Goal: Task Accomplishment & Management: Manage account settings

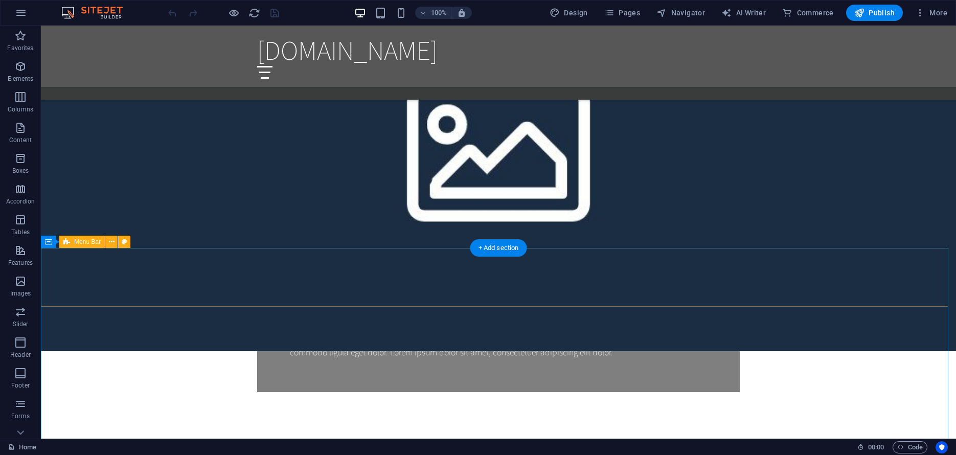
scroll to position [745, 0]
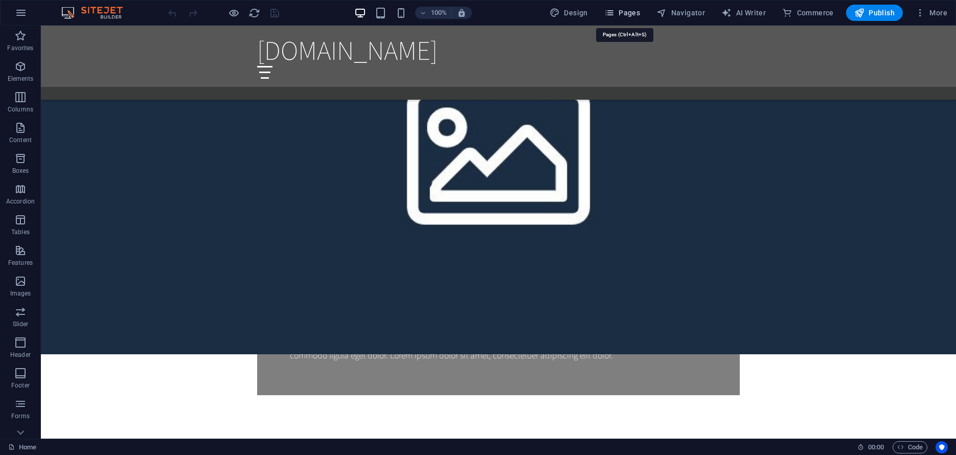
click at [637, 10] on span "Pages" at bounding box center [623, 13] width 36 height 10
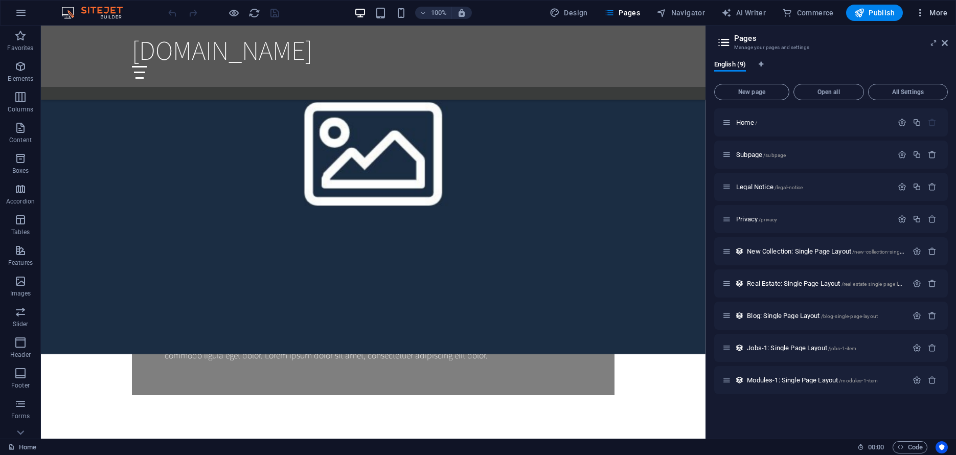
click at [932, 11] on span "More" at bounding box center [931, 13] width 32 height 10
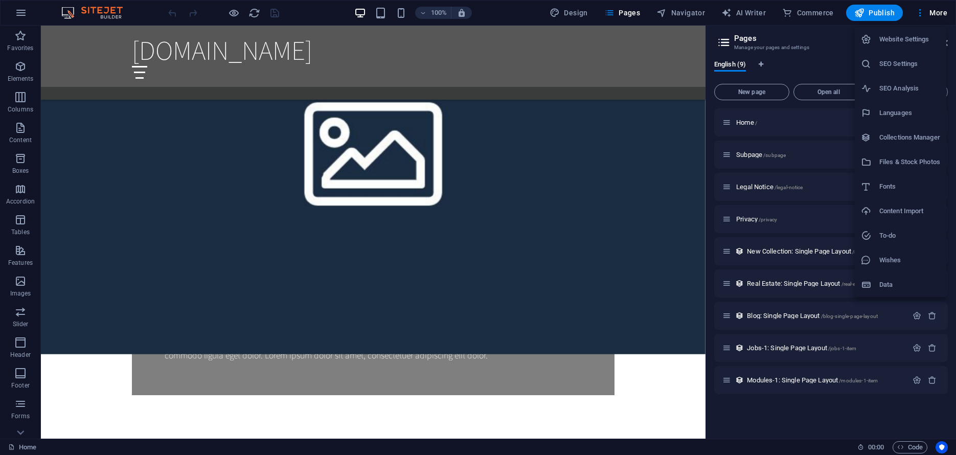
click at [915, 41] on h6 "Website Settings" at bounding box center [910, 39] width 61 height 12
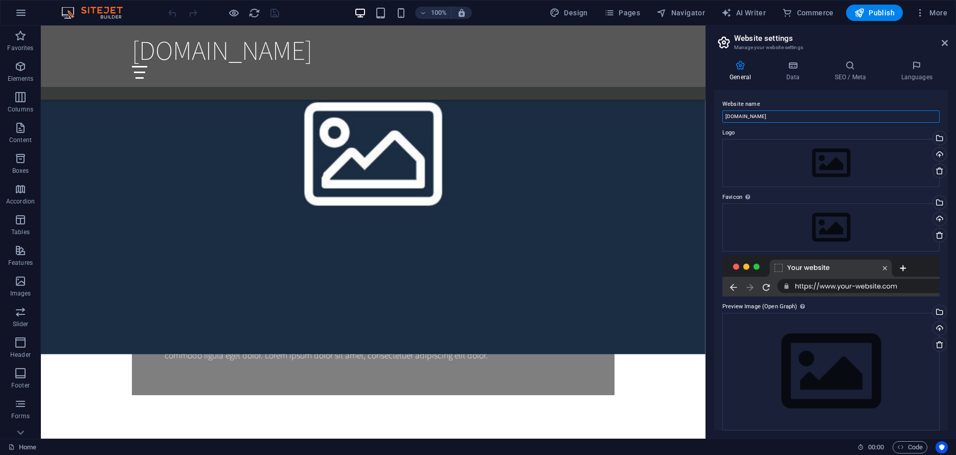
drag, startPoint x: 784, startPoint y: 117, endPoint x: 718, endPoint y: 116, distance: 66.0
click at [723, 116] on input "[DOMAIN_NAME]" at bounding box center [831, 116] width 217 height 12
click at [79, 10] on img at bounding box center [97, 13] width 77 height 12
click at [172, 13] on icon "undo" at bounding box center [173, 13] width 12 height 12
click at [171, 13] on icon "undo" at bounding box center [173, 13] width 12 height 12
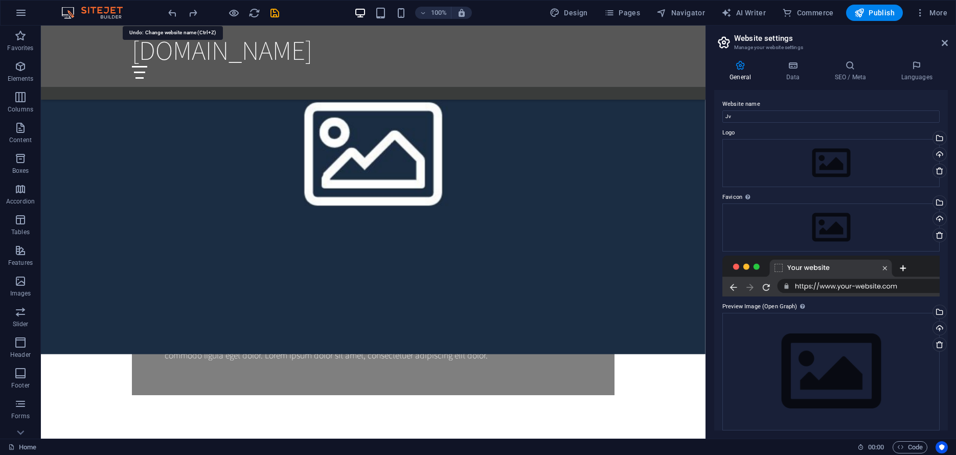
click at [171, 13] on icon "undo" at bounding box center [173, 13] width 12 height 12
type input "[DOMAIN_NAME]"
click at [171, 13] on div at bounding box center [223, 13] width 115 height 16
click at [943, 14] on span "More" at bounding box center [931, 13] width 32 height 10
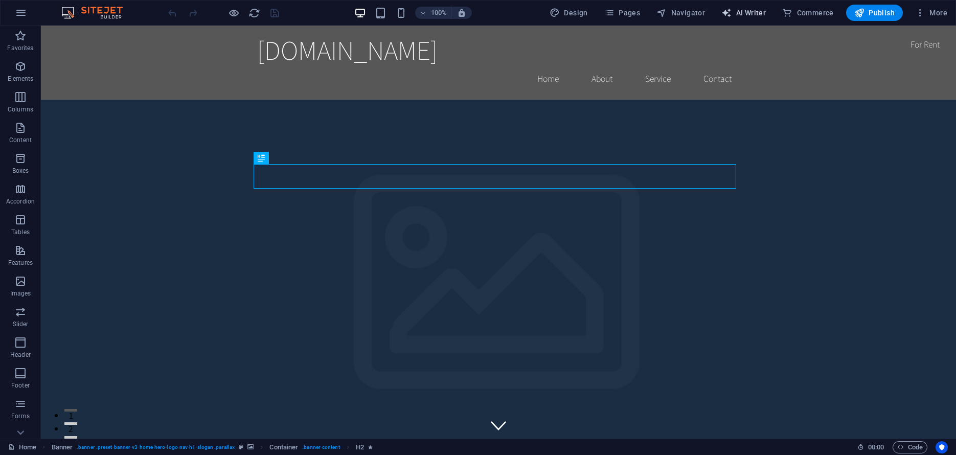
click at [757, 17] on span "AI Writer" at bounding box center [744, 13] width 44 height 10
select select "English"
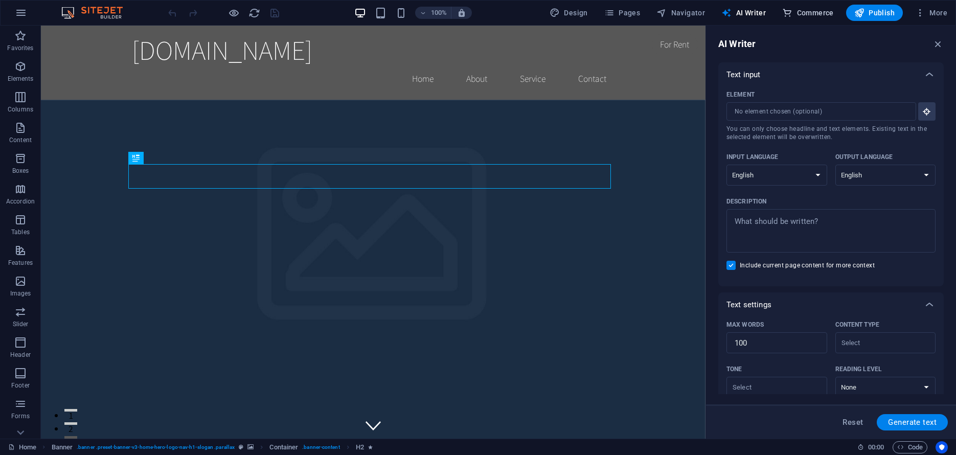
click at [808, 16] on span "Commerce" at bounding box center [808, 13] width 52 height 10
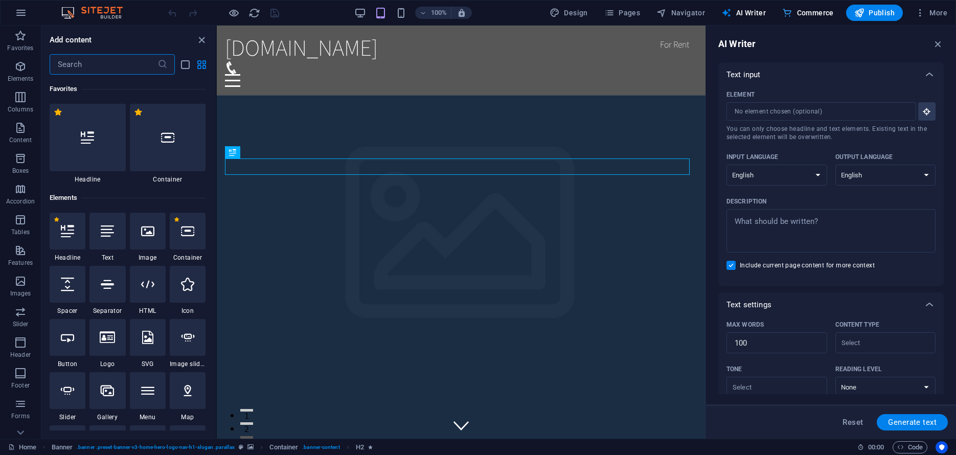
scroll to position [9856, 0]
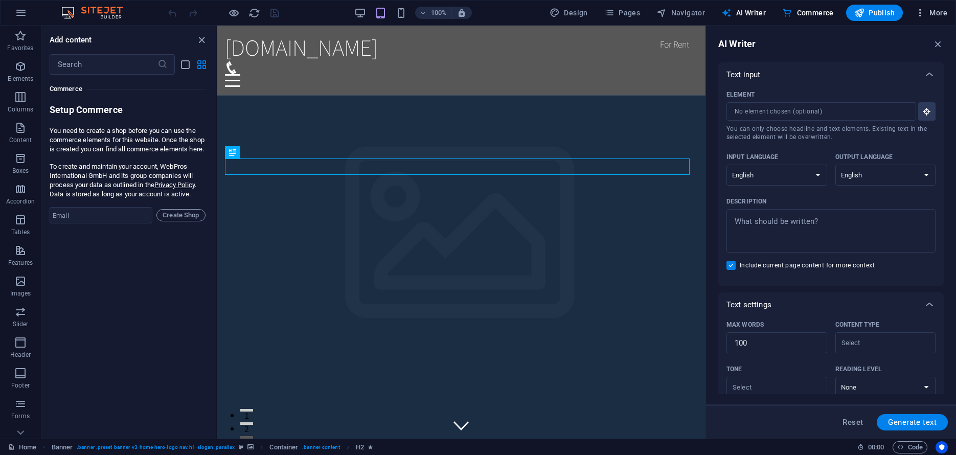
click at [937, 11] on span "More" at bounding box center [931, 13] width 32 height 10
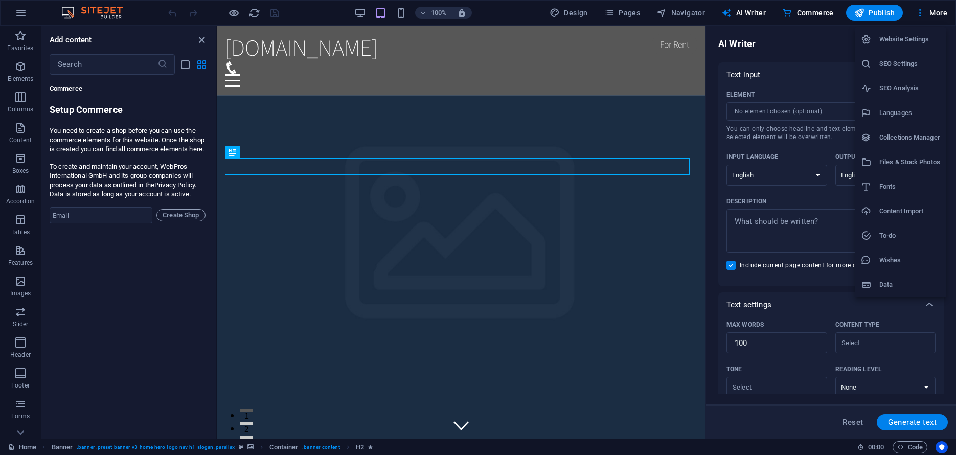
click at [908, 44] on h6 "Website Settings" at bounding box center [910, 39] width 61 height 12
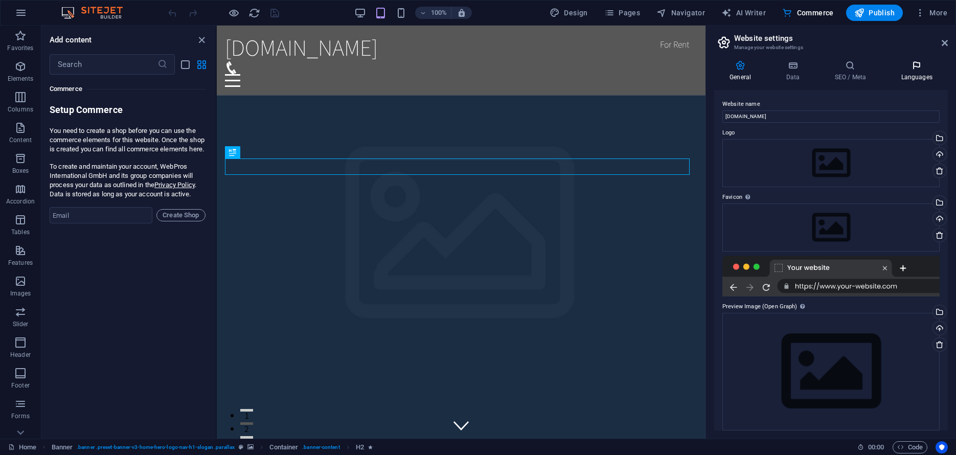
click at [902, 79] on h4 "Languages" at bounding box center [917, 70] width 62 height 21
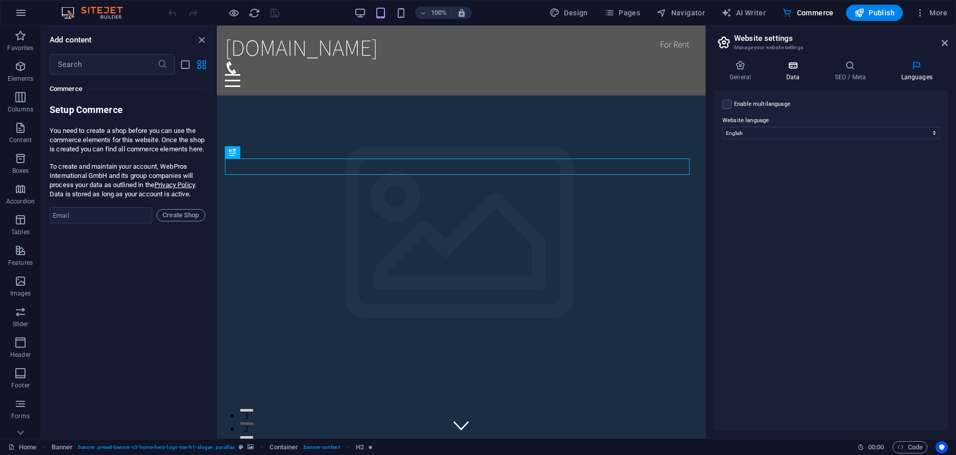
click at [789, 76] on h4 "Data" at bounding box center [795, 70] width 49 height 21
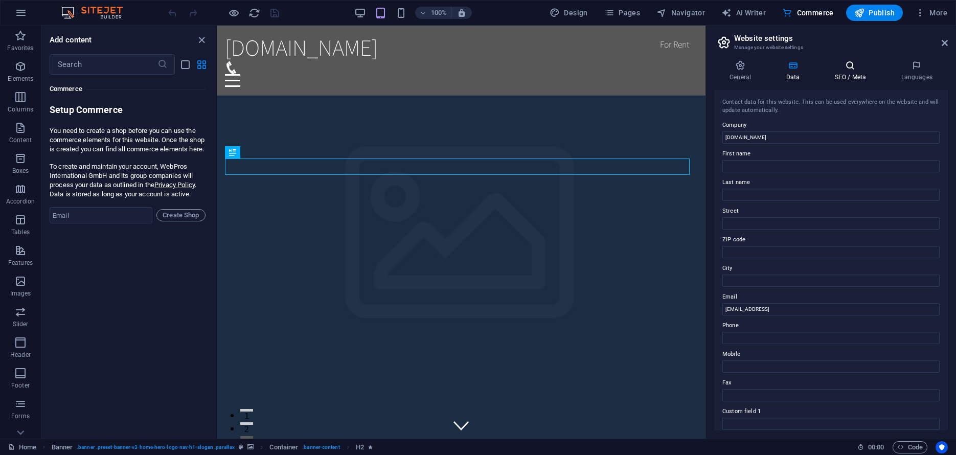
click at [835, 76] on h4 "SEO / Meta" at bounding box center [852, 70] width 66 height 21
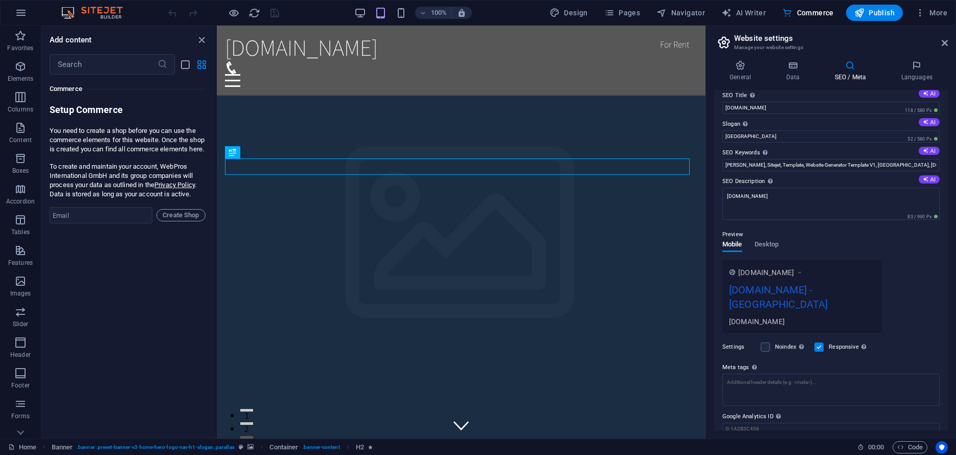
scroll to position [36, 0]
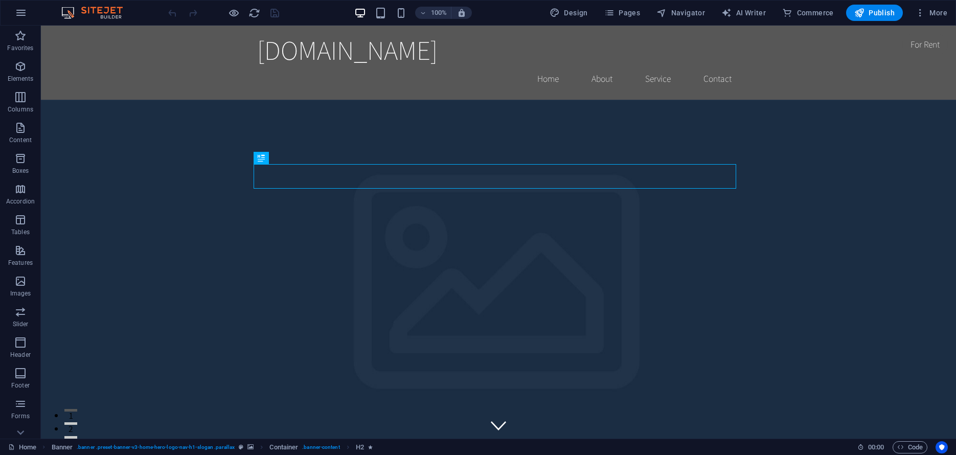
click at [101, 11] on img at bounding box center [97, 13] width 77 height 12
drag, startPoint x: 584, startPoint y: 18, endPoint x: 578, endPoint y: 18, distance: 5.6
click at [585, 18] on button "Design" at bounding box center [569, 13] width 47 height 16
select select "rem"
select select "200"
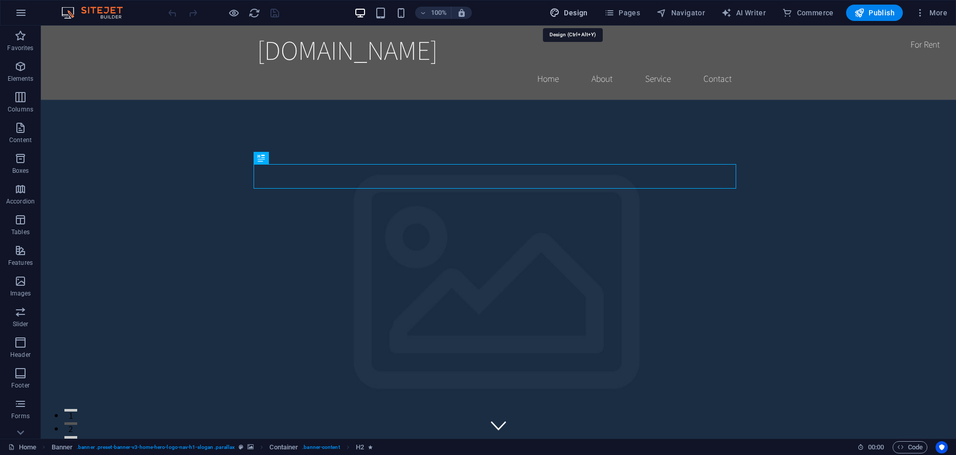
select select "px"
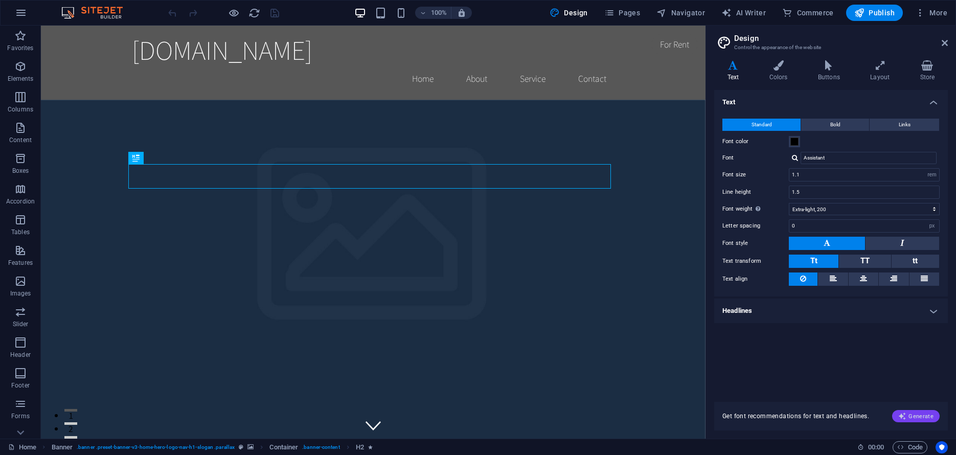
click at [915, 417] on span "Generate" at bounding box center [916, 416] width 35 height 8
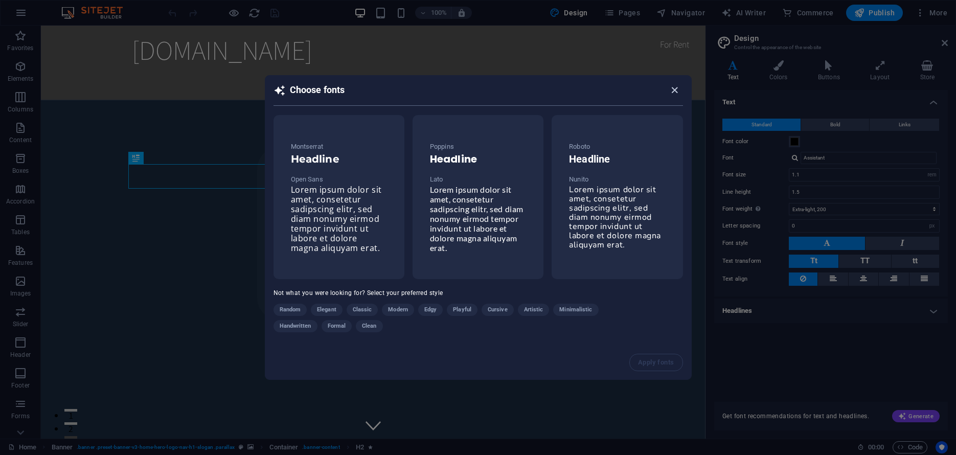
click at [674, 92] on icon "button" at bounding box center [675, 90] width 12 height 12
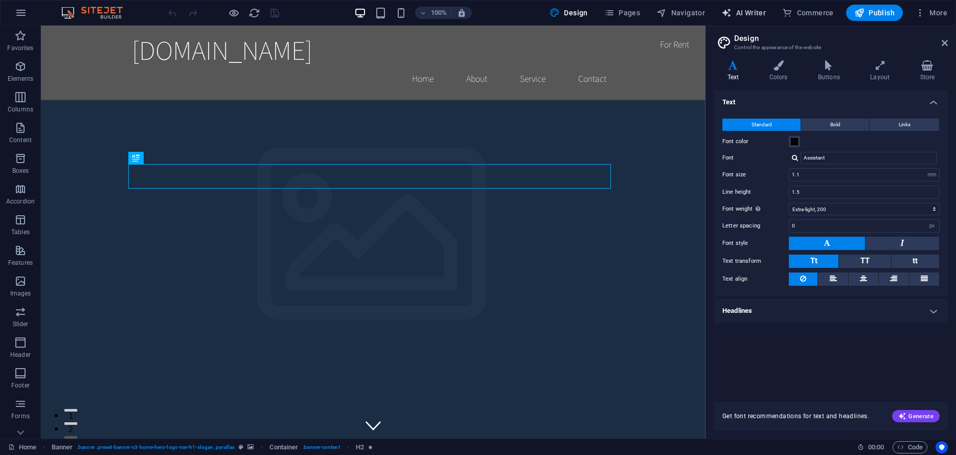
click at [748, 12] on span "AI Writer" at bounding box center [744, 13] width 44 height 10
select select "English"
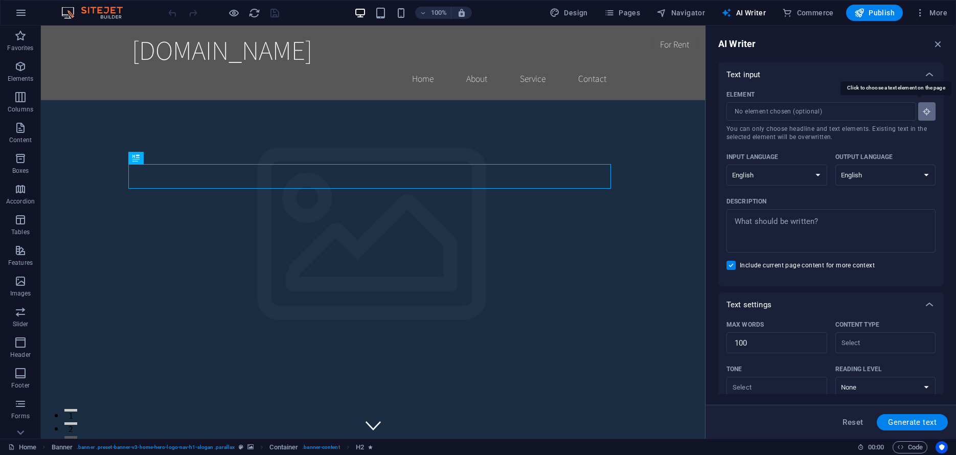
click at [923, 114] on icon "button" at bounding box center [927, 111] width 9 height 9
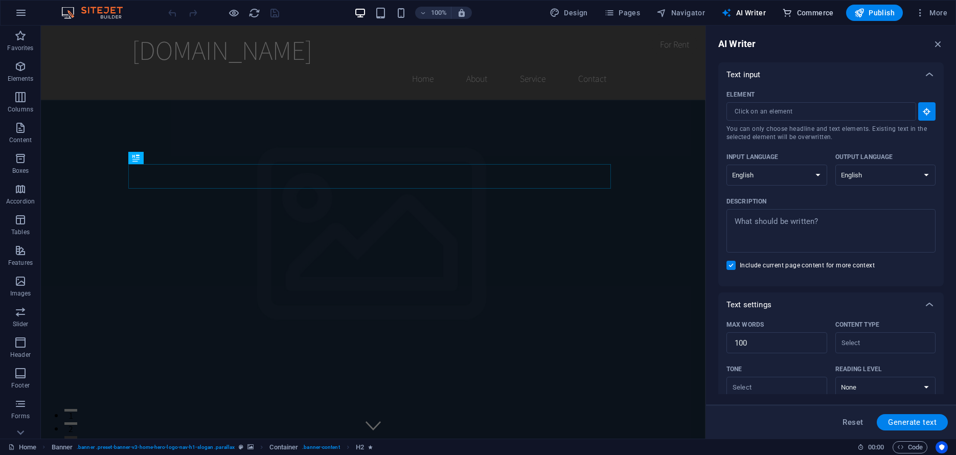
click at [802, 17] on span "Commerce" at bounding box center [808, 13] width 52 height 10
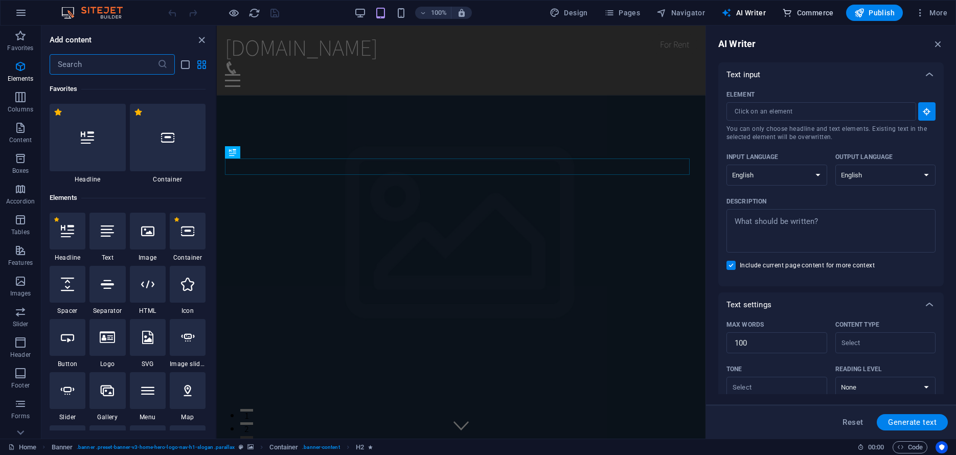
scroll to position [9856, 0]
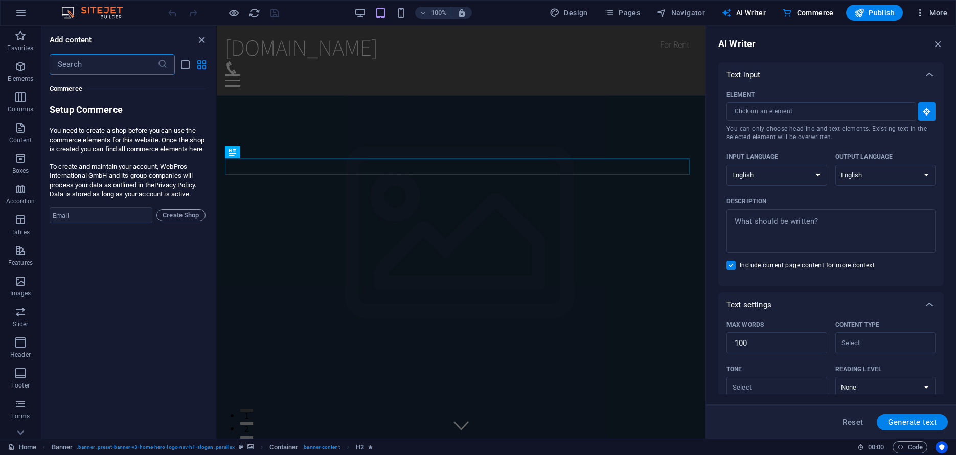
click at [932, 16] on span "More" at bounding box center [931, 13] width 32 height 10
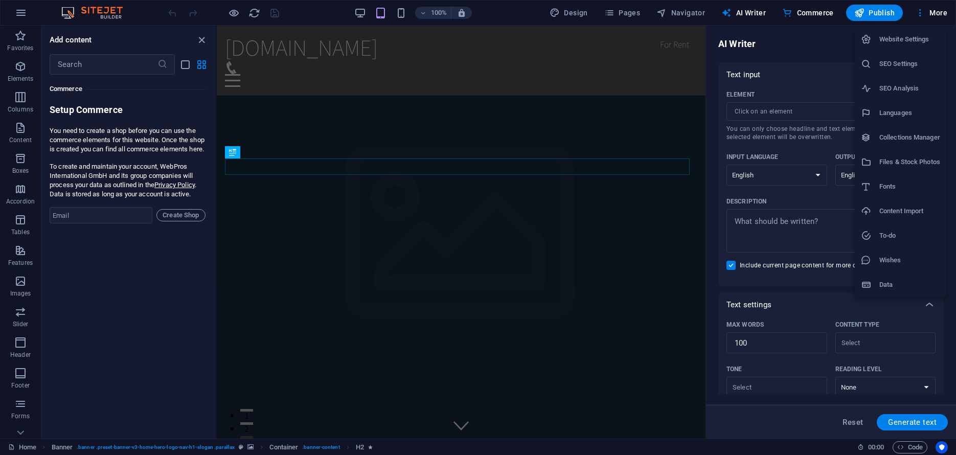
click at [905, 42] on h6 "Website Settings" at bounding box center [910, 39] width 61 height 12
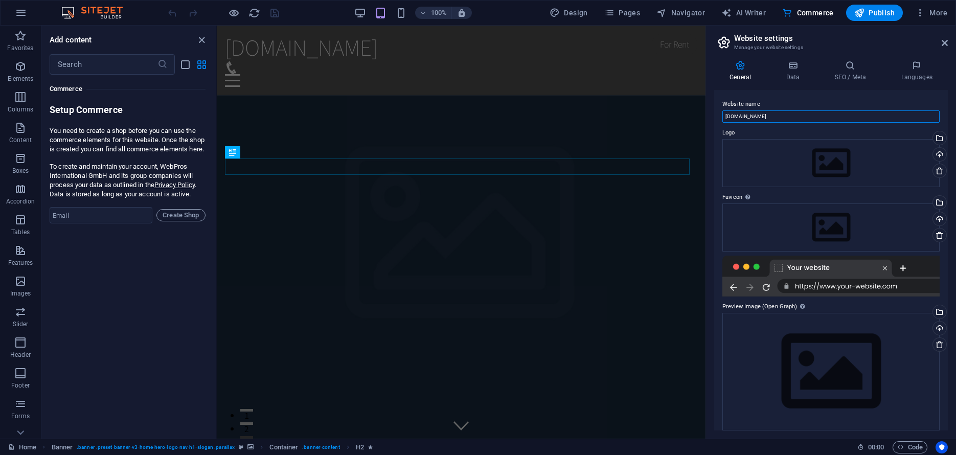
drag, startPoint x: 771, startPoint y: 116, endPoint x: 704, endPoint y: 118, distance: 67.0
click at [723, 118] on input "[DOMAIN_NAME]" at bounding box center [831, 116] width 217 height 12
type input "Jvr Worx"
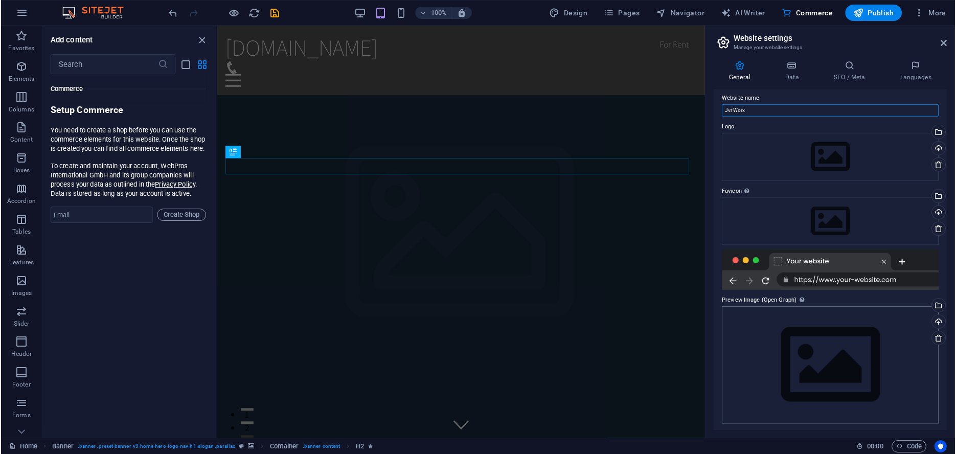
scroll to position [8, 0]
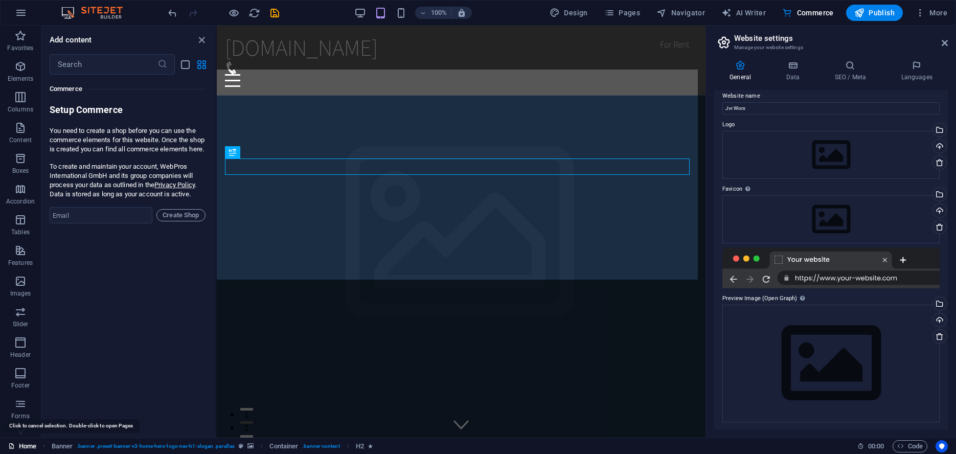
click at [26, 446] on link "Home" at bounding box center [22, 446] width 28 height 12
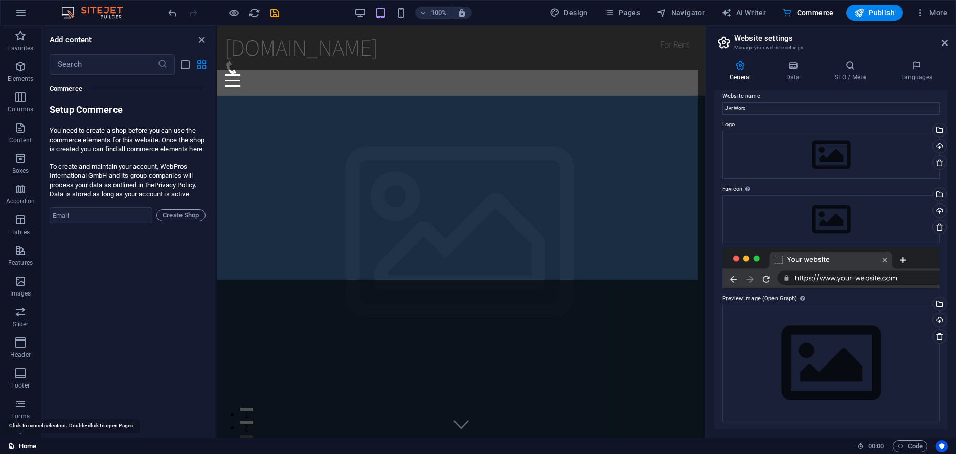
click at [26, 447] on link "Home" at bounding box center [22, 446] width 28 height 12
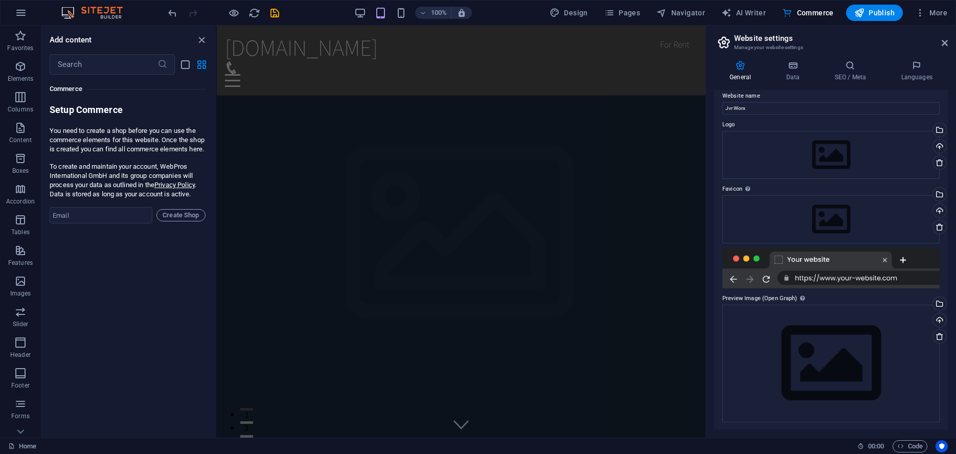
click at [949, 41] on aside "Website settings Manage your website settings General Data SEO / Meta Languages…" at bounding box center [831, 232] width 251 height 412
click at [944, 43] on icon at bounding box center [945, 43] width 6 height 8
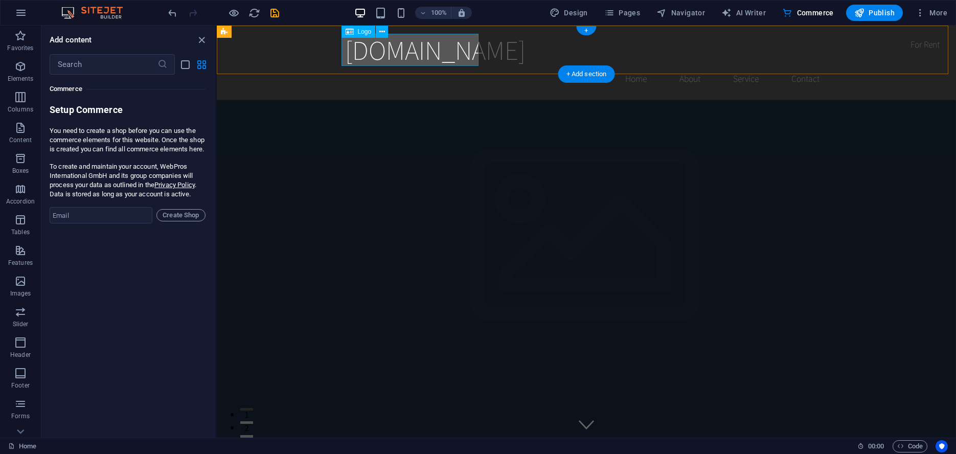
click at [390, 57] on div "[DOMAIN_NAME]" at bounding box center [586, 50] width 483 height 32
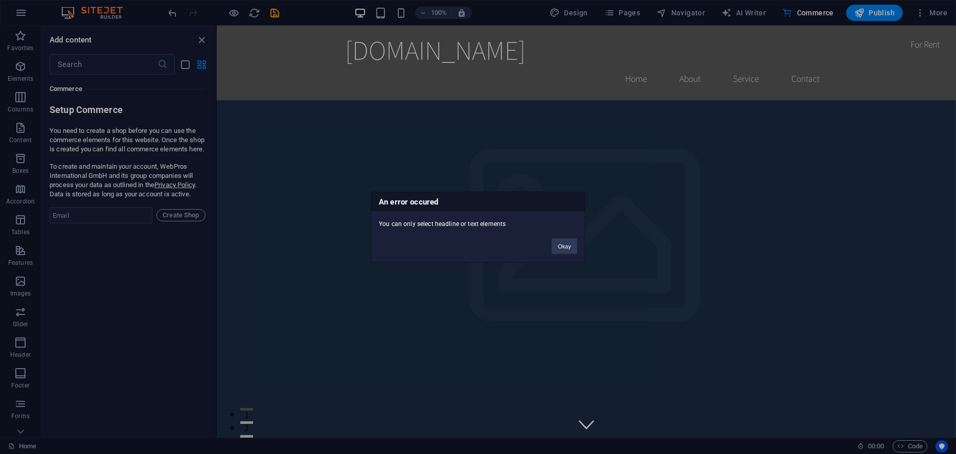
click at [617, 100] on div "An error occured You can only select headline or text elements Okay" at bounding box center [478, 227] width 956 height 454
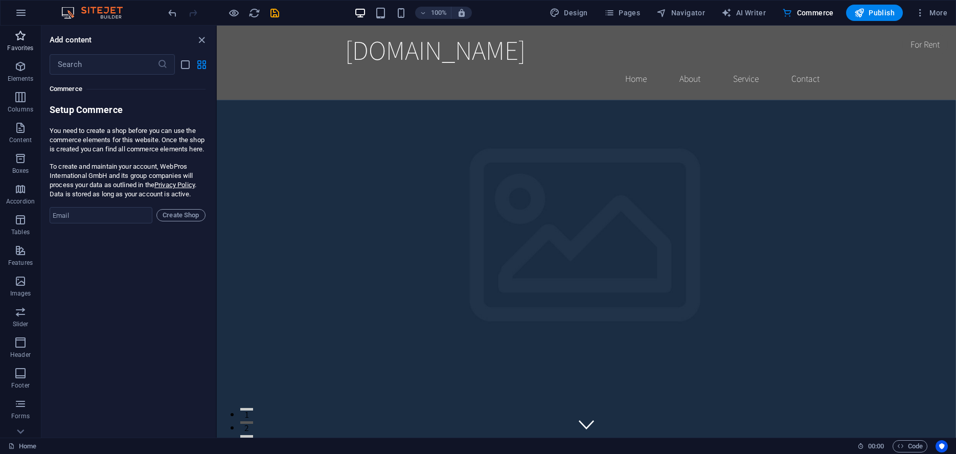
click at [17, 34] on icon "button" at bounding box center [20, 36] width 12 height 12
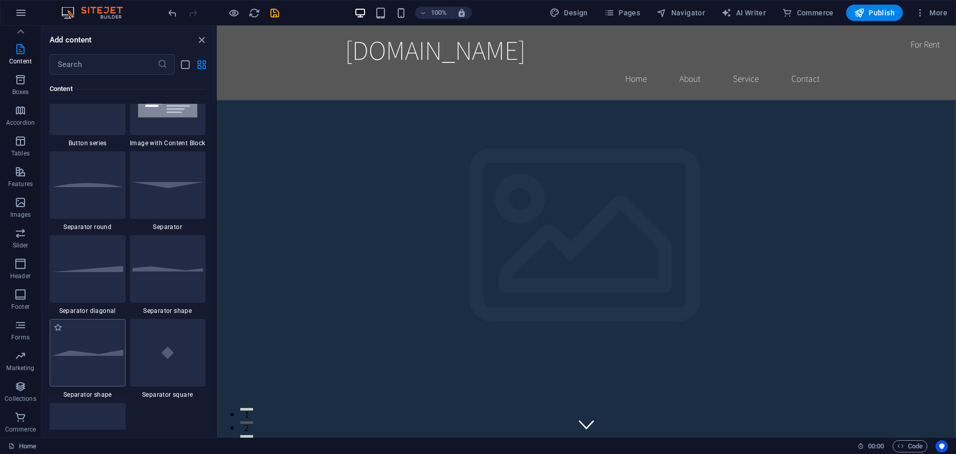
scroll to position [2443, 0]
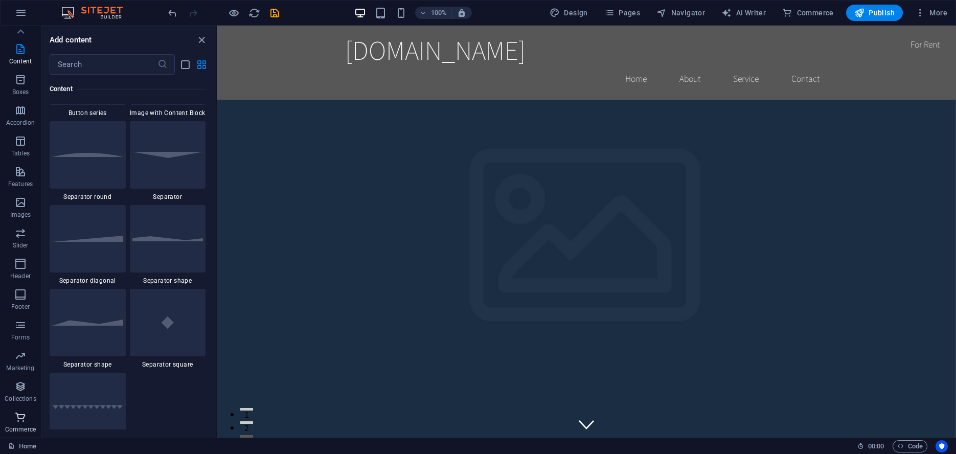
click at [16, 419] on icon "button" at bounding box center [20, 417] width 12 height 12
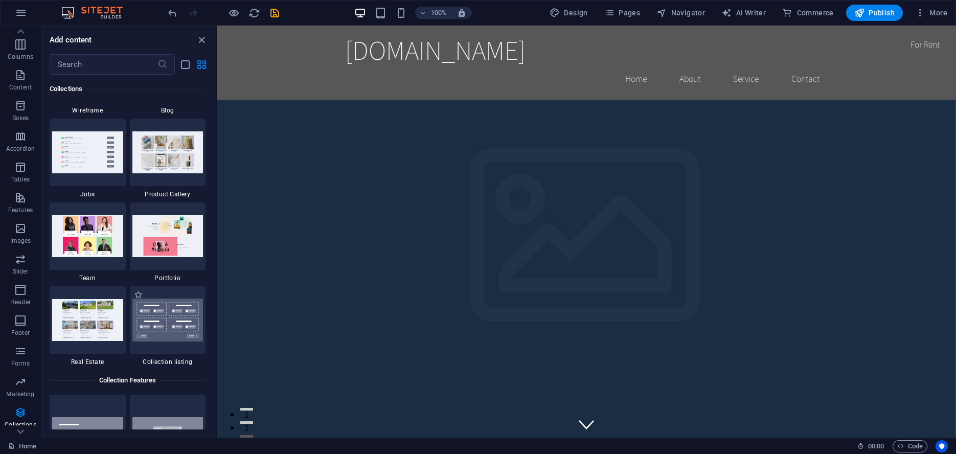
scroll to position [9377, 0]
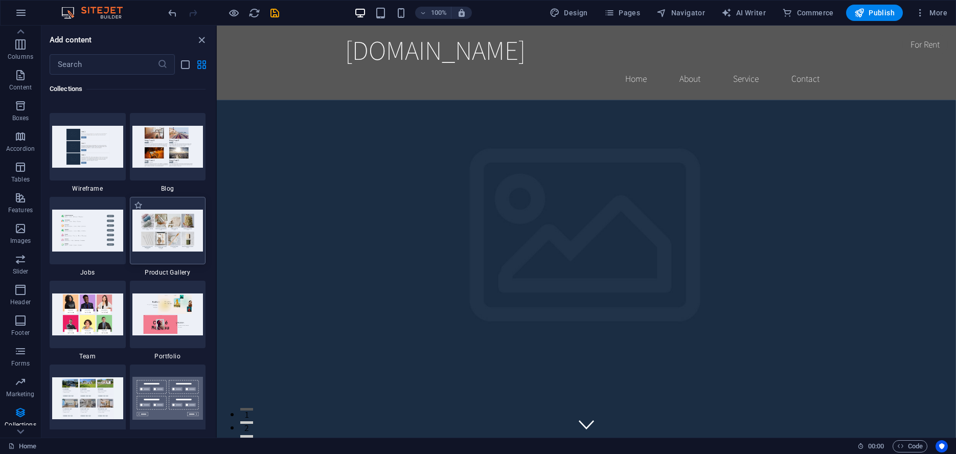
click at [164, 239] on img at bounding box center [167, 230] width 71 height 41
click at [137, 206] on label "1 Star" at bounding box center [138, 205] width 9 height 9
click at [134, 211] on input "1 Star" at bounding box center [133, 211] width 1 height 1
radio input "true"
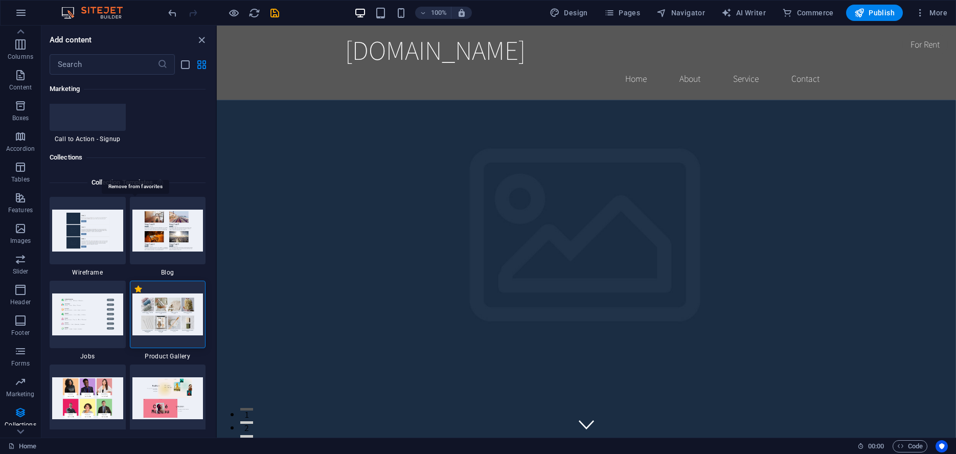
scroll to position [9461, 0]
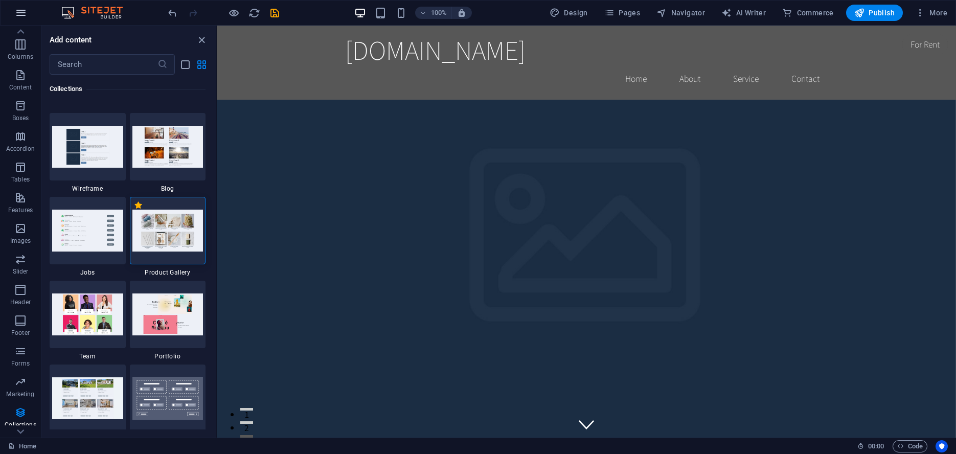
click at [22, 12] on icon "button" at bounding box center [21, 13] width 12 height 12
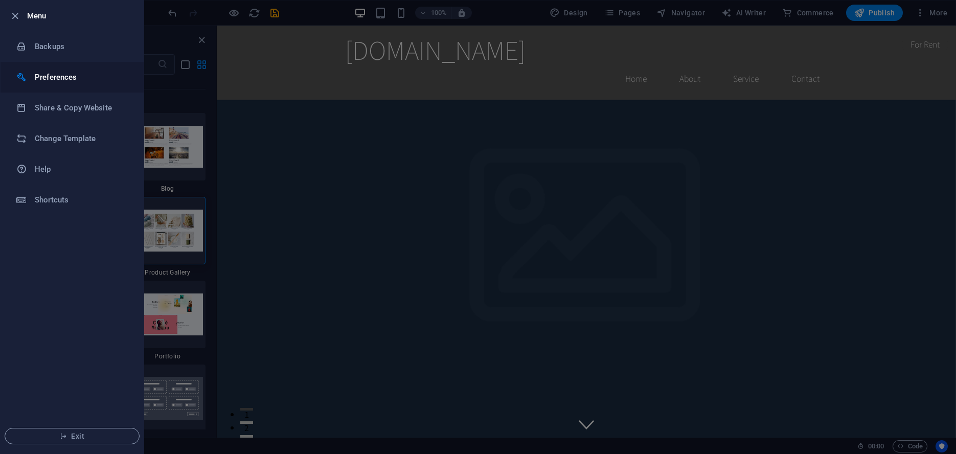
click at [62, 79] on h6 "Preferences" at bounding box center [82, 77] width 95 height 12
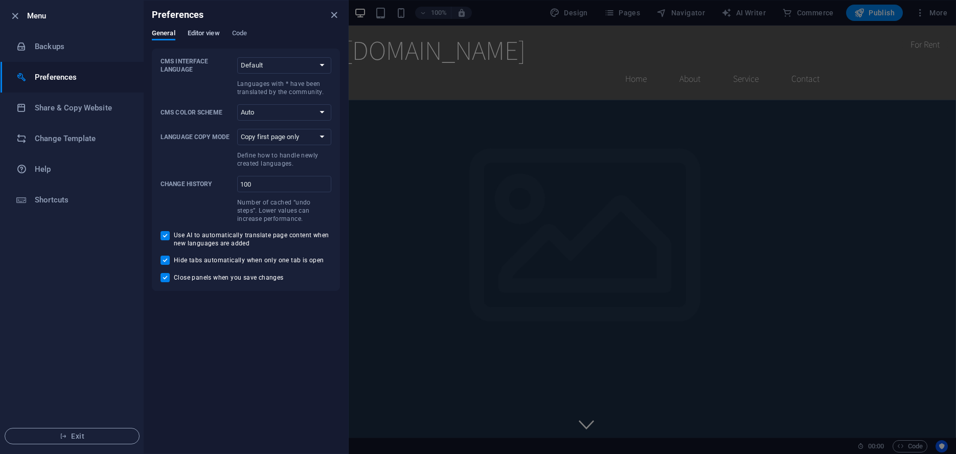
click at [207, 35] on span "Editor view" at bounding box center [204, 34] width 32 height 14
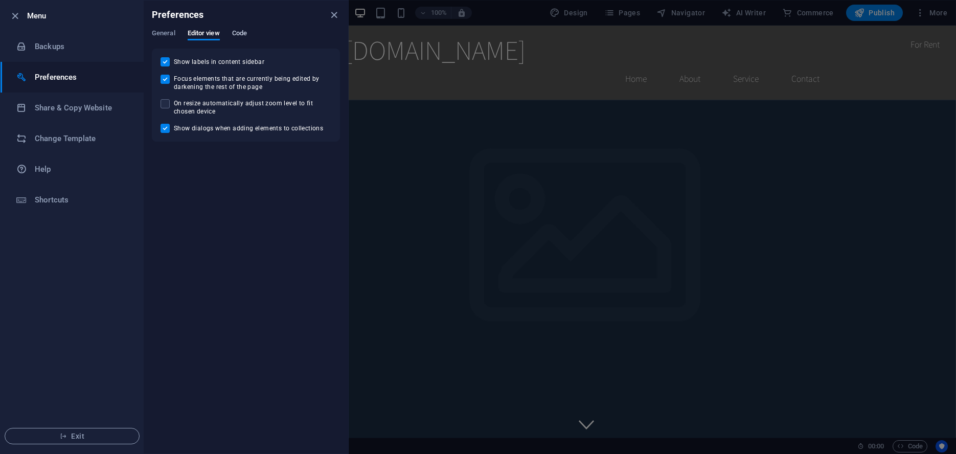
click at [236, 32] on span "Code" at bounding box center [239, 34] width 15 height 14
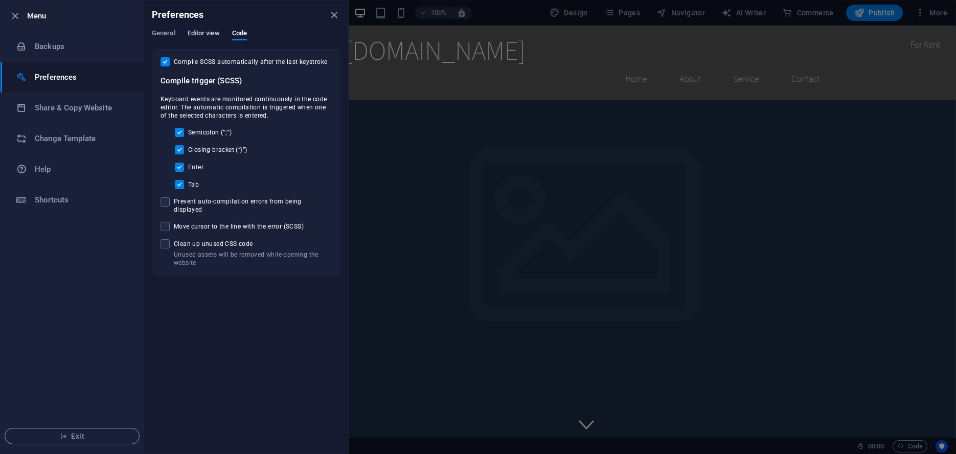
click at [205, 34] on span "Editor view" at bounding box center [204, 34] width 32 height 14
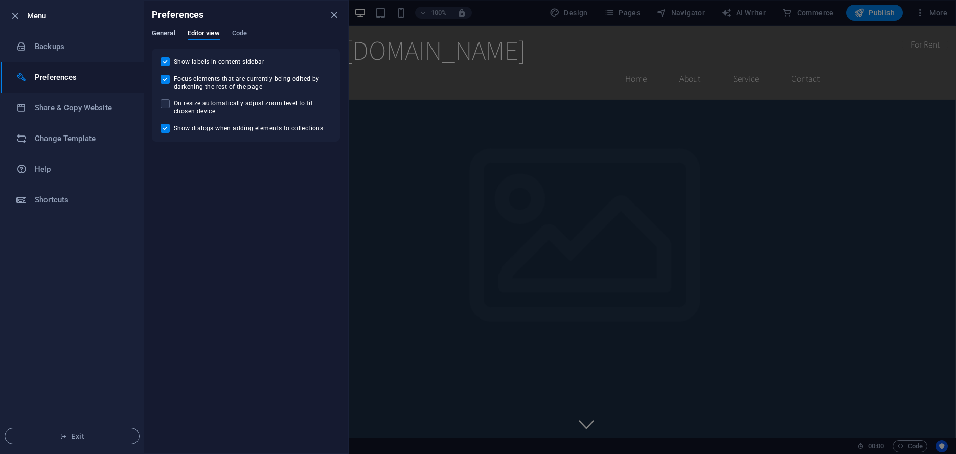
click at [169, 34] on span "General" at bounding box center [164, 34] width 24 height 14
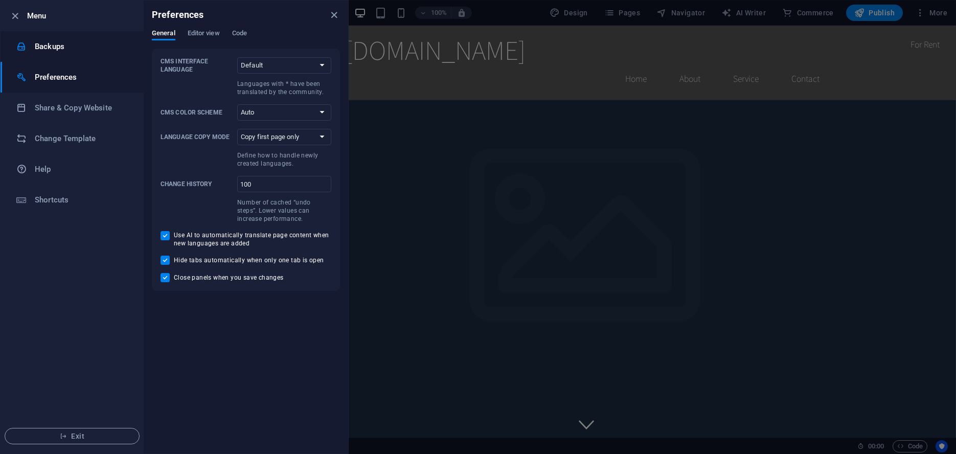
click at [72, 51] on h6 "Backups" at bounding box center [82, 46] width 95 height 12
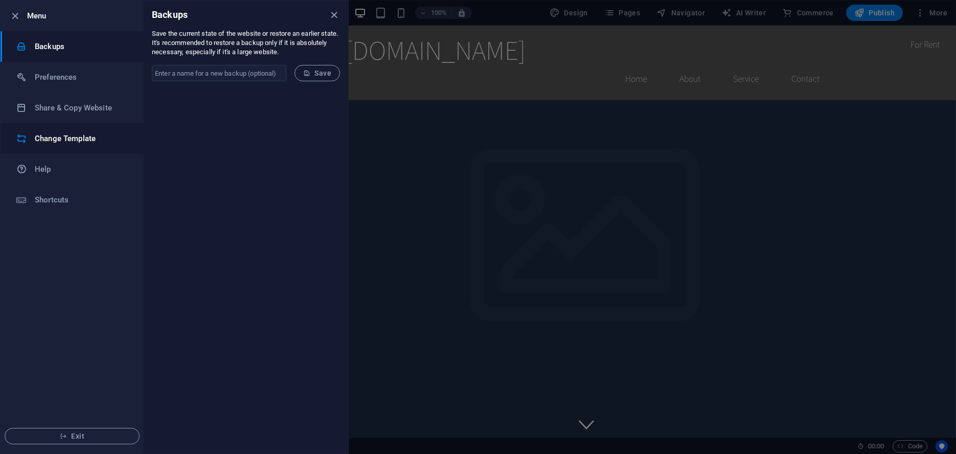
click at [63, 141] on h6 "Change Template" at bounding box center [82, 138] width 95 height 12
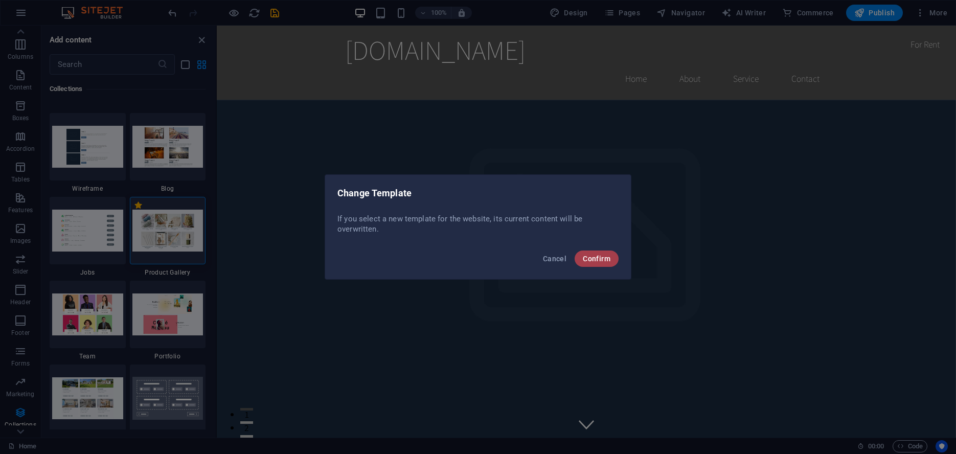
click at [588, 259] on span "Confirm" at bounding box center [597, 259] width 28 height 8
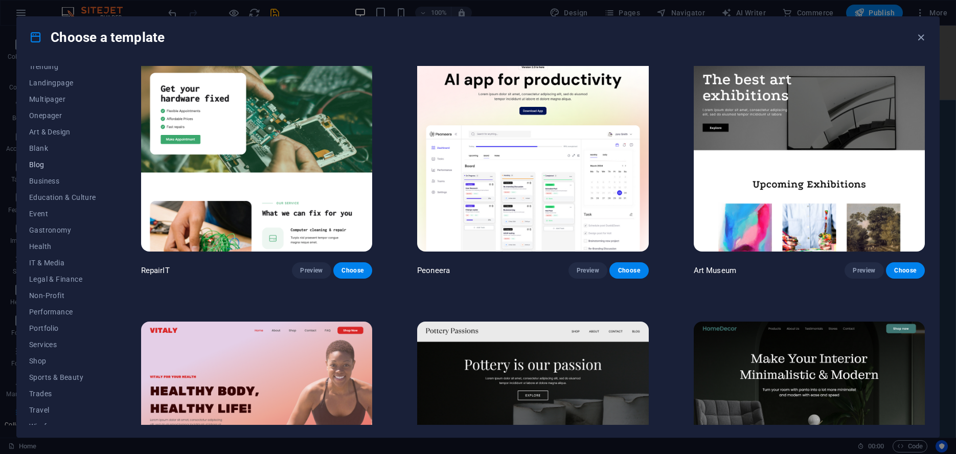
scroll to position [0, 0]
click at [58, 176] on span "Onepager" at bounding box center [62, 172] width 67 height 8
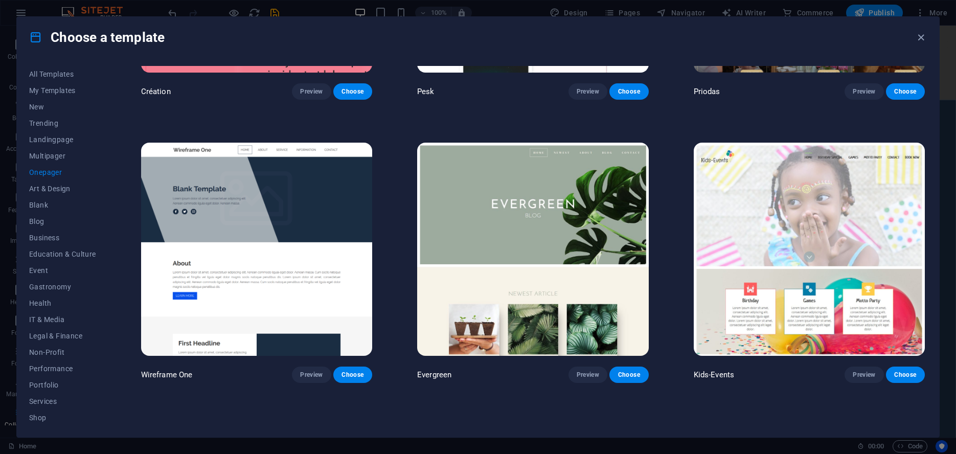
scroll to position [2269, 0]
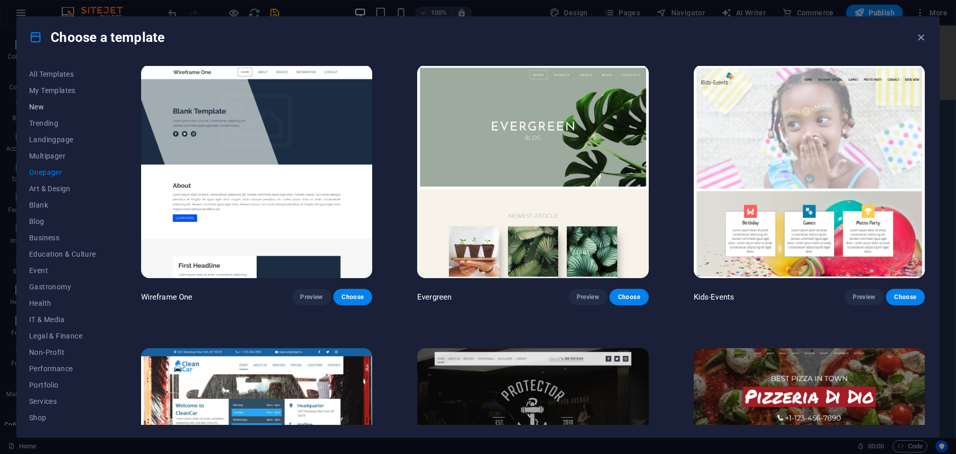
click at [40, 103] on span "New" at bounding box center [62, 107] width 67 height 8
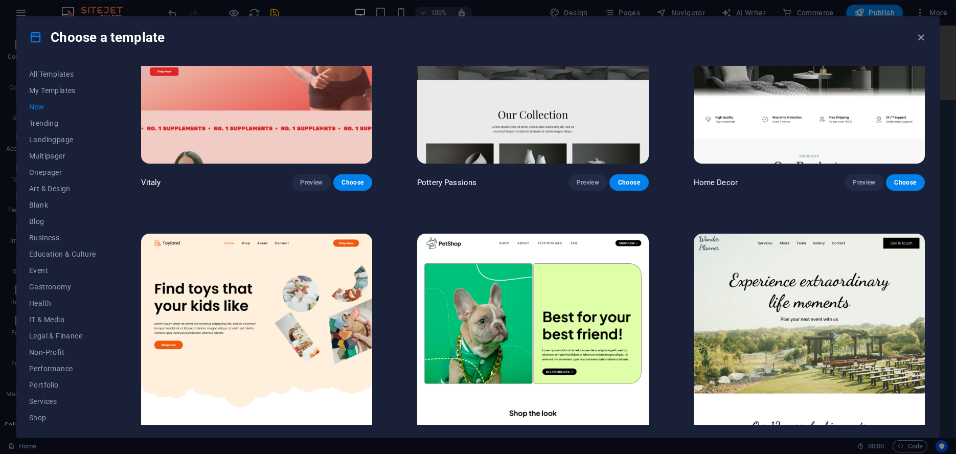
scroll to position [630, 0]
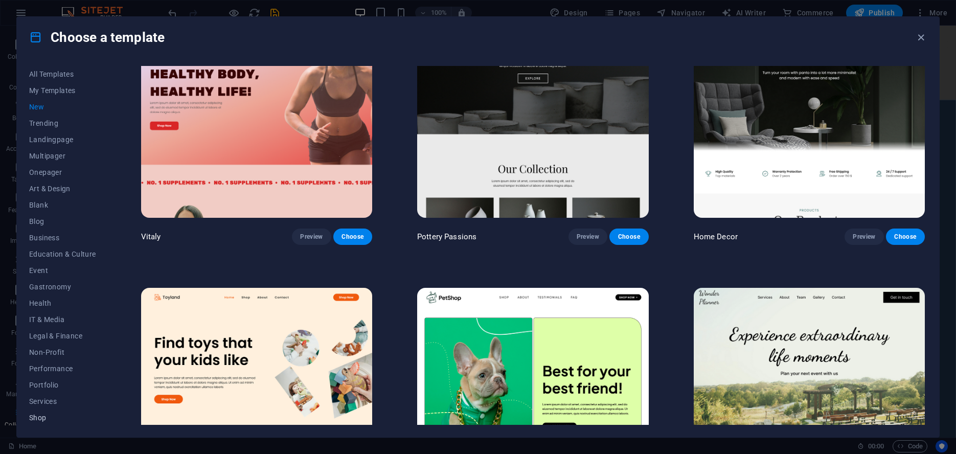
click at [37, 419] on span "Shop" at bounding box center [62, 418] width 67 height 8
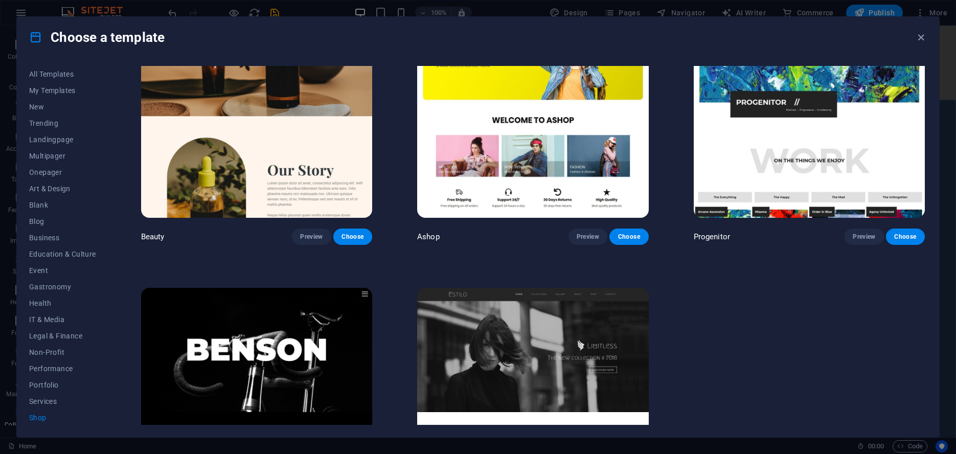
scroll to position [72, 0]
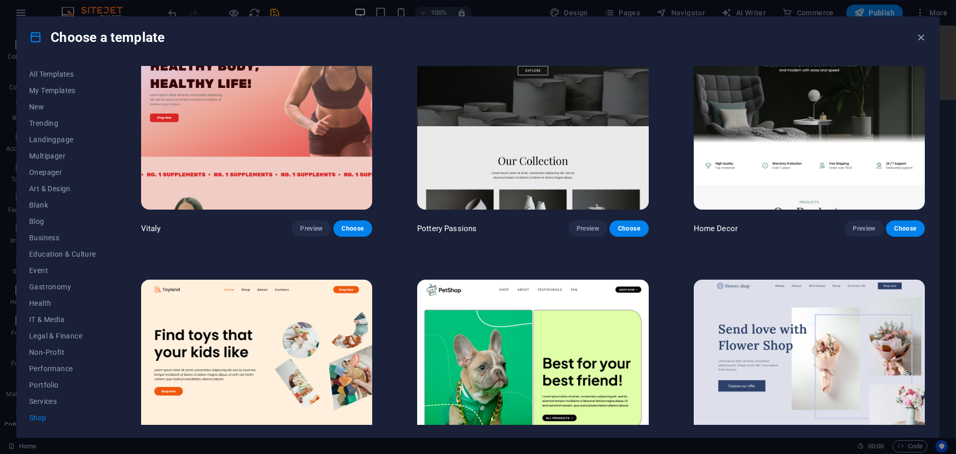
click at [36, 420] on span "Shop" at bounding box center [62, 418] width 67 height 8
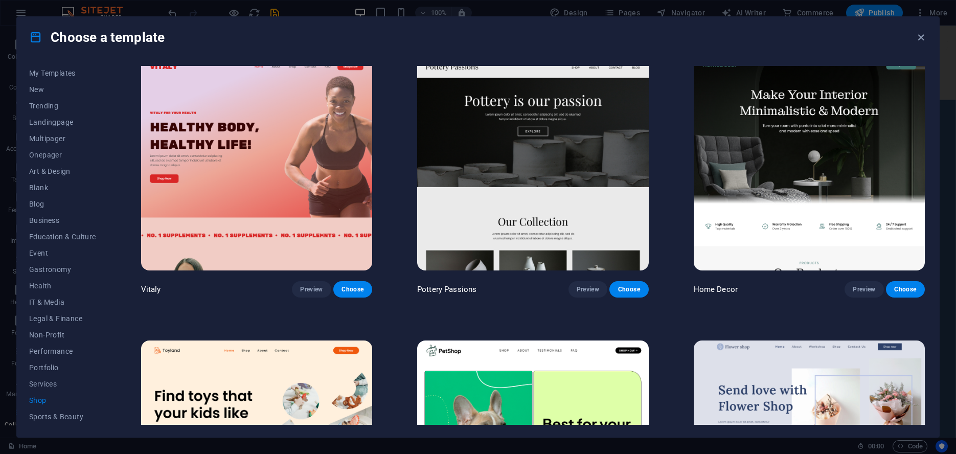
scroll to position [0, 0]
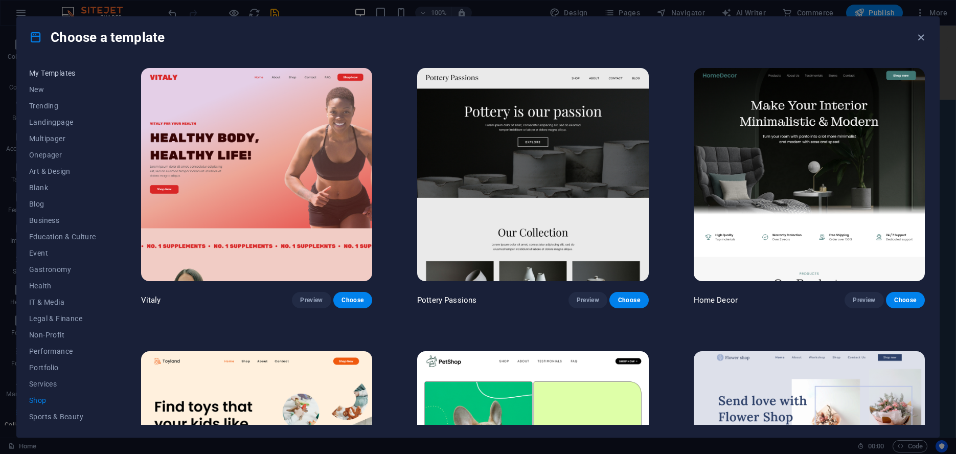
click at [48, 75] on span "My Templates" at bounding box center [62, 73] width 67 height 8
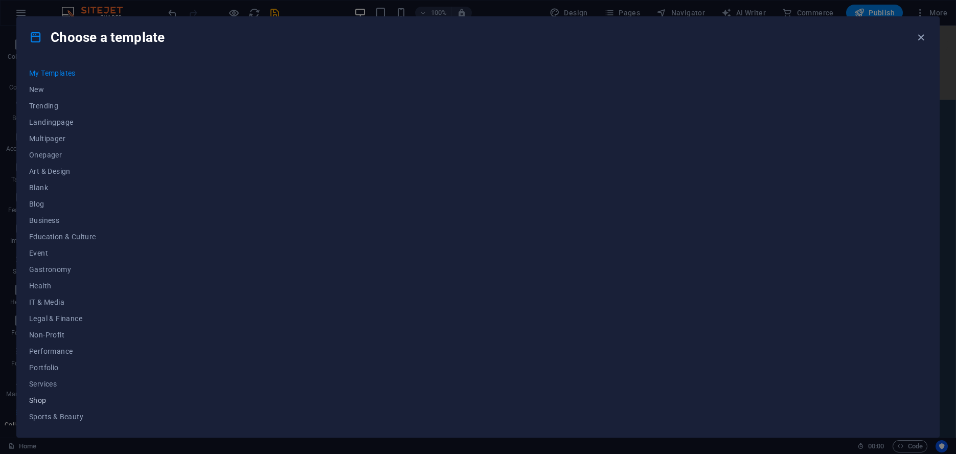
click at [34, 401] on span "Shop" at bounding box center [62, 400] width 67 height 8
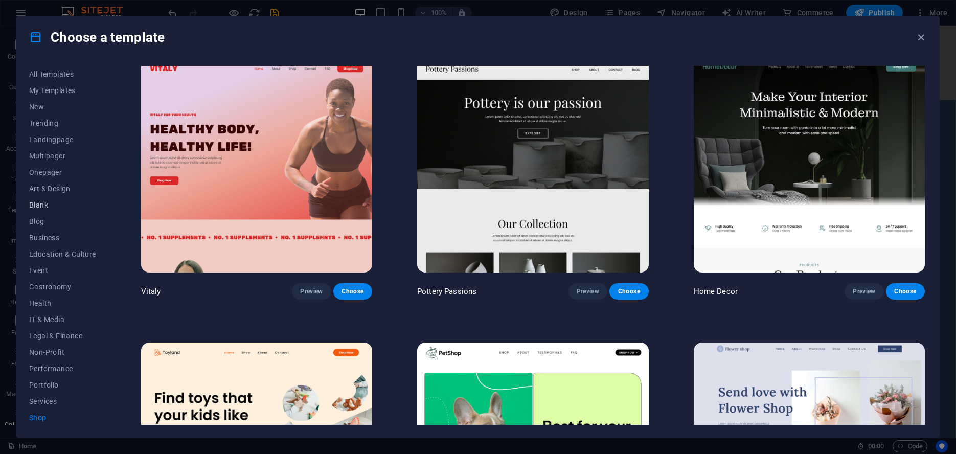
click at [42, 207] on span "Blank" at bounding box center [62, 205] width 67 height 8
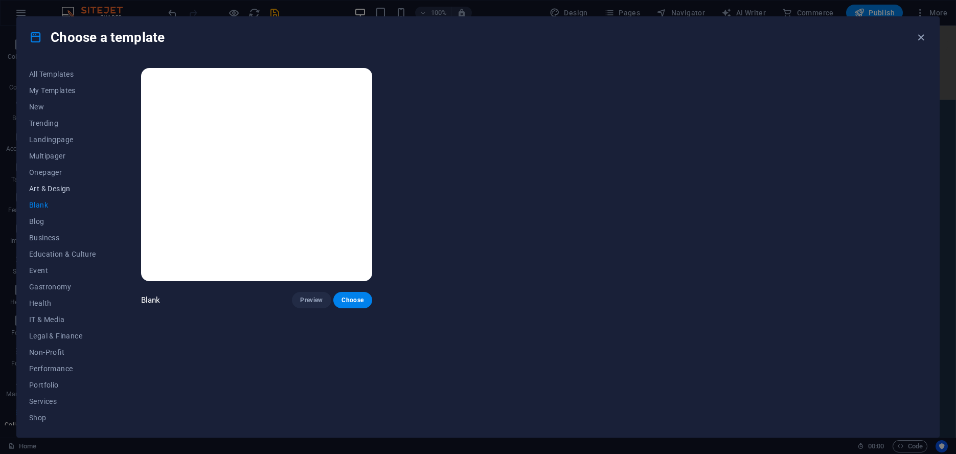
click at [43, 187] on span "Art & Design" at bounding box center [62, 189] width 67 height 8
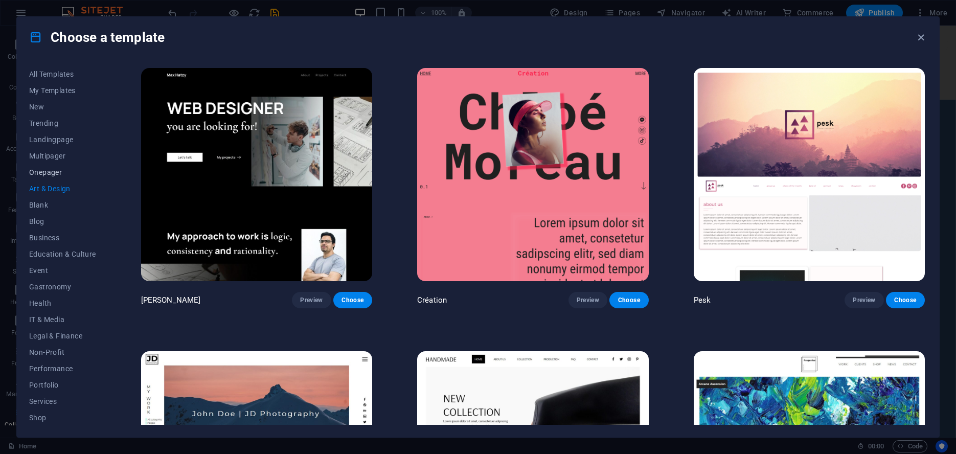
click at [42, 173] on span "Onepager" at bounding box center [62, 172] width 67 height 8
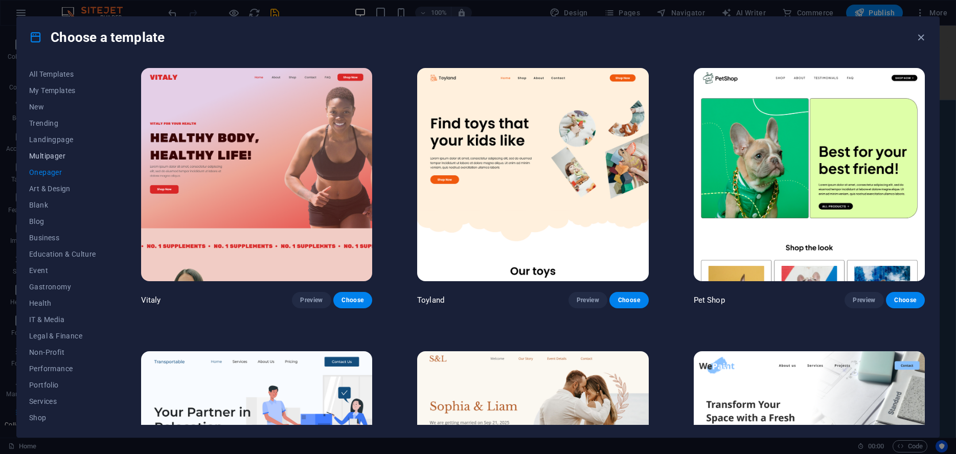
click at [46, 158] on span "Multipager" at bounding box center [62, 156] width 67 height 8
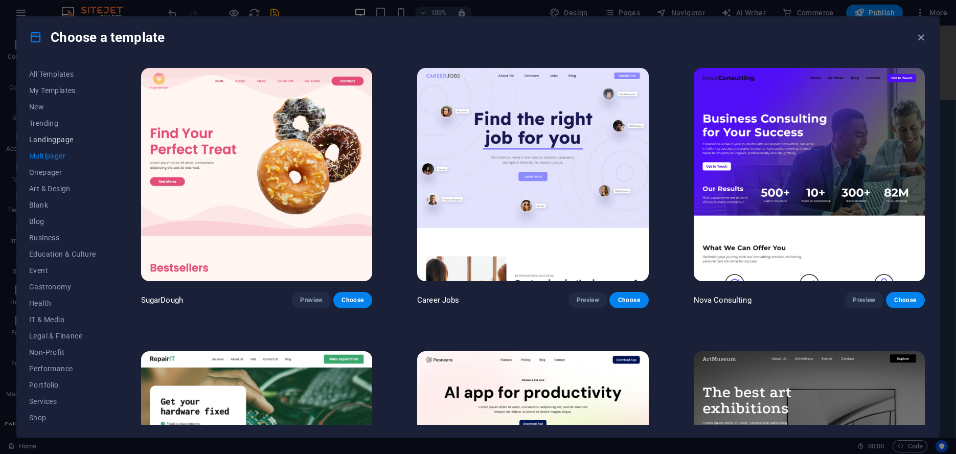
click at [49, 139] on span "Landingpage" at bounding box center [62, 140] width 67 height 8
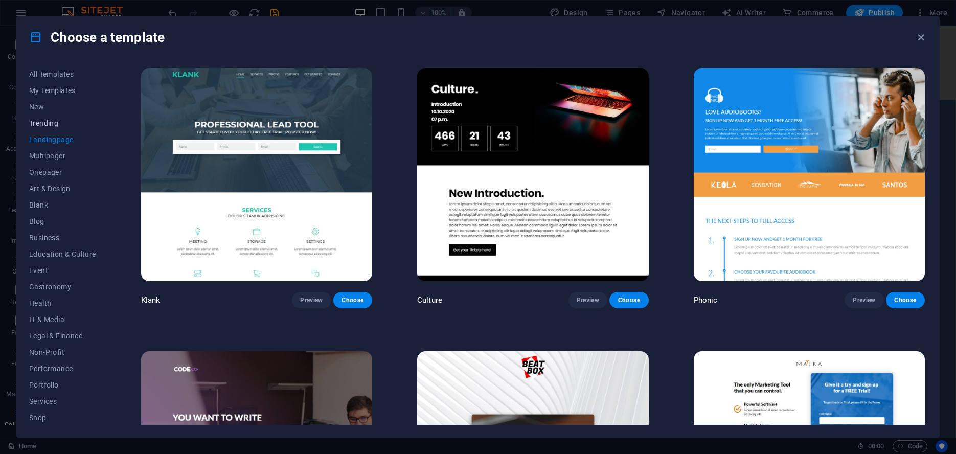
click at [49, 125] on span "Trending" at bounding box center [62, 123] width 67 height 8
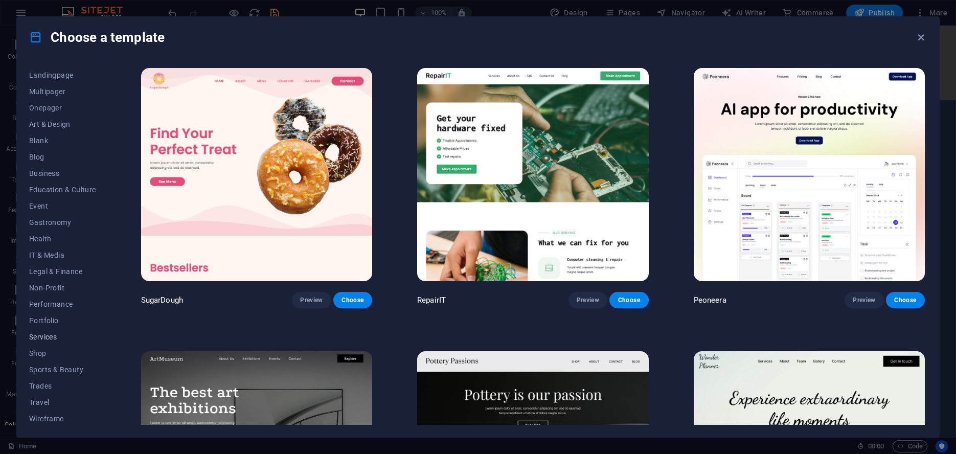
scroll to position [66, 0]
click at [44, 384] on span "Trades" at bounding box center [62, 384] width 67 height 8
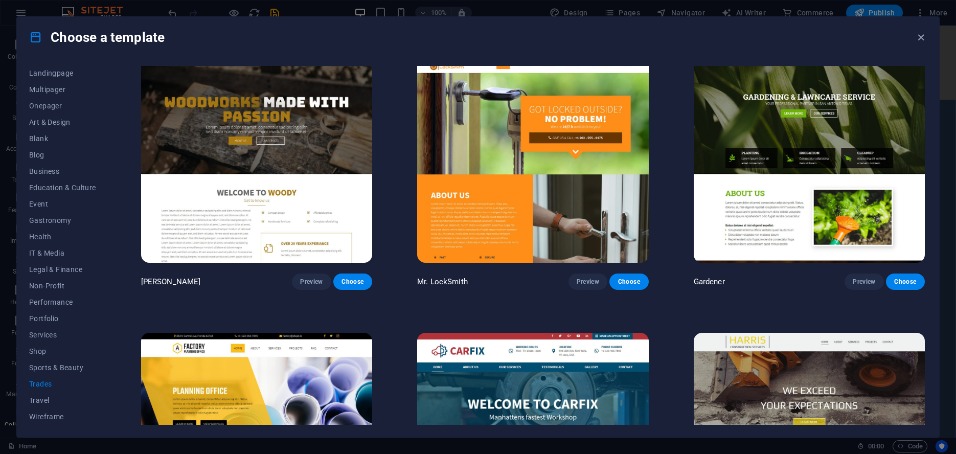
scroll to position [288, 0]
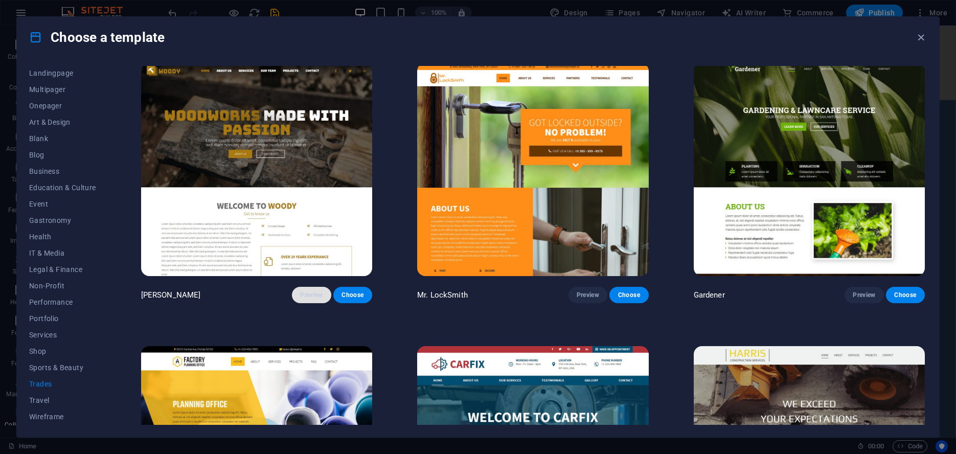
click at [323, 291] on span "Preview" at bounding box center [311, 295] width 23 height 8
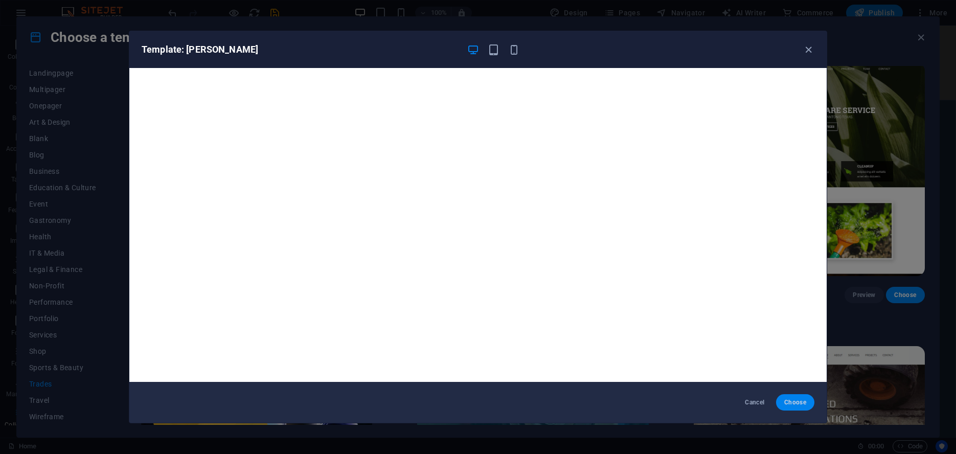
click at [808, 399] on button "Choose" at bounding box center [795, 402] width 38 height 16
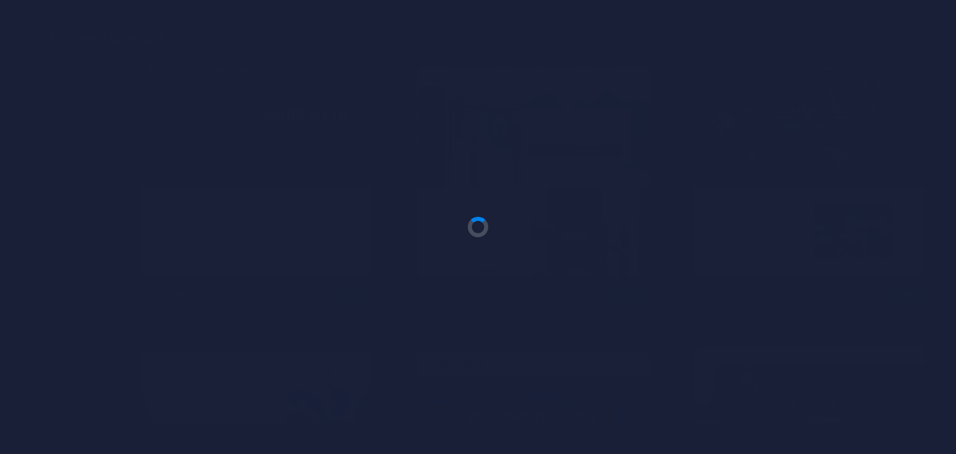
scroll to position [53, 0]
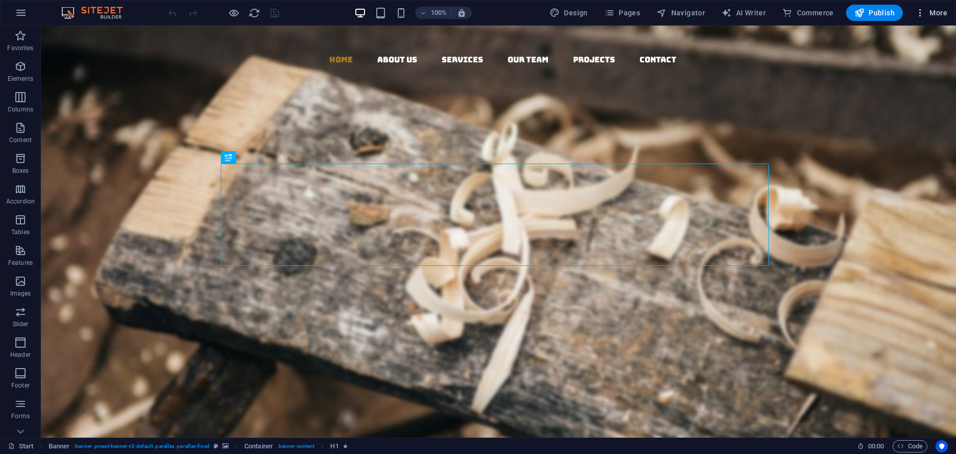
click at [932, 16] on span "More" at bounding box center [931, 13] width 32 height 10
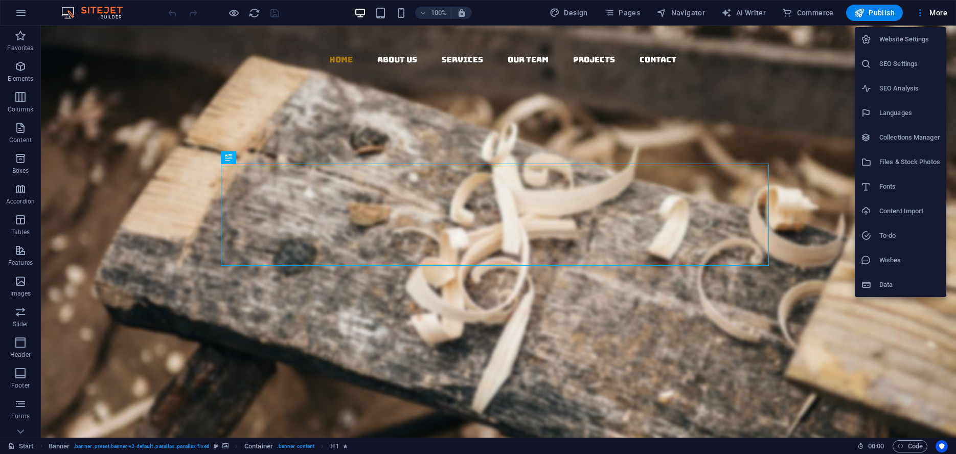
click at [907, 40] on h6 "Website Settings" at bounding box center [910, 39] width 61 height 12
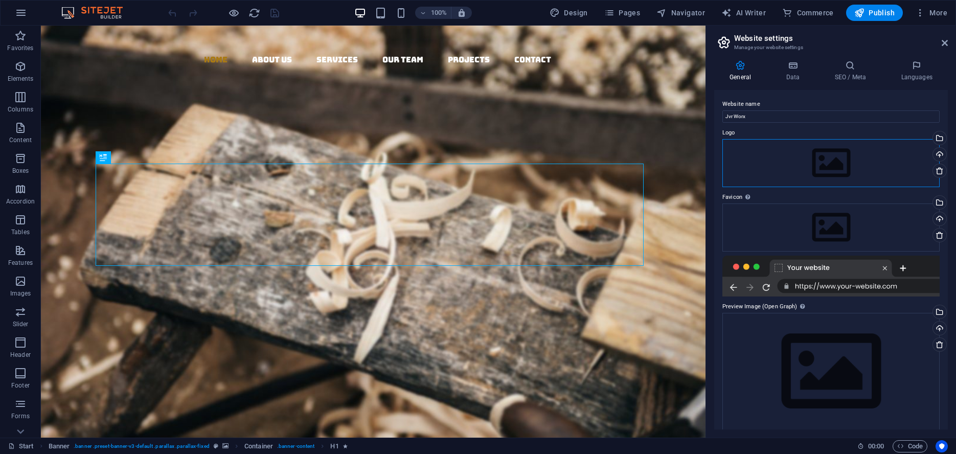
click at [815, 154] on div "Drag files here, click to choose files or select files from Files or our free s…" at bounding box center [831, 163] width 217 height 48
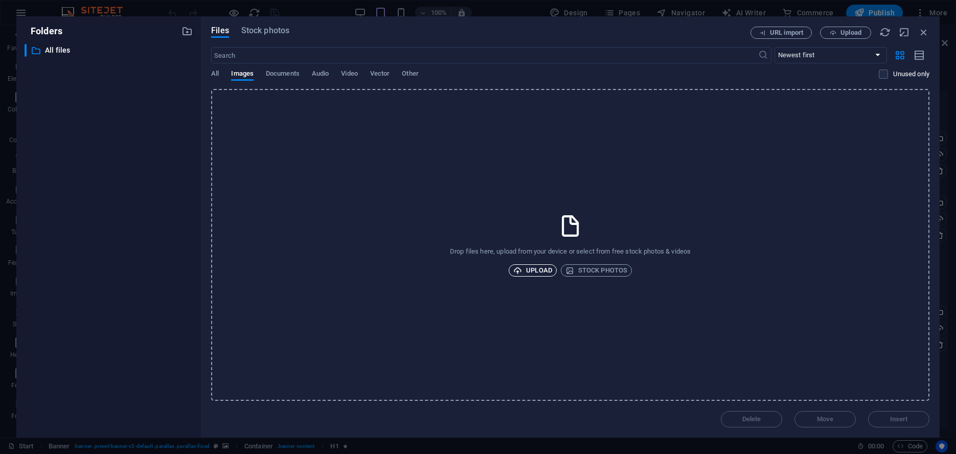
click at [539, 274] on span "Upload" at bounding box center [532, 270] width 39 height 12
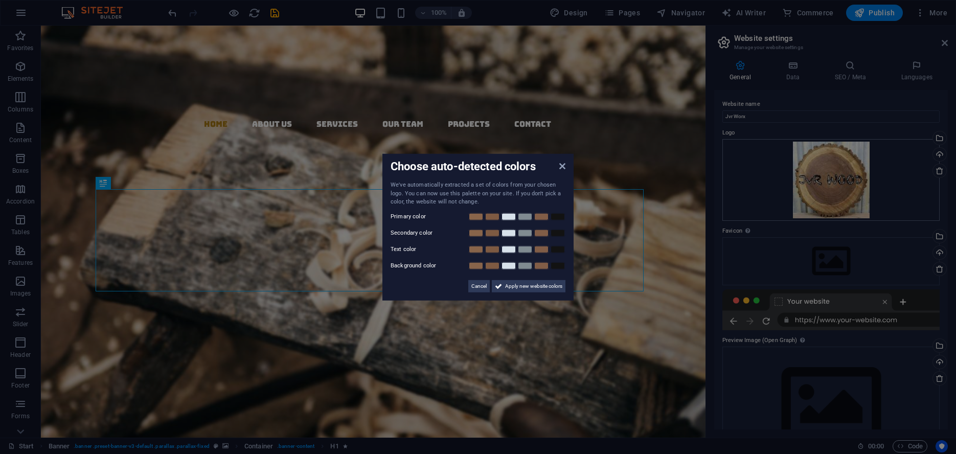
click at [920, 156] on aside "Choose auto-detected colors We've automatically extracted a set of colors from …" at bounding box center [478, 227] width 956 height 454
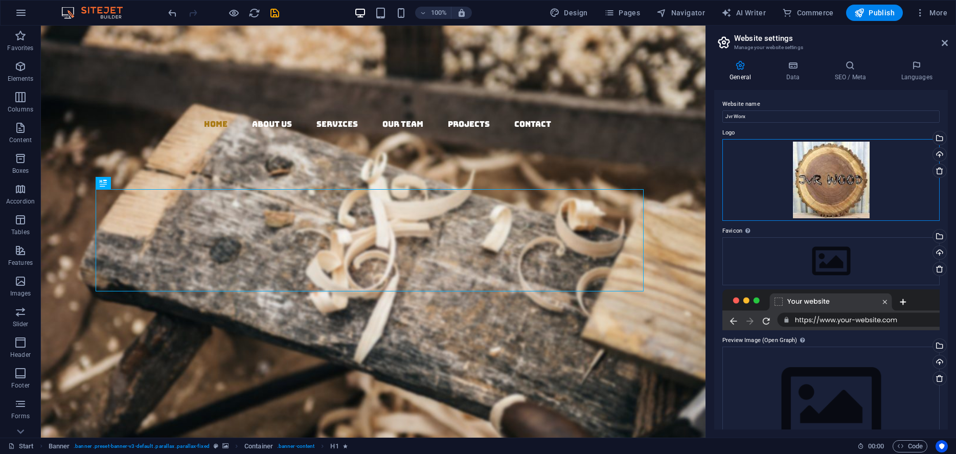
click at [797, 181] on div "Drag files here, click to choose files or select files from Files or our free s…" at bounding box center [831, 180] width 217 height 82
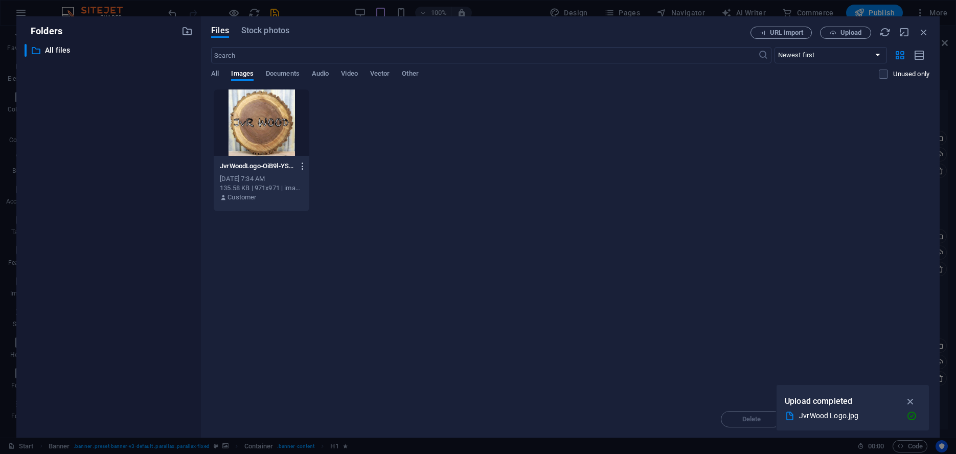
click at [308, 167] on icon "button" at bounding box center [303, 166] width 10 height 9
click at [310, 361] on h6 "Delete" at bounding box center [313, 365] width 43 height 12
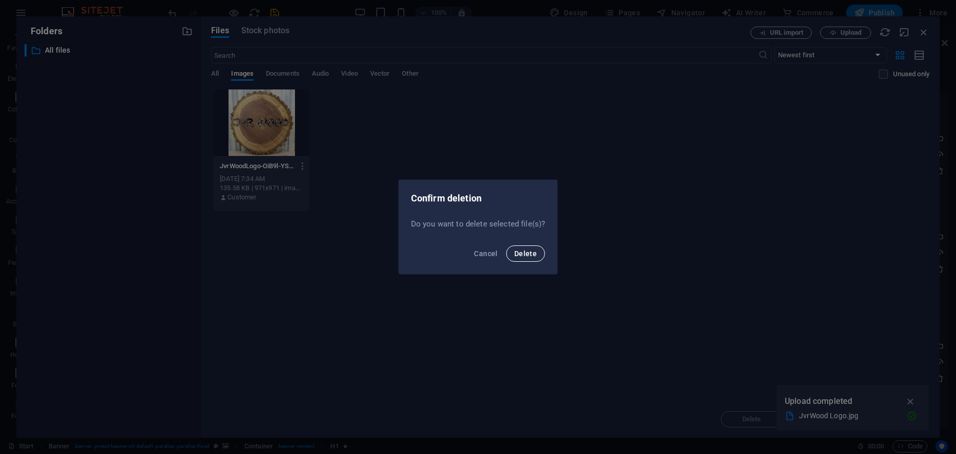
click at [519, 255] on span "Delete" at bounding box center [525, 254] width 23 height 8
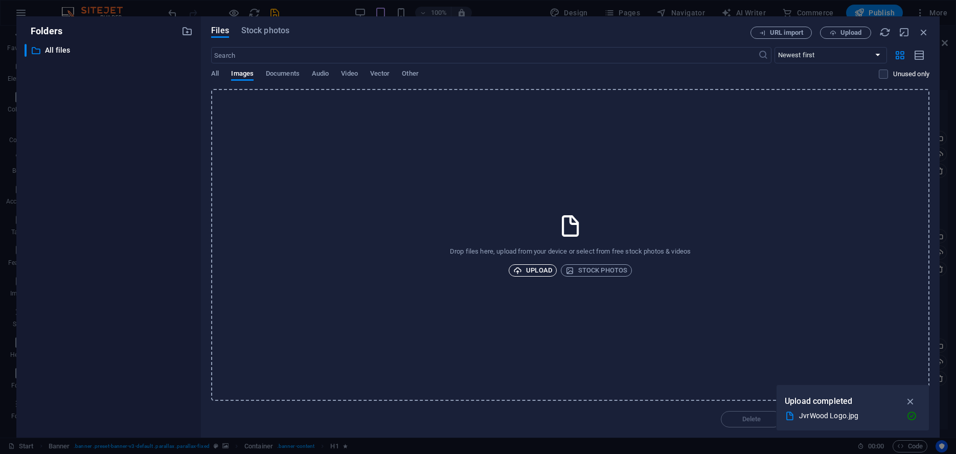
click at [527, 275] on span "Upload" at bounding box center [532, 270] width 39 height 12
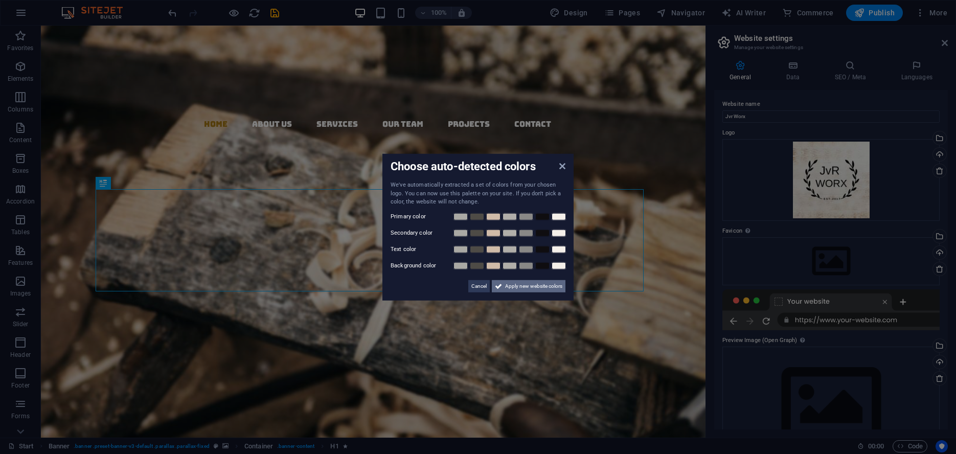
click at [521, 285] on span "Apply new website colors" at bounding box center [533, 286] width 57 height 12
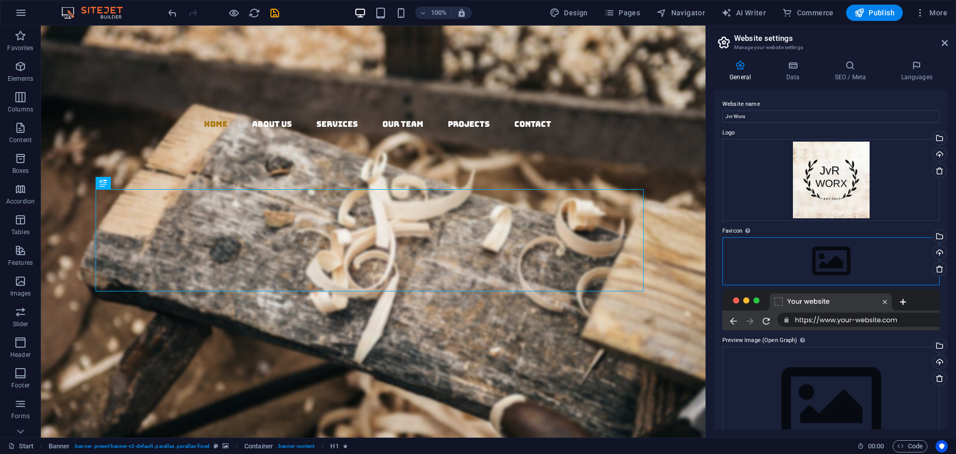
click at [830, 258] on div "Drag files here, click to choose files or select files from Files or our free s…" at bounding box center [831, 261] width 217 height 48
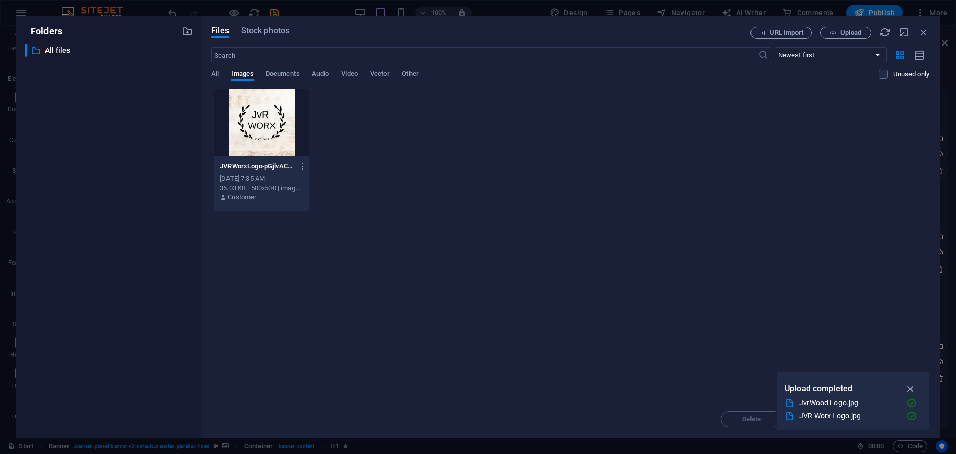
click at [283, 134] on div at bounding box center [262, 122] width 96 height 66
click at [914, 390] on icon "button" at bounding box center [911, 388] width 12 height 11
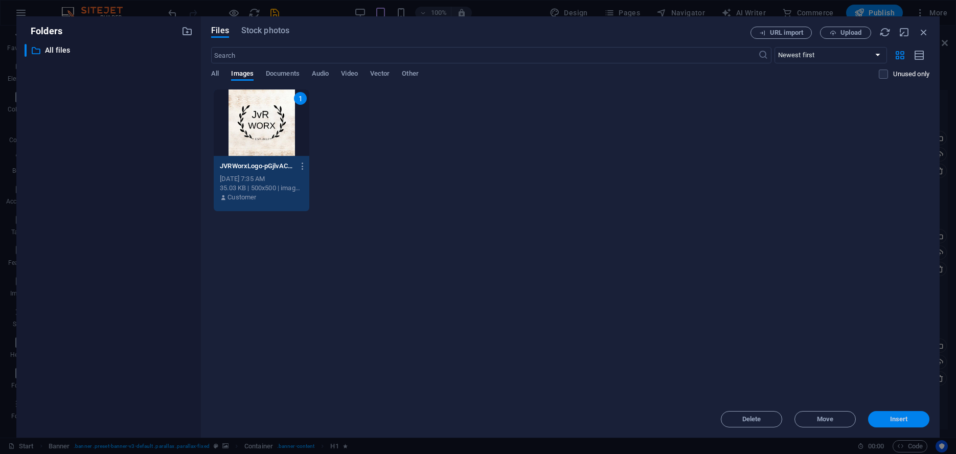
click at [911, 417] on span "Insert" at bounding box center [898, 419] width 53 height 6
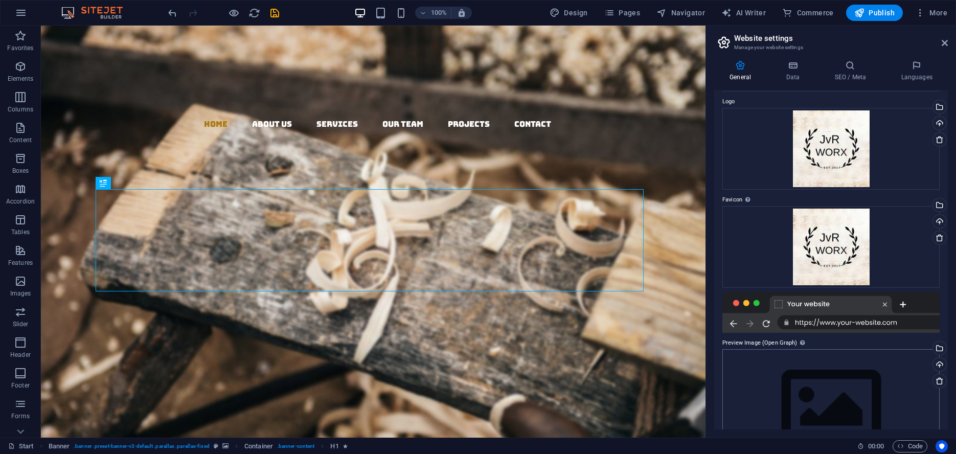
scroll to position [76, 0]
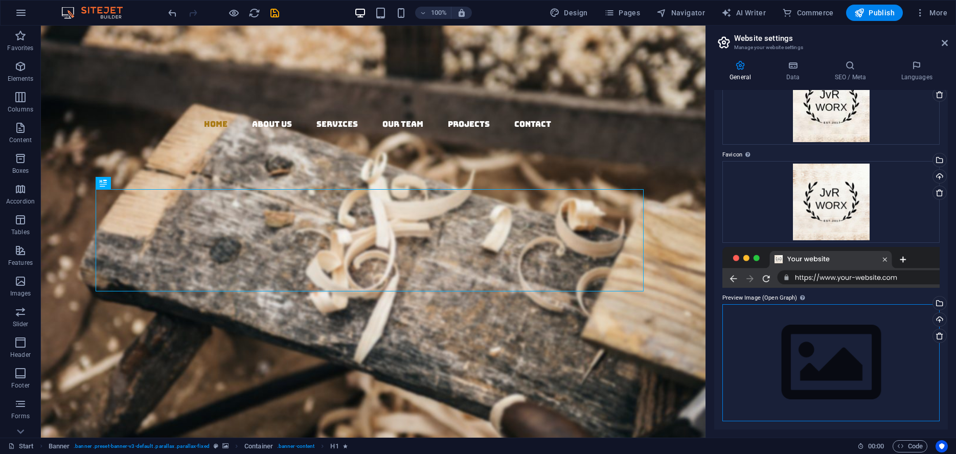
click at [821, 356] on div "Drag files here, click to choose files or select files from Files or our free s…" at bounding box center [831, 362] width 217 height 117
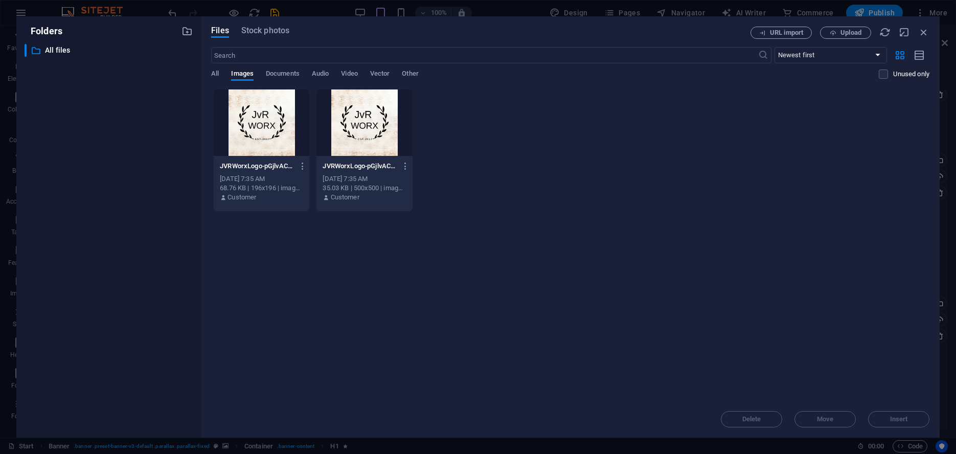
click at [387, 122] on div at bounding box center [365, 122] width 96 height 66
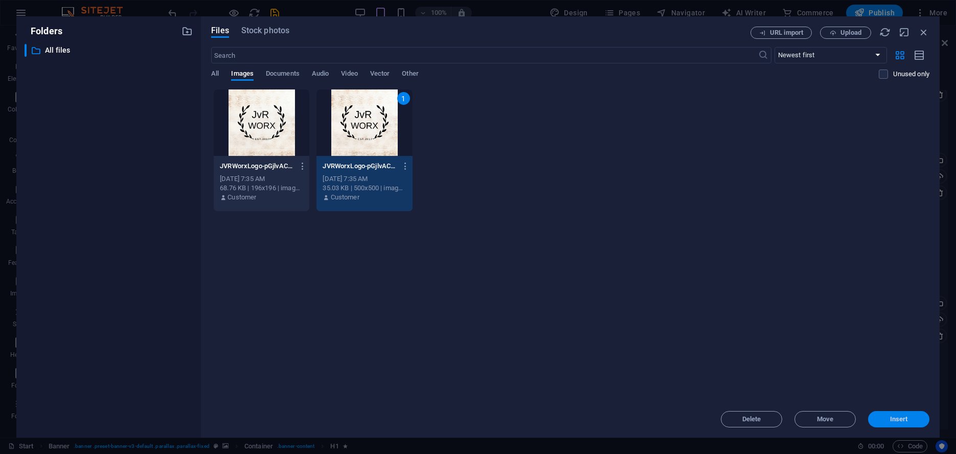
click at [926, 417] on button "Insert" at bounding box center [898, 419] width 61 height 16
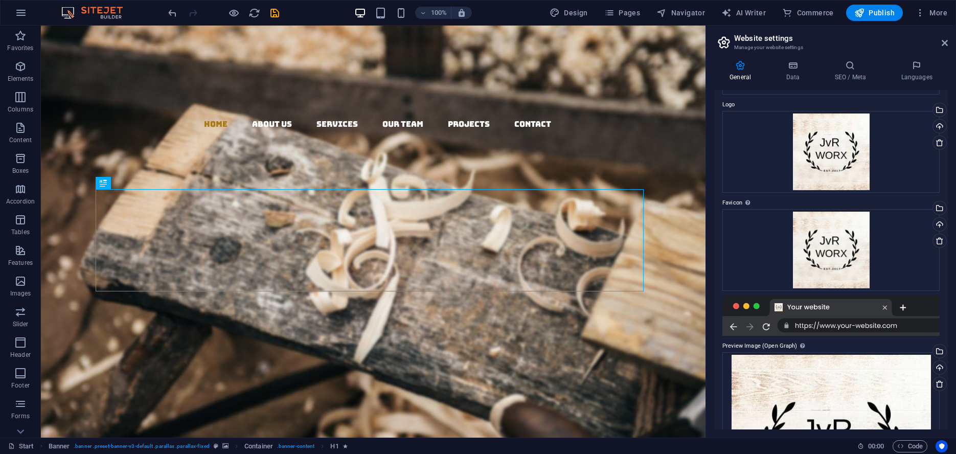
scroll to position [25, 0]
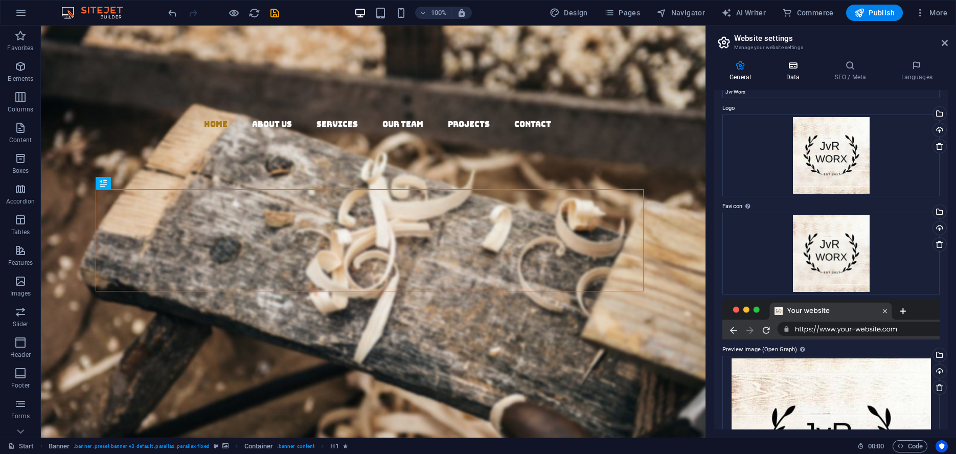
click at [787, 71] on h4 "Data" at bounding box center [795, 70] width 49 height 21
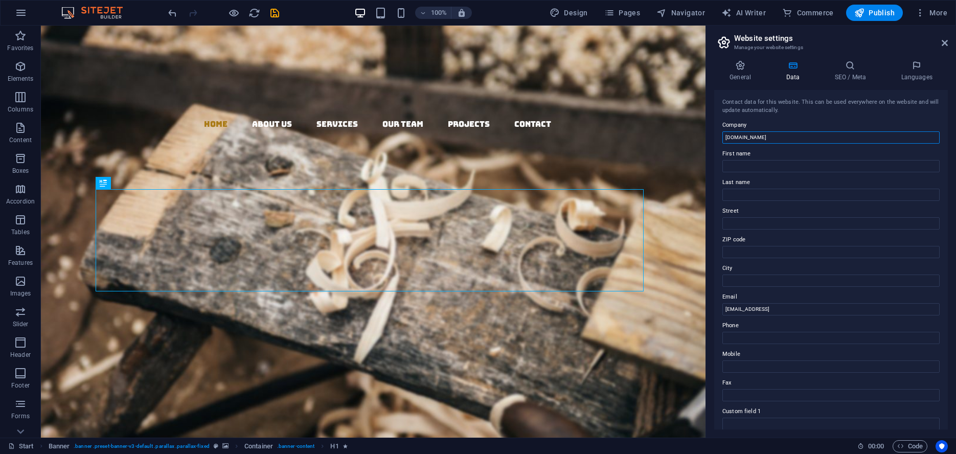
drag, startPoint x: 780, startPoint y: 137, endPoint x: 719, endPoint y: 136, distance: 60.9
click at [723, 136] on input "[DOMAIN_NAME]" at bounding box center [831, 137] width 217 height 12
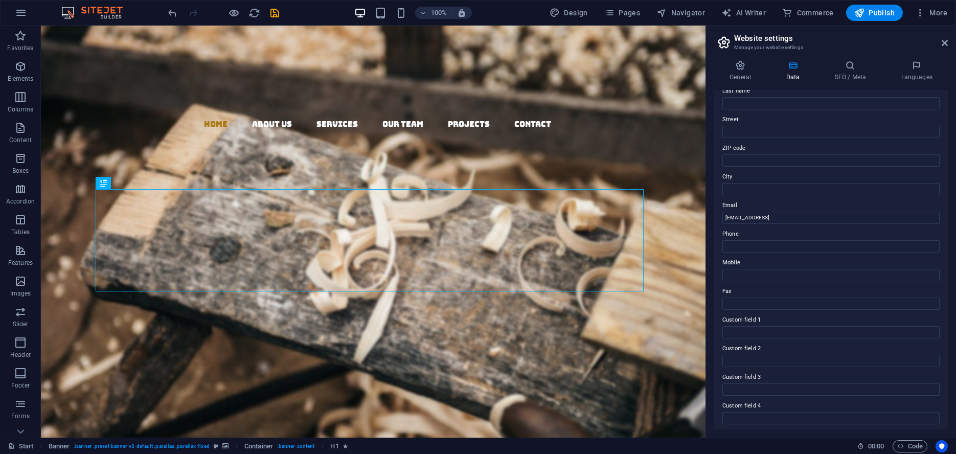
scroll to position [113, 0]
type input "JVR Worx"
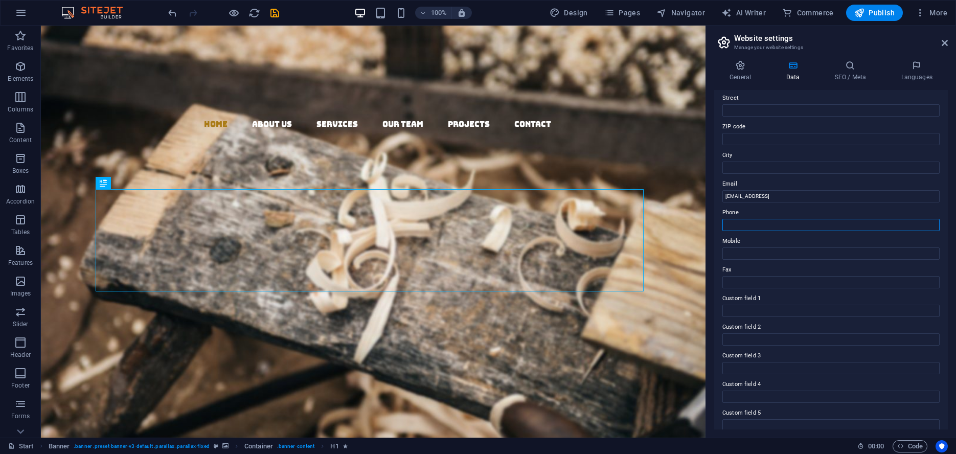
click at [765, 227] on input "Phone" at bounding box center [831, 225] width 217 height 12
type input "082 734 6877"
click at [861, 195] on input "[EMAIL_ADDRESS]" at bounding box center [831, 196] width 217 height 12
click at [861, 194] on input "[EMAIL_ADDRESS]" at bounding box center [831, 196] width 217 height 12
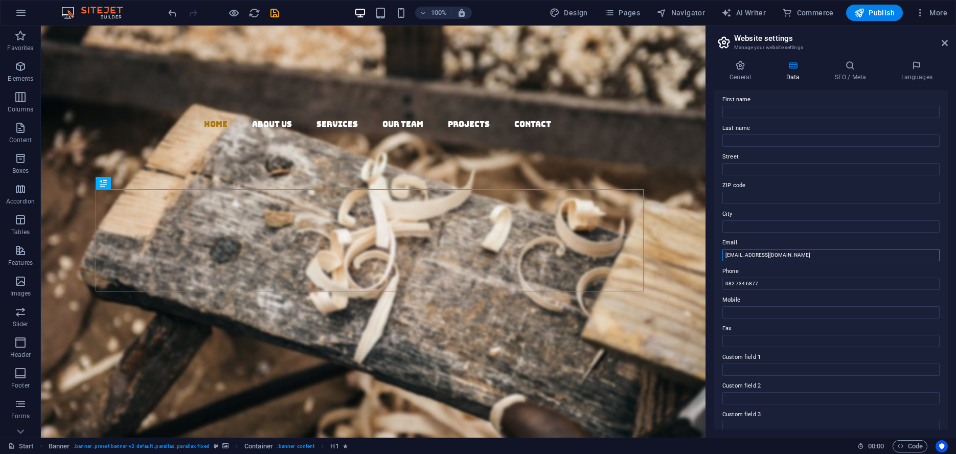
scroll to position [0, 0]
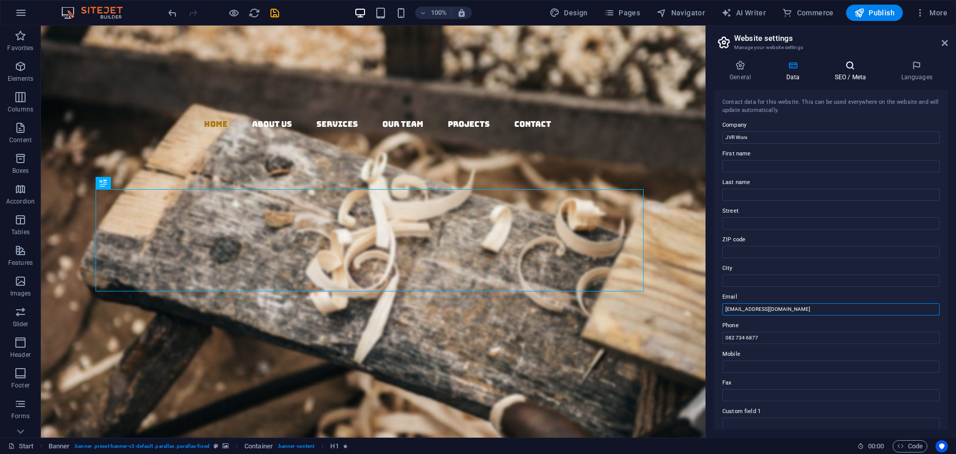
type input "[EMAIL_ADDRESS][DOMAIN_NAME]"
click at [856, 71] on h4 "SEO / Meta" at bounding box center [852, 70] width 66 height 21
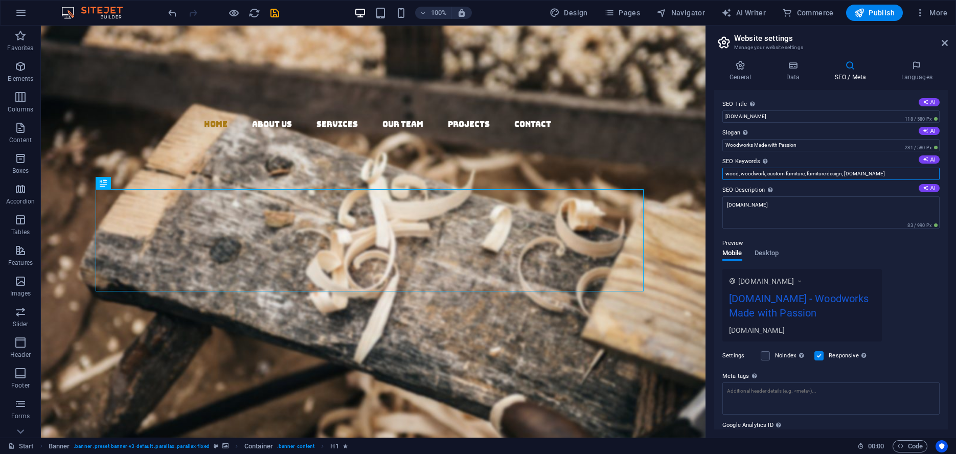
drag, startPoint x: 885, startPoint y: 175, endPoint x: 860, endPoint y: 174, distance: 25.1
click at [860, 174] on input "wood, woodwork, custom furniture, furniture design, [DOMAIN_NAME]" at bounding box center [831, 174] width 217 height 12
type input "wood, woodwork, custom furniture, furniture design, jvrworx. JVR Worx,Wood Work…"
click at [733, 70] on icon at bounding box center [740, 65] width 52 height 10
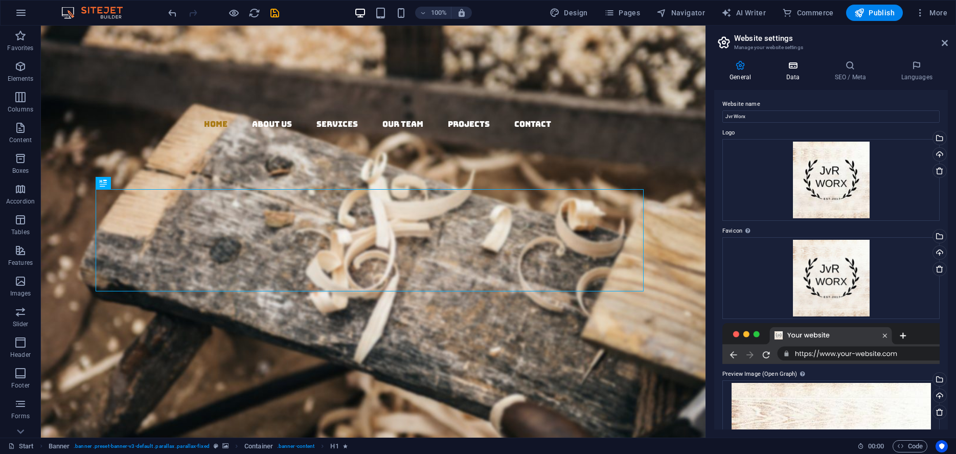
click at [791, 72] on h4 "Data" at bounding box center [795, 70] width 49 height 21
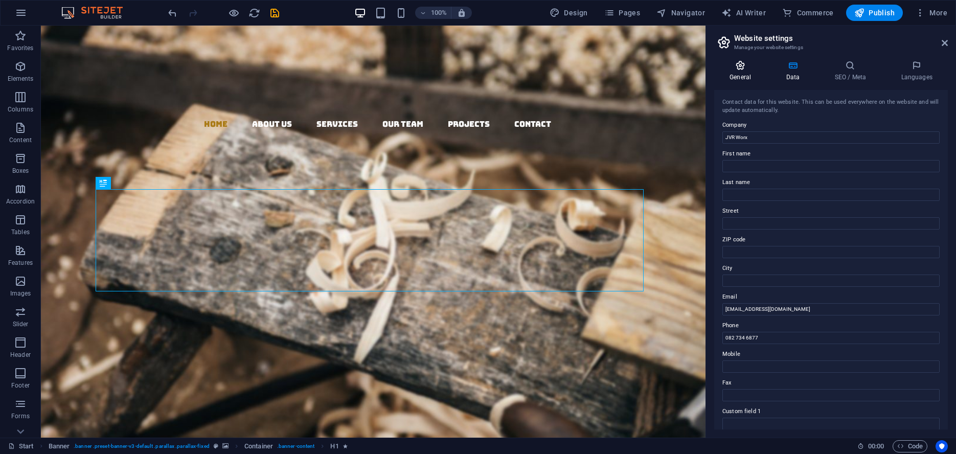
click at [745, 74] on h4 "General" at bounding box center [742, 70] width 56 height 21
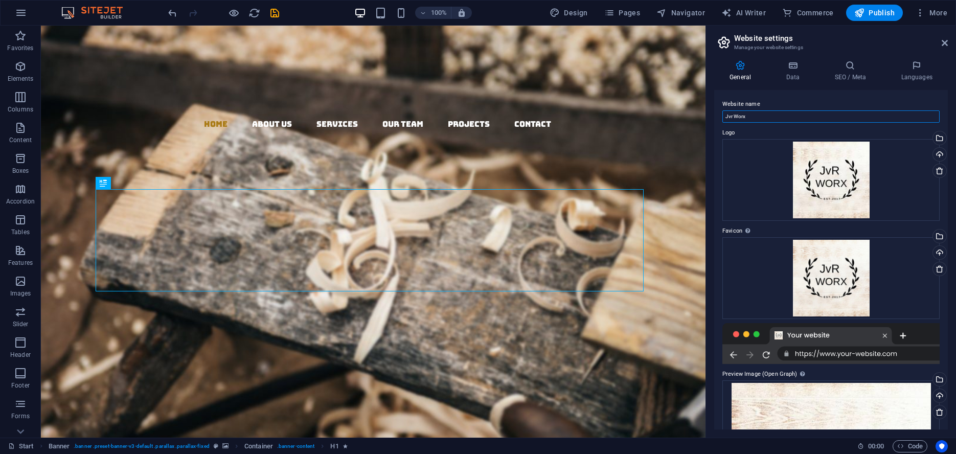
click at [763, 113] on input "Jvr Worx" at bounding box center [831, 116] width 217 height 12
type input "[DOMAIN_NAME]"
click at [797, 63] on icon at bounding box center [793, 65] width 44 height 10
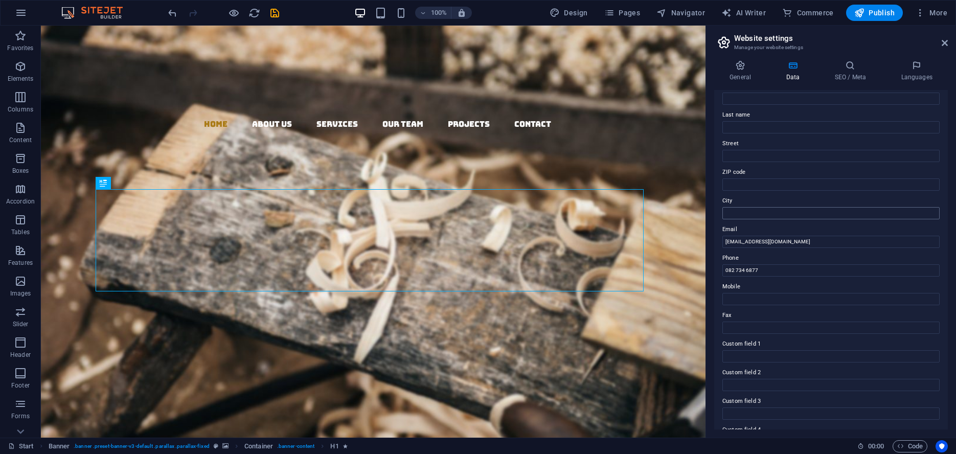
scroll to position [70, 0]
click at [754, 185] on input "ZIP code" at bounding box center [831, 182] width 217 height 12
click at [911, 189] on div "Contact data for this website. This can be used everywhere on the website and w…" at bounding box center [831, 260] width 234 height 340
click at [798, 184] on input "ZIP code" at bounding box center [831, 182] width 217 height 12
type input "7550"
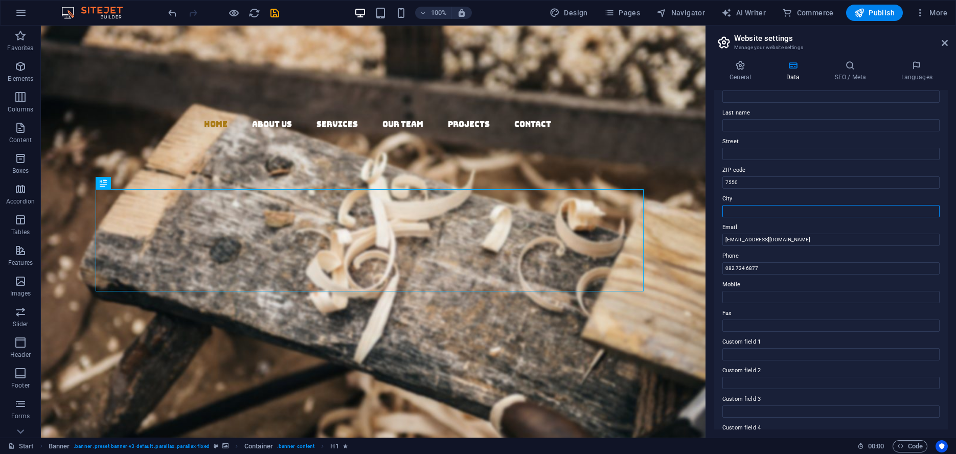
click at [785, 210] on input "City" at bounding box center [831, 211] width 217 height 12
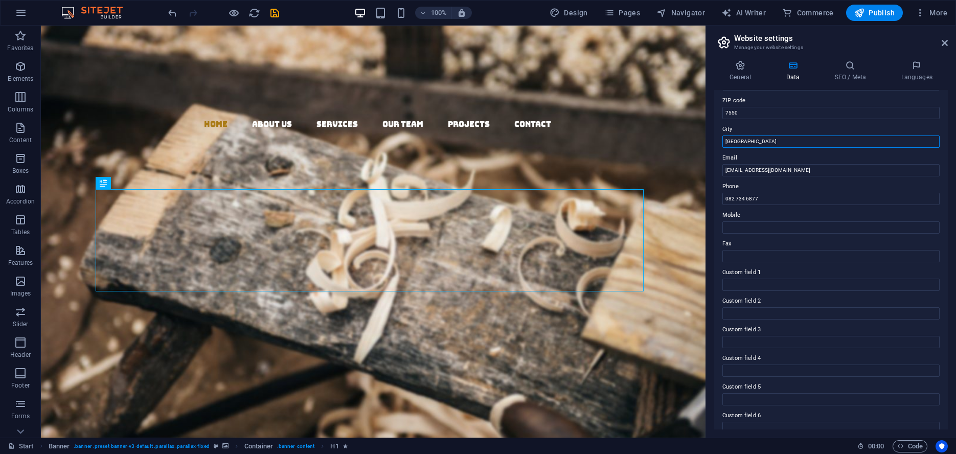
scroll to position [152, 0]
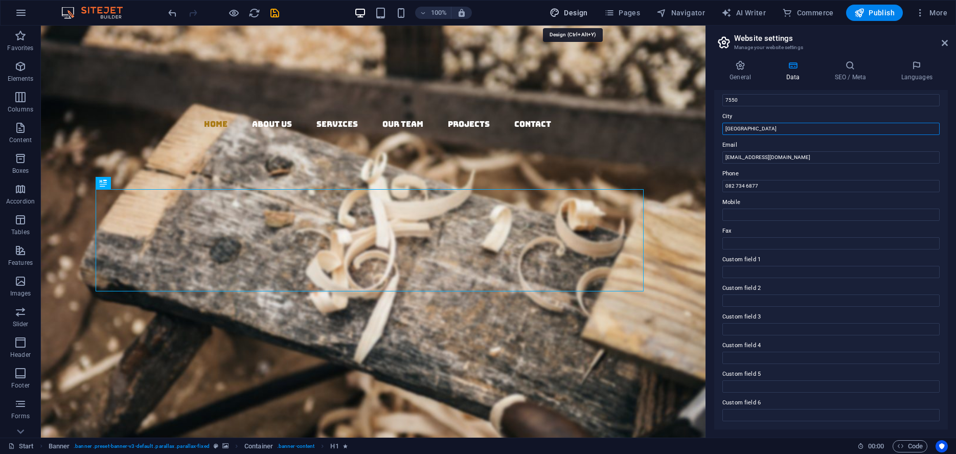
type input "[GEOGRAPHIC_DATA]"
click at [572, 15] on span "Design" at bounding box center [569, 13] width 38 height 10
select select "rem"
select select "300"
select select "px"
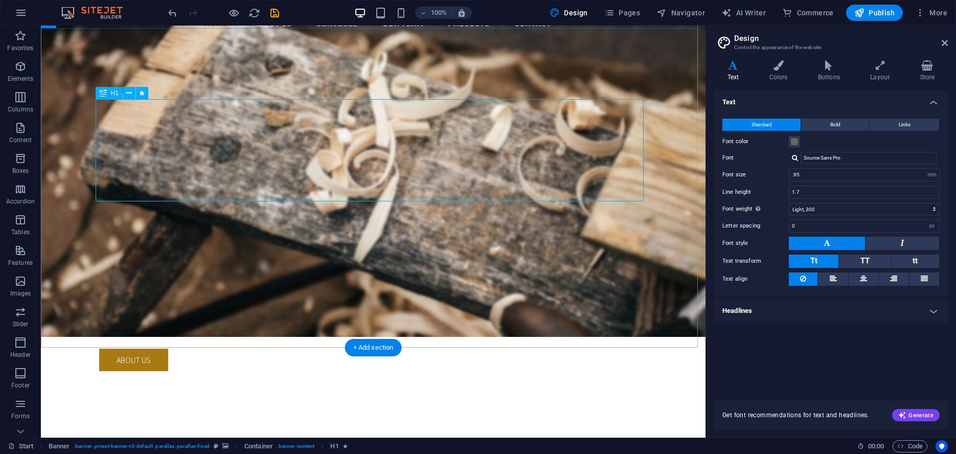
scroll to position [237, 0]
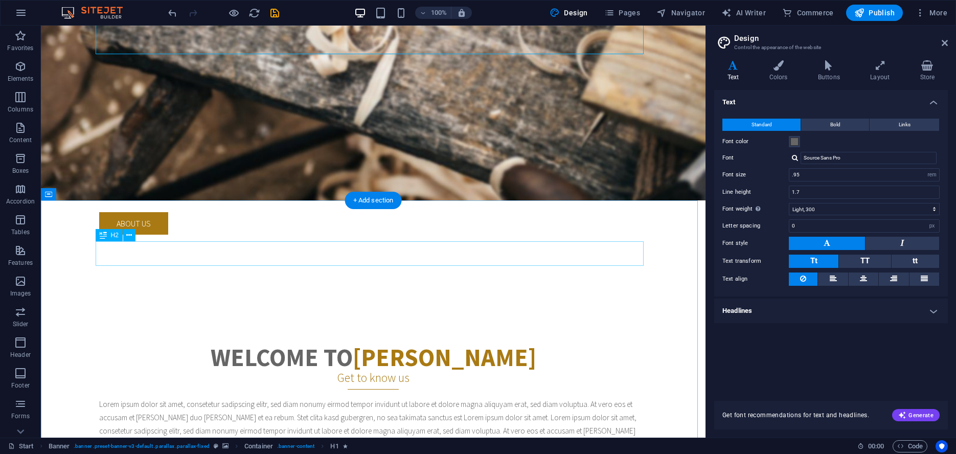
click at [437, 345] on div "Welcome to [PERSON_NAME]" at bounding box center [373, 357] width 548 height 25
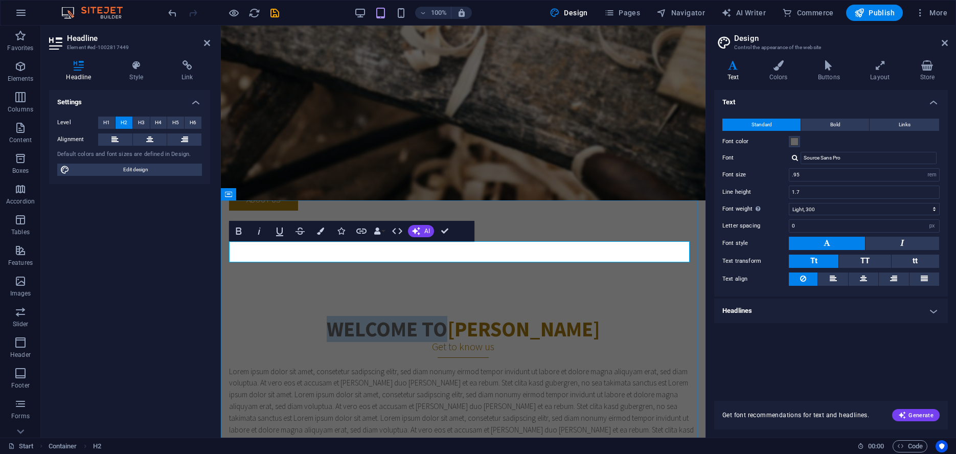
type input "1.5"
click at [528, 316] on strong "[PERSON_NAME]" at bounding box center [523, 329] width 153 height 26
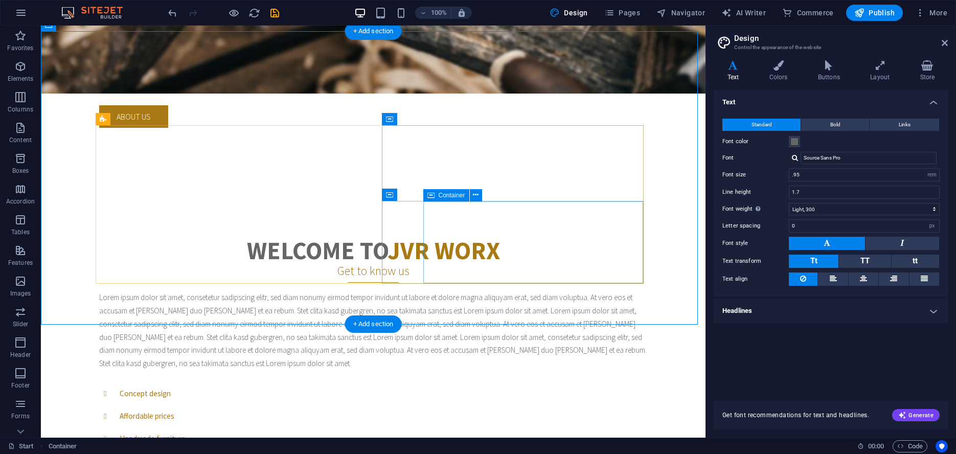
scroll to position [409, 0]
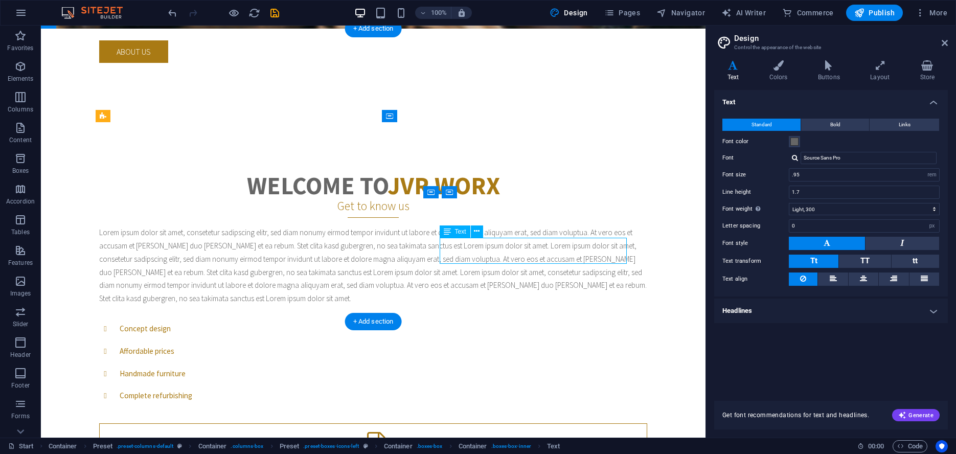
click at [288, 259] on div "Lorem ipsum dolor sit amet, consetetur sadipscing elitr, sed diam nonumy eirmod…" at bounding box center [373, 380] width 548 height 308
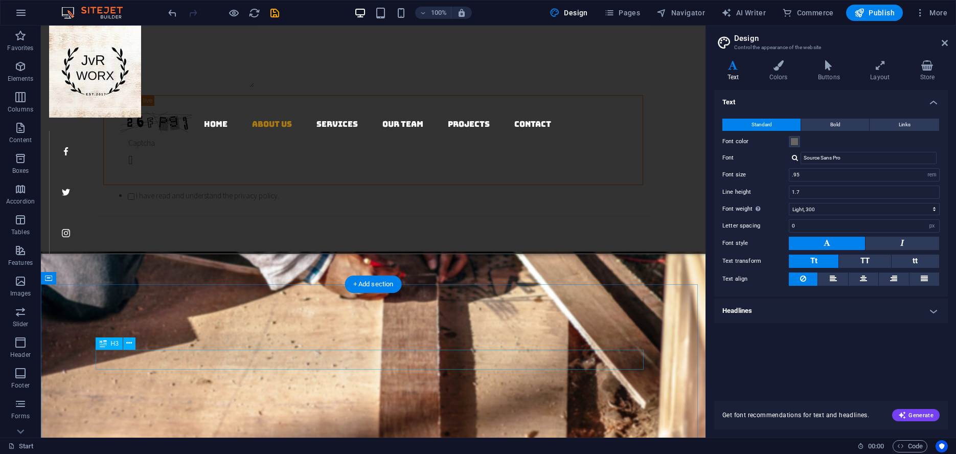
scroll to position [1137, 0]
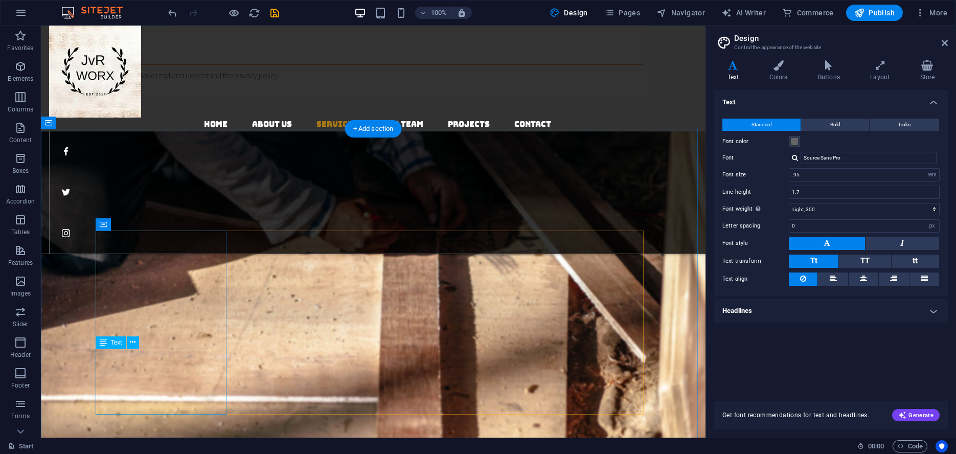
click at [187, 368] on div "H1 Banner Banner Container Text Spacer Spacer Button Container Social Media Ico…" at bounding box center [373, 232] width 665 height 412
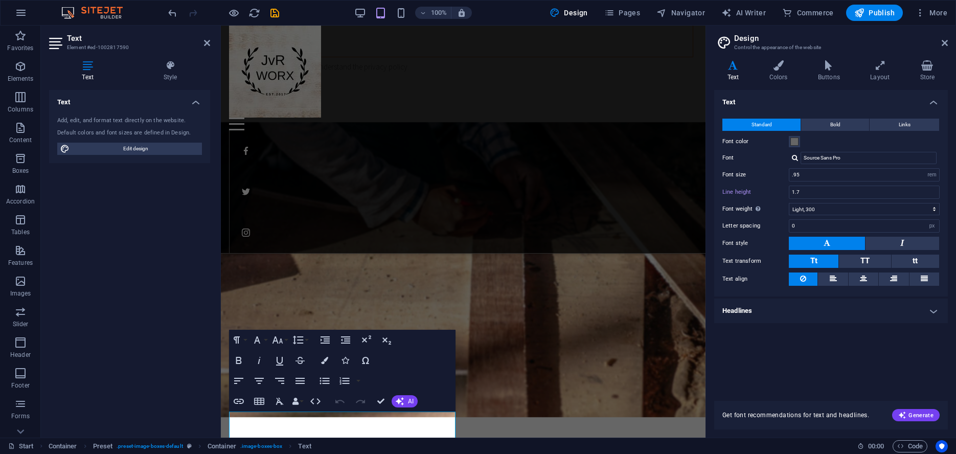
type input "1.5"
click at [396, 399] on button "AI" at bounding box center [405, 401] width 26 height 12
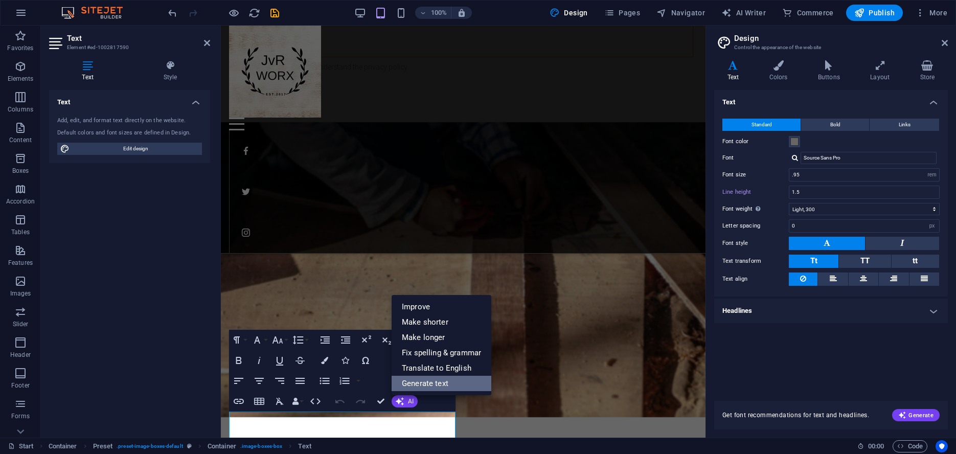
click at [442, 384] on link "Generate text" at bounding box center [442, 383] width 100 height 15
select select "English"
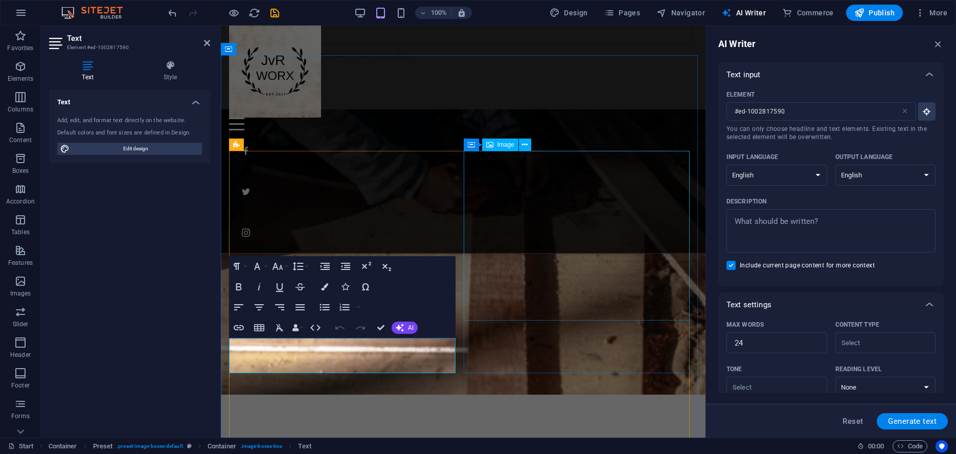
scroll to position [1201, 0]
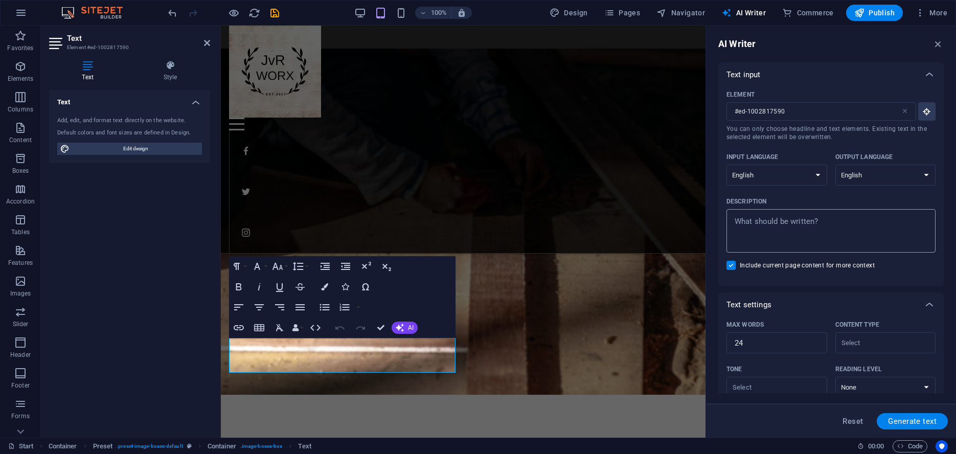
click at [787, 224] on textarea "Description x ​" at bounding box center [831, 230] width 199 height 33
type textarea "x"
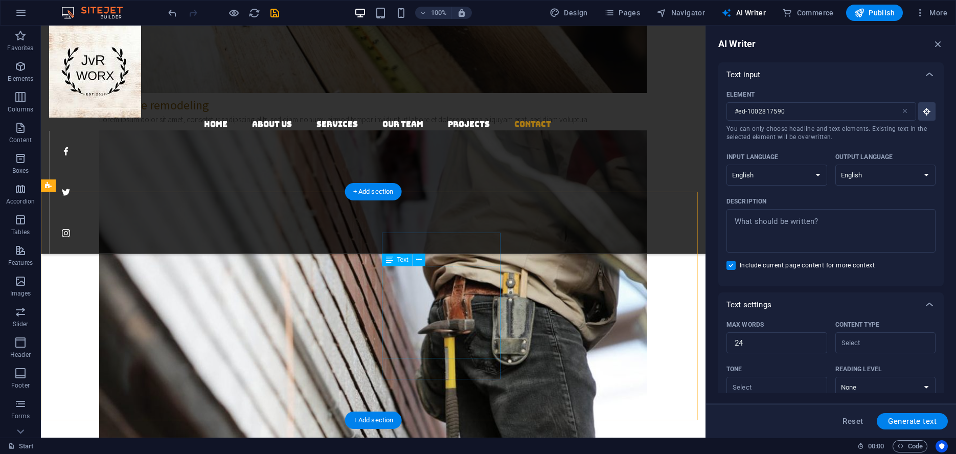
scroll to position [2237, 0]
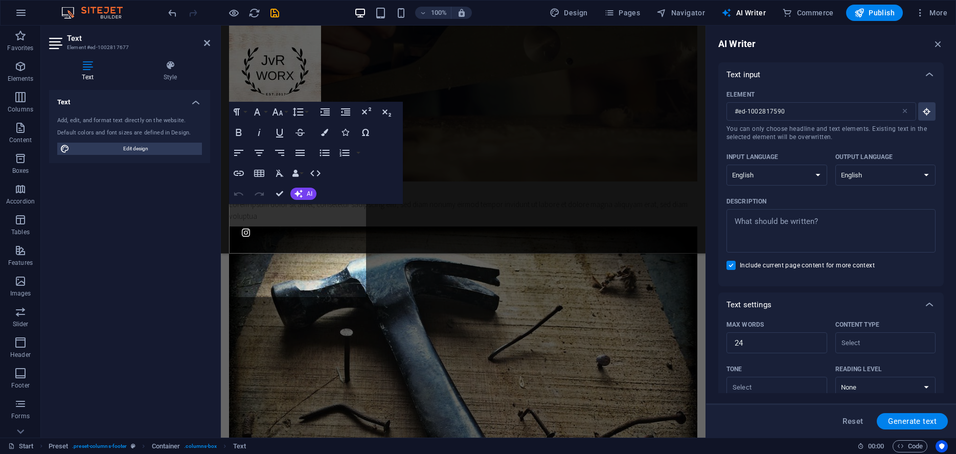
click at [98, 244] on div "Text Element #ed-1002817677 Text Style Text Add, edit, and format text directly…" at bounding box center [373, 232] width 665 height 412
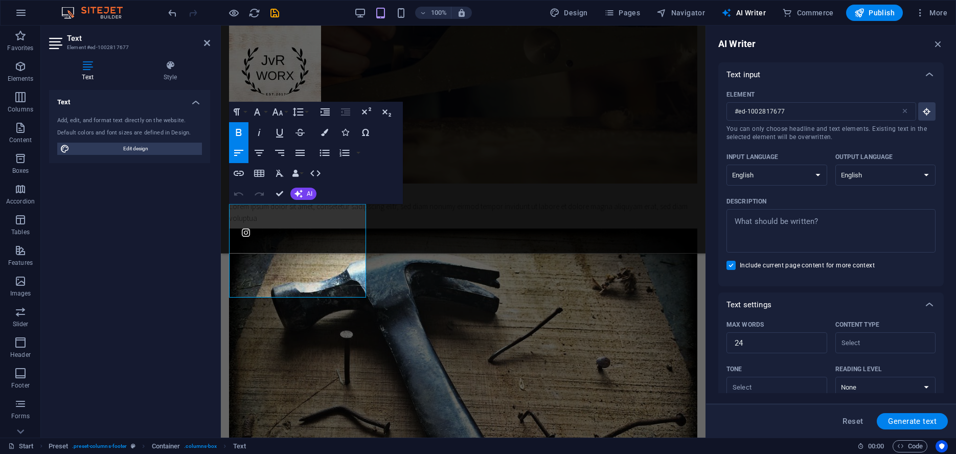
type input "#ed-1002817677"
drag, startPoint x: 283, startPoint y: 194, endPoint x: 241, endPoint y: 168, distance: 49.4
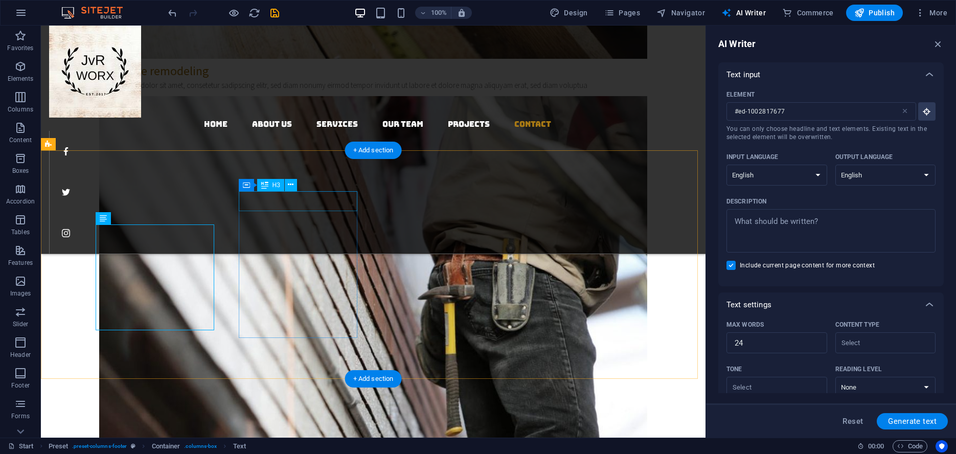
scroll to position [2237, 0]
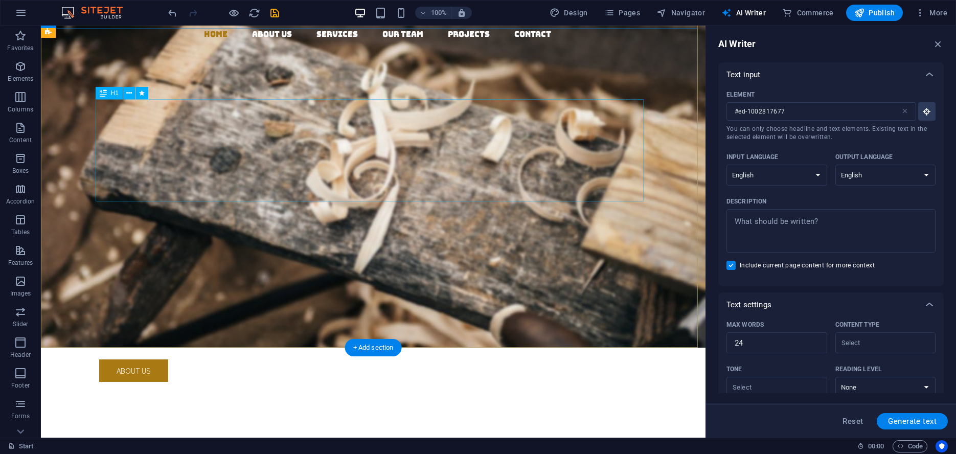
scroll to position [0, 0]
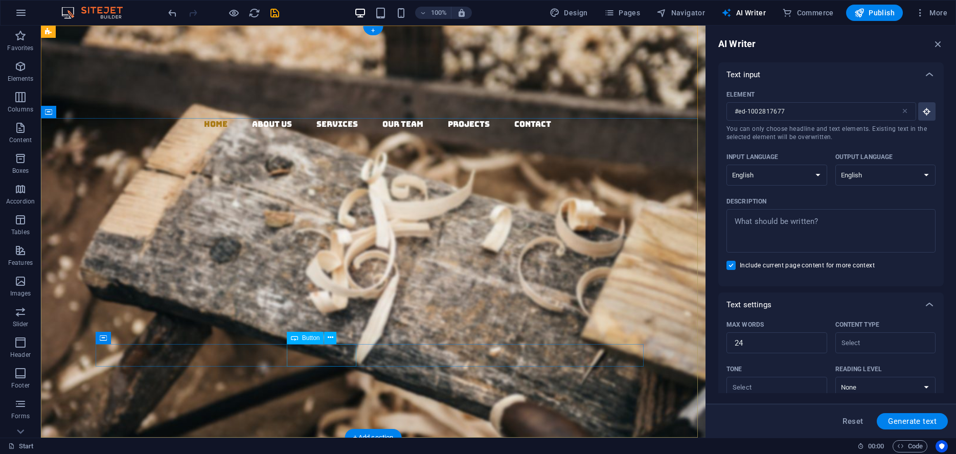
click at [312, 450] on div "About us" at bounding box center [373, 461] width 548 height 23
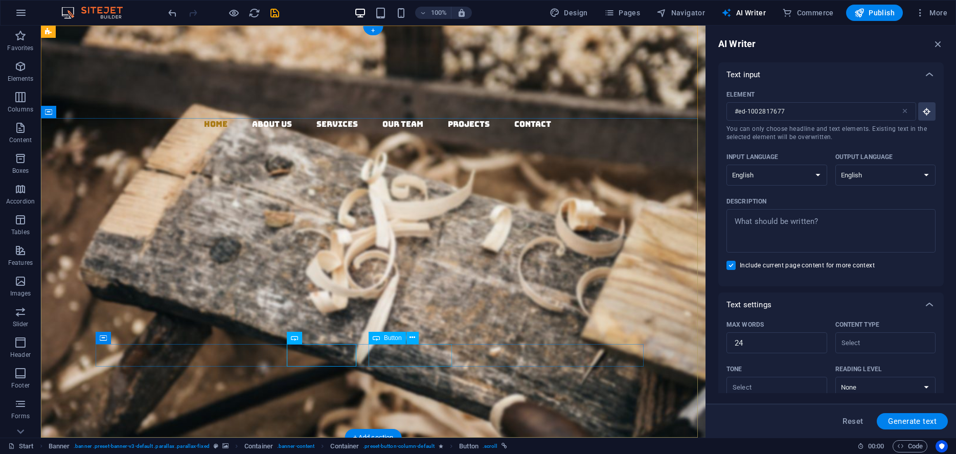
click at [590, 402] on div "Lorem ipsum dolor sit amet, consectetuer adipiscing elit. Aenean commodo ligula…" at bounding box center [373, 418] width 548 height 32
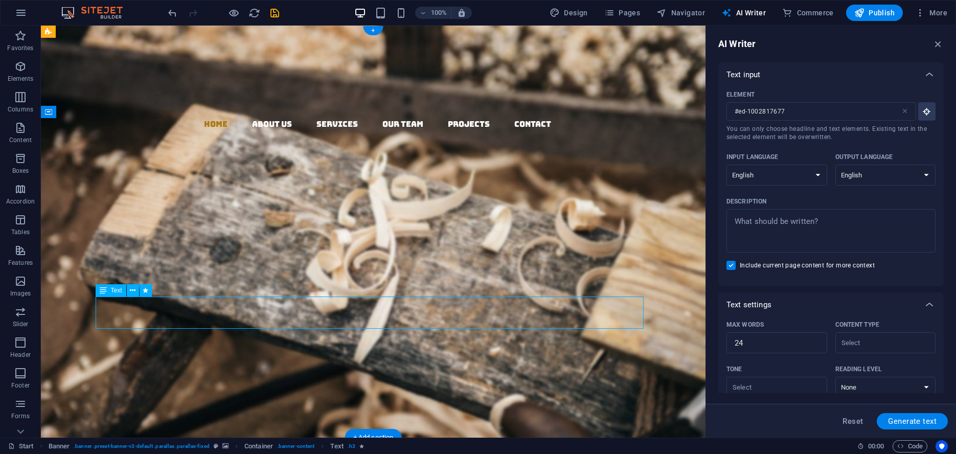
click at [591, 402] on div "Lorem ipsum dolor sit amet, consectetuer adipiscing elit. Aenean commodo ligula…" at bounding box center [373, 418] width 548 height 32
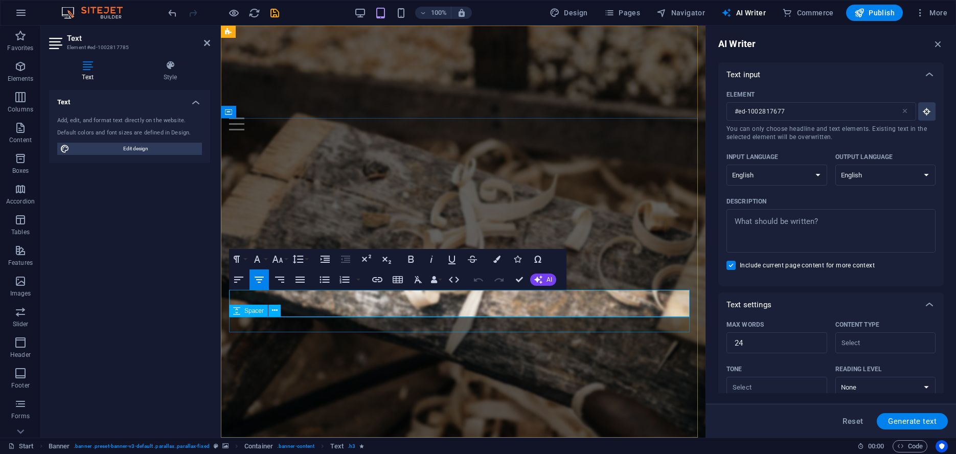
type input "#ed-1002817785"
click at [668, 295] on div "Woodworks ­ made with Passion" at bounding box center [463, 336] width 468 height 83
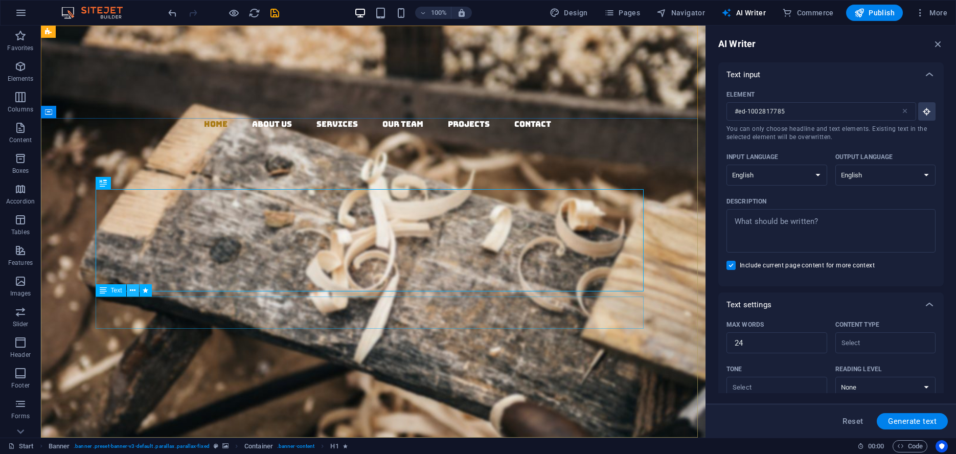
click at [131, 292] on icon at bounding box center [133, 290] width 6 height 11
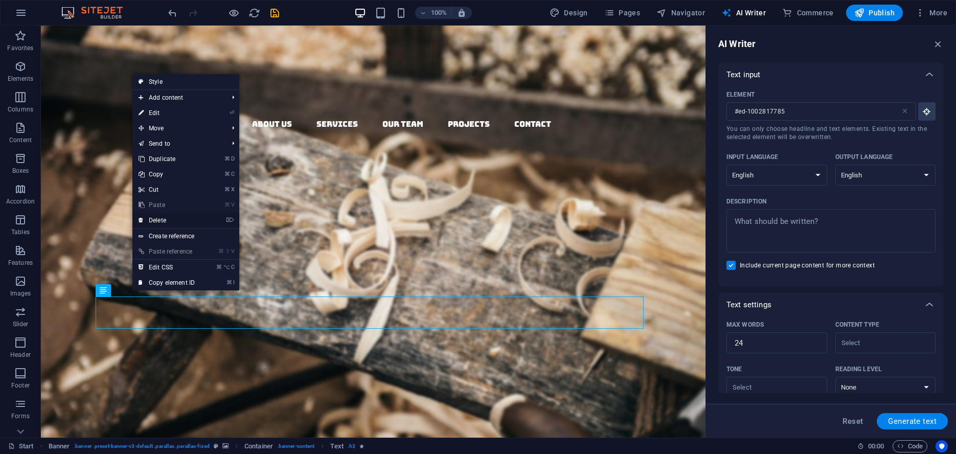
click at [163, 222] on link "⌦ Delete" at bounding box center [166, 220] width 69 height 15
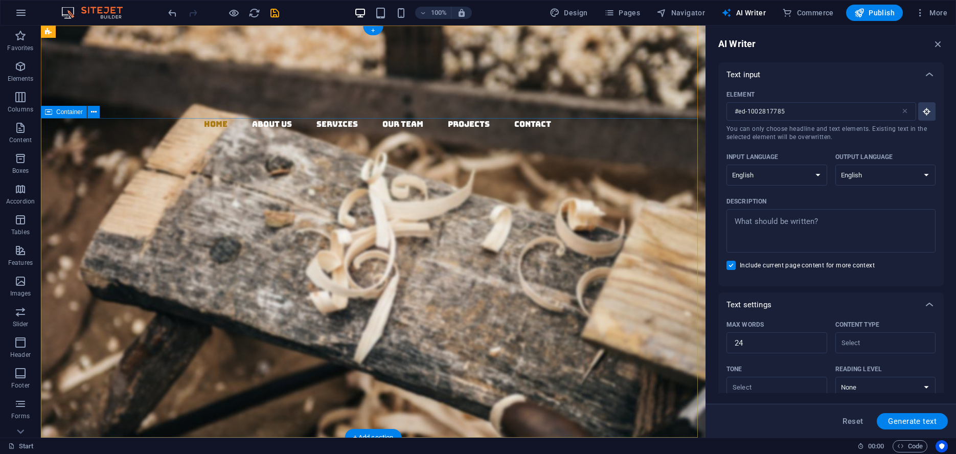
click at [556, 358] on div "Woodworks ­ made with Passion About us Our Services" at bounding box center [373, 382] width 665 height 256
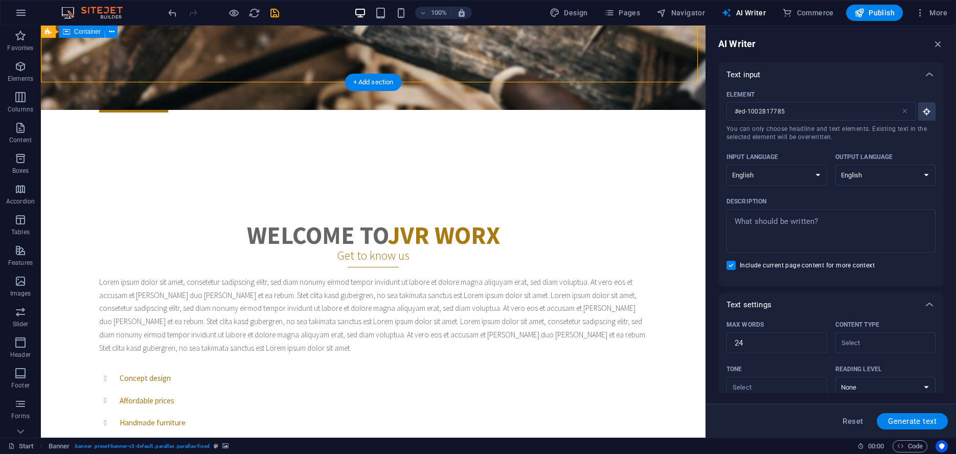
scroll to position [260, 0]
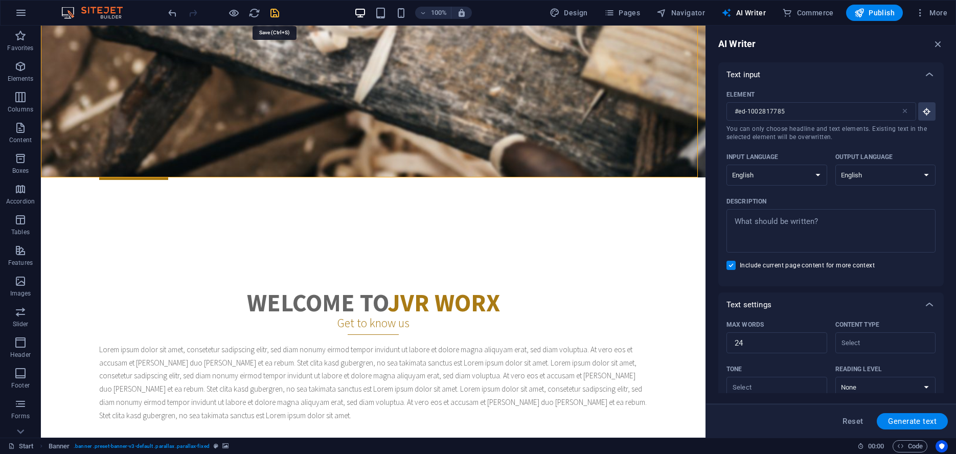
click at [274, 15] on icon "save" at bounding box center [275, 13] width 12 height 12
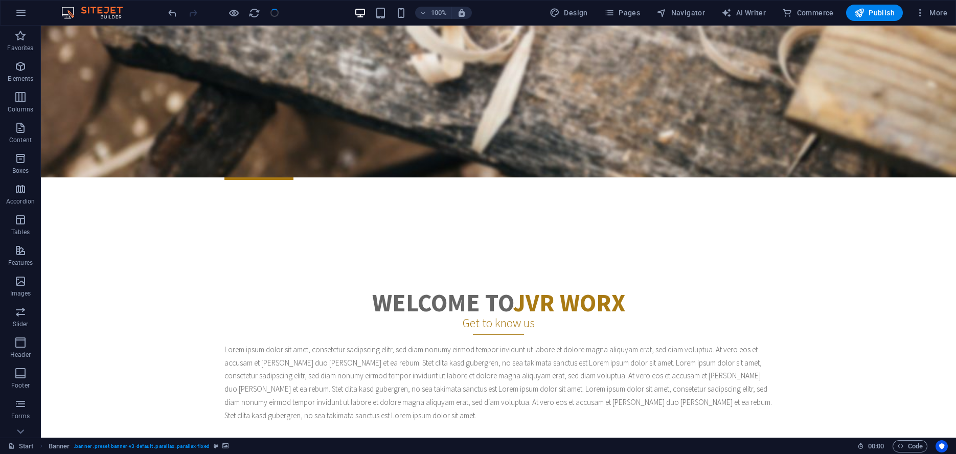
checkbox input "false"
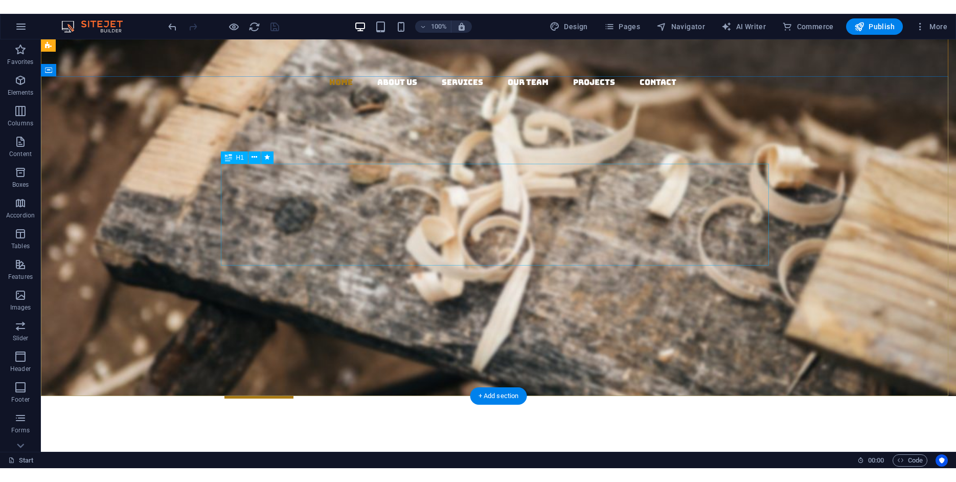
scroll to position [0, 0]
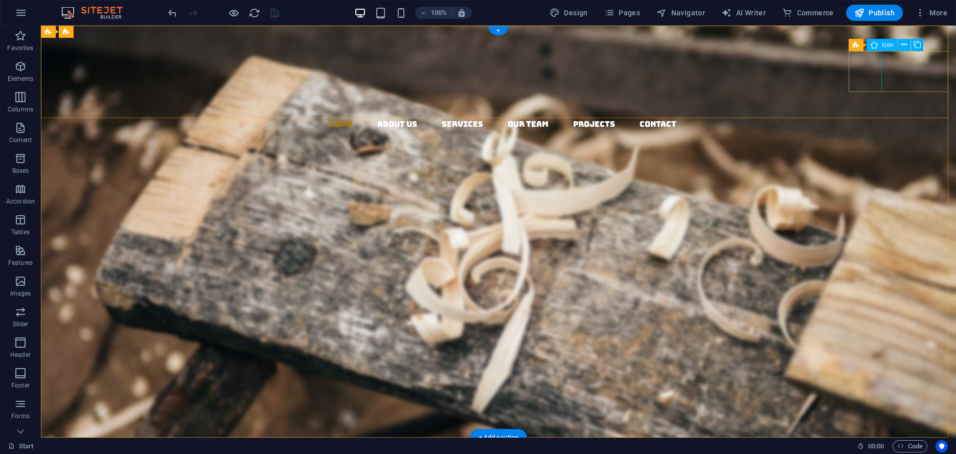
click at [866, 131] on figure at bounding box center [502, 151] width 907 height 41
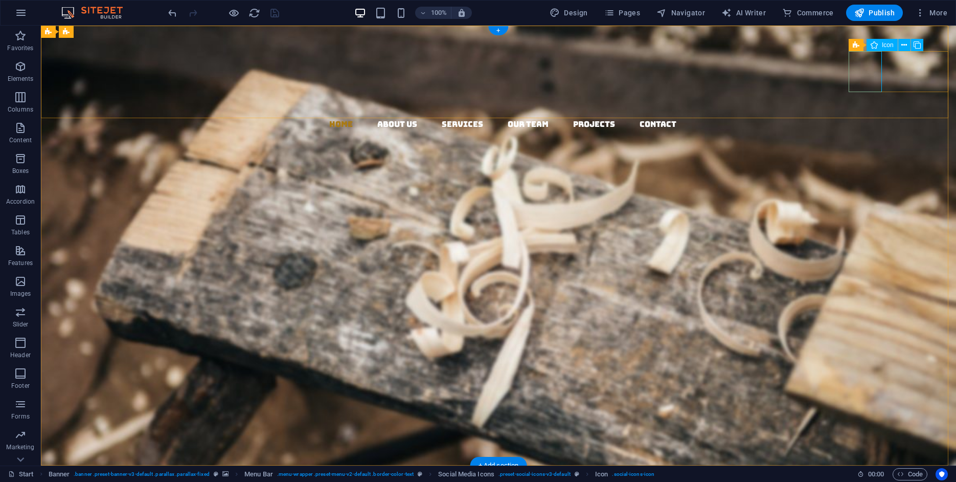
click at [868, 131] on figure at bounding box center [502, 151] width 907 height 41
click at [858, 48] on div "Social Media Icons" at bounding box center [881, 45] width 71 height 12
click at [922, 47] on icon at bounding box center [923, 45] width 6 height 11
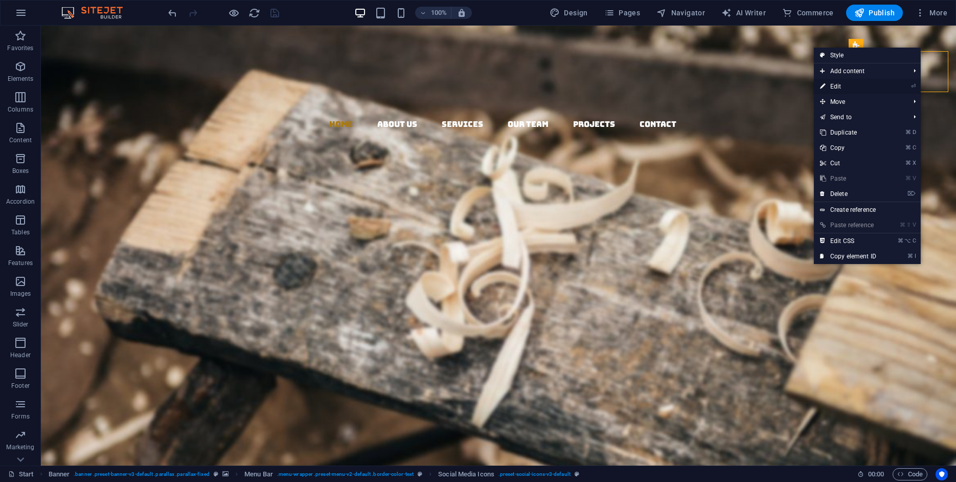
drag, startPoint x: 834, startPoint y: 85, endPoint x: 613, endPoint y: 60, distance: 222.9
click at [834, 85] on link "⏎ Edit" at bounding box center [848, 86] width 69 height 15
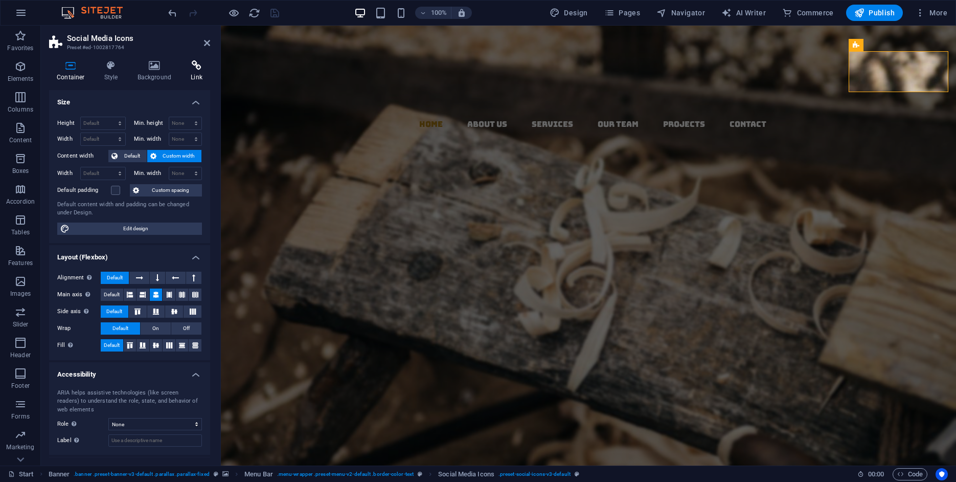
click at [188, 72] on h4 "Link" at bounding box center [196, 70] width 27 height 21
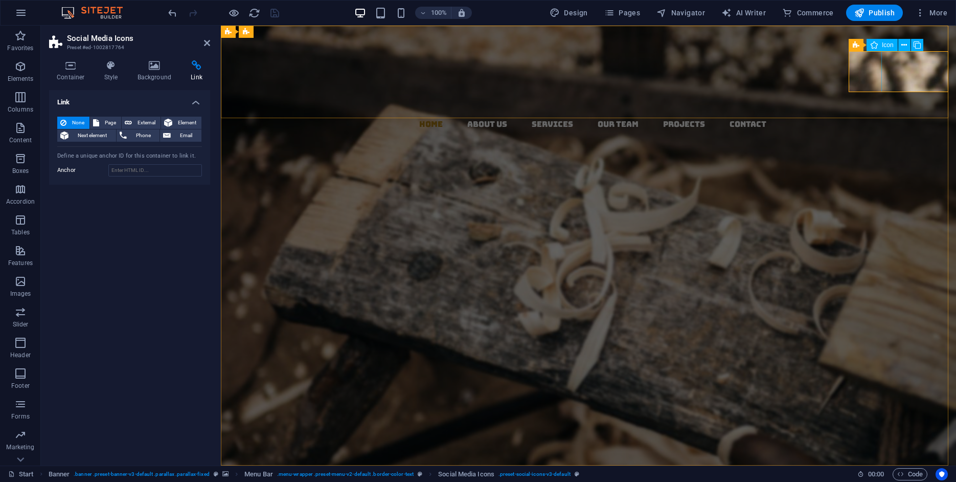
click at [866, 131] on figure at bounding box center [592, 151] width 727 height 41
click at [904, 46] on icon at bounding box center [905, 45] width 6 height 11
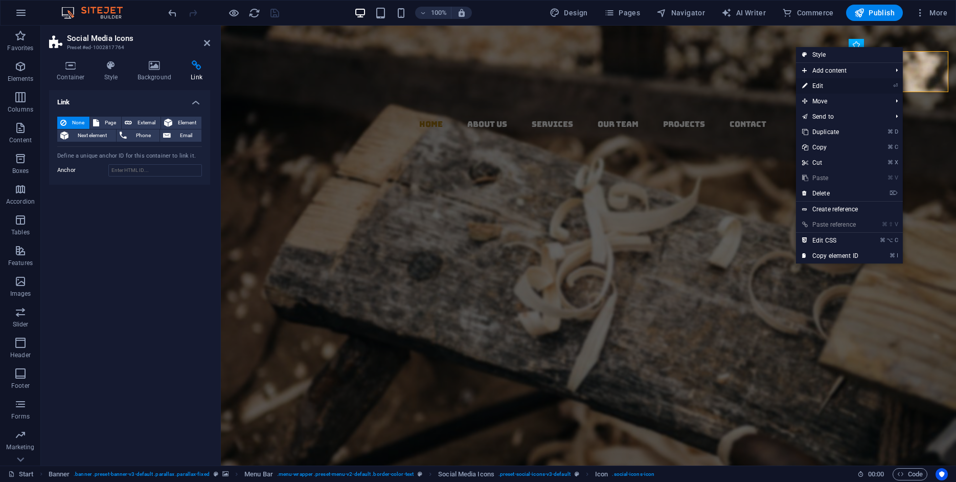
click at [823, 87] on link "⏎ Edit" at bounding box center [830, 85] width 69 height 15
select select "xMidYMid"
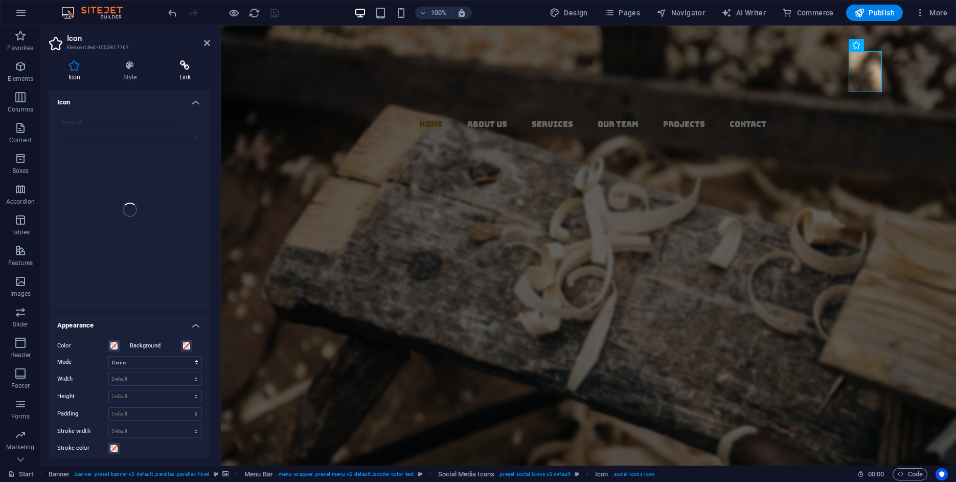
click at [191, 67] on icon at bounding box center [185, 65] width 50 height 10
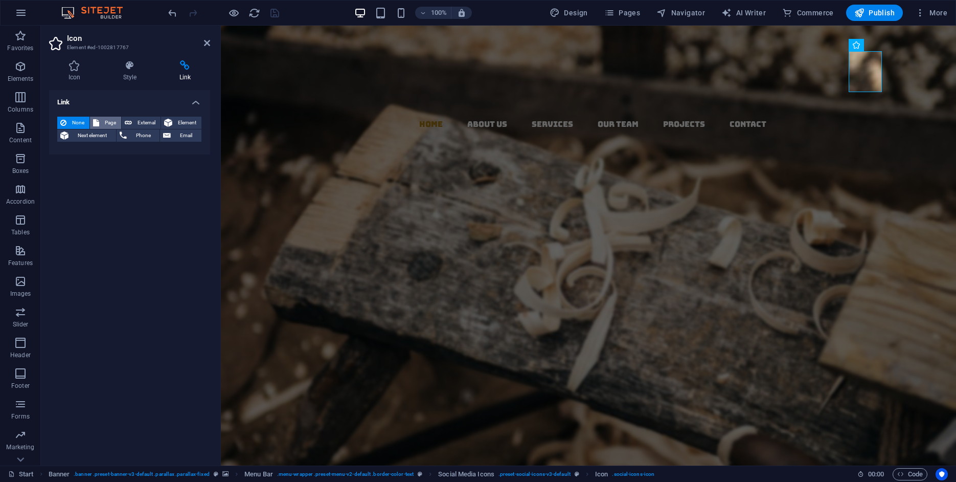
click at [115, 123] on span "Page" at bounding box center [110, 123] width 16 height 12
select select
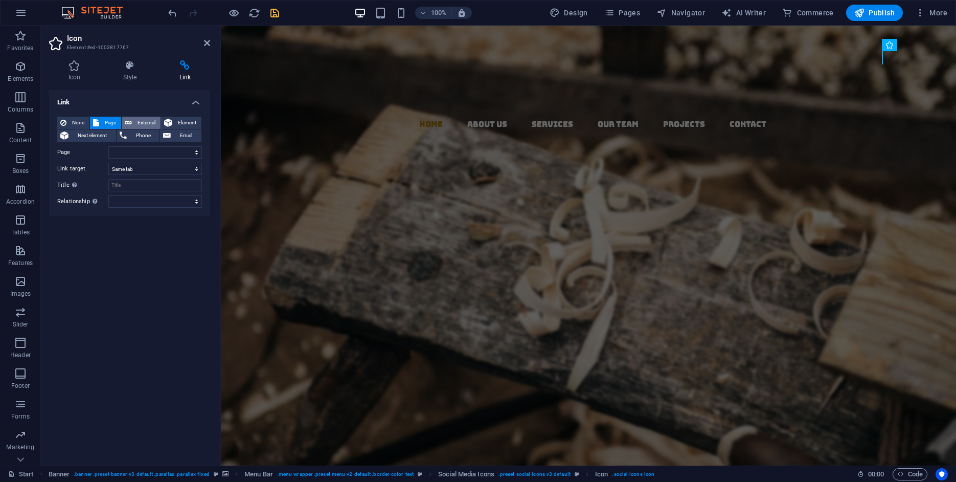
click at [136, 121] on span "External" at bounding box center [146, 123] width 23 height 12
select select "blank"
paste input "[URL][DOMAIN_NAME]"
type input "[URL][DOMAIN_NAME]"
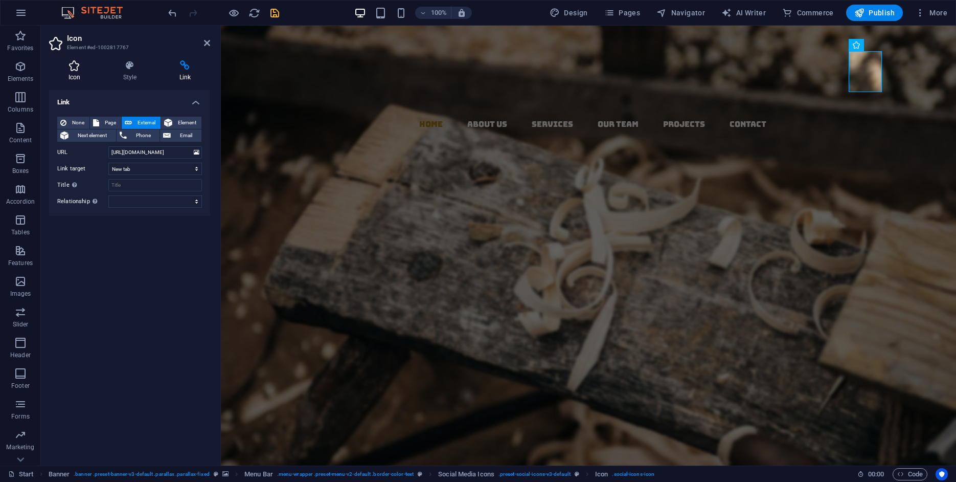
click at [78, 72] on h4 "Icon" at bounding box center [76, 70] width 55 height 21
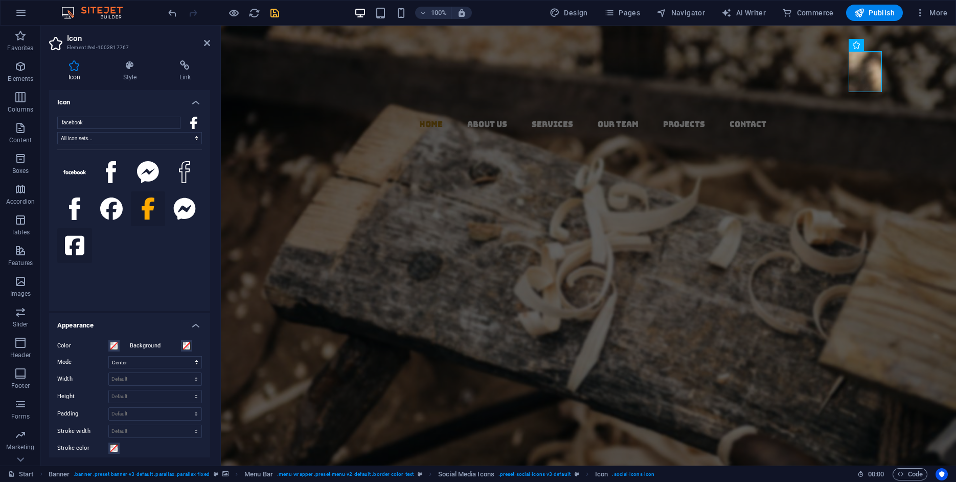
click at [80, 237] on icon at bounding box center [74, 245] width 19 height 19
click at [74, 205] on icon at bounding box center [74, 208] width 11 height 23
click at [113, 205] on icon at bounding box center [111, 208] width 23 height 23
click at [77, 168] on button at bounding box center [74, 172] width 35 height 35
click at [105, 202] on icon at bounding box center [111, 208] width 23 height 23
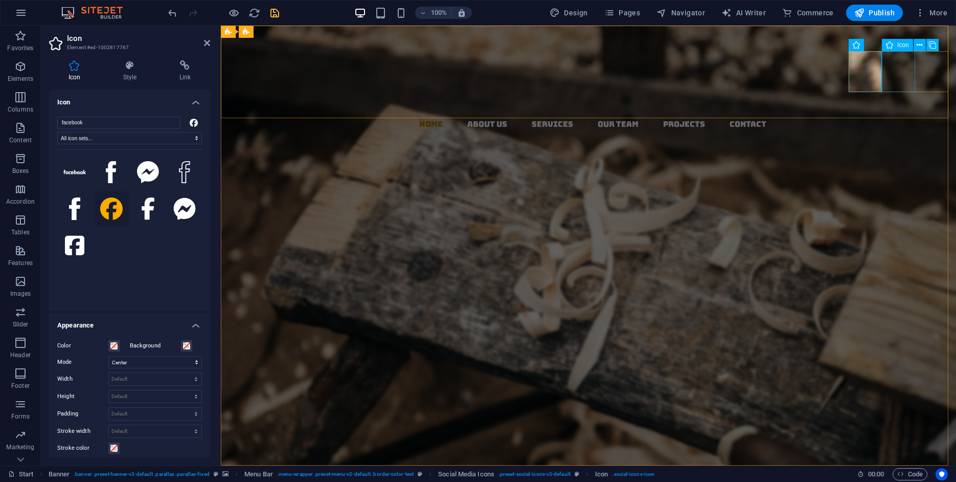
click at [894, 172] on figure at bounding box center [592, 192] width 727 height 41
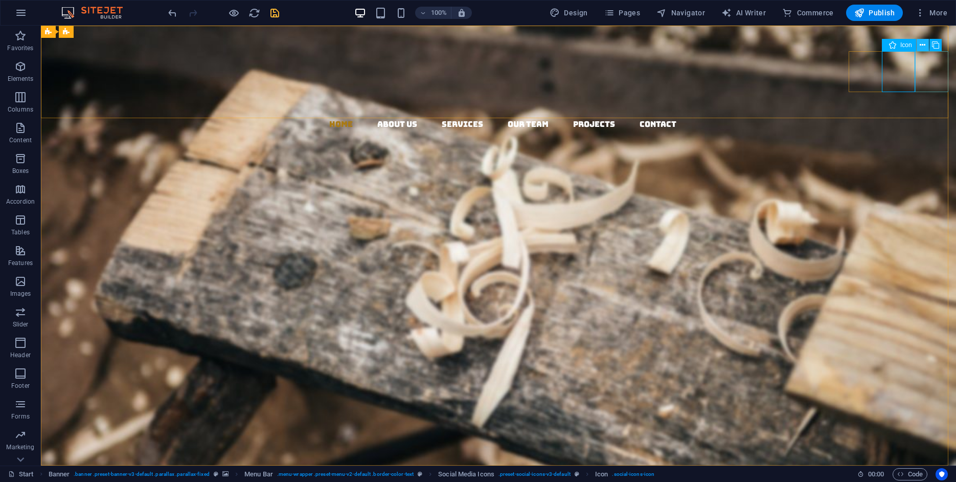
click at [924, 46] on icon at bounding box center [923, 45] width 6 height 11
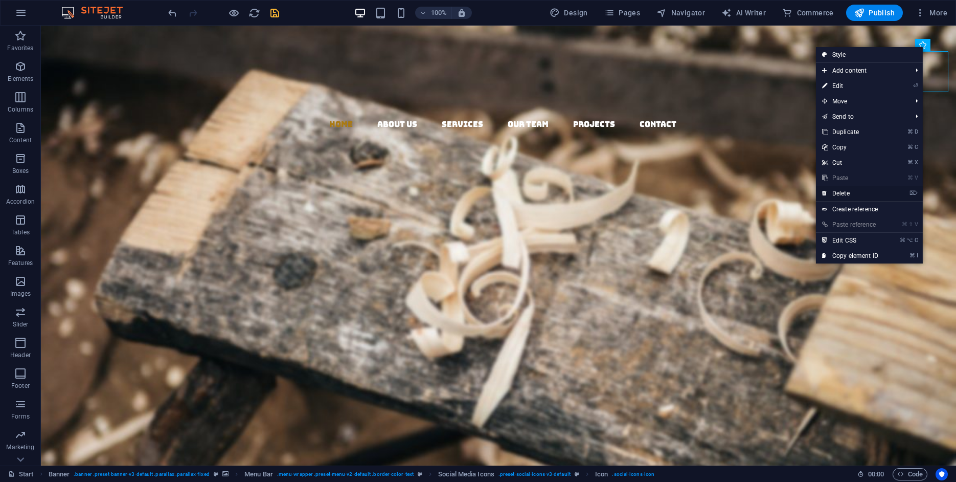
click at [843, 194] on link "⌦ Delete" at bounding box center [850, 193] width 69 height 15
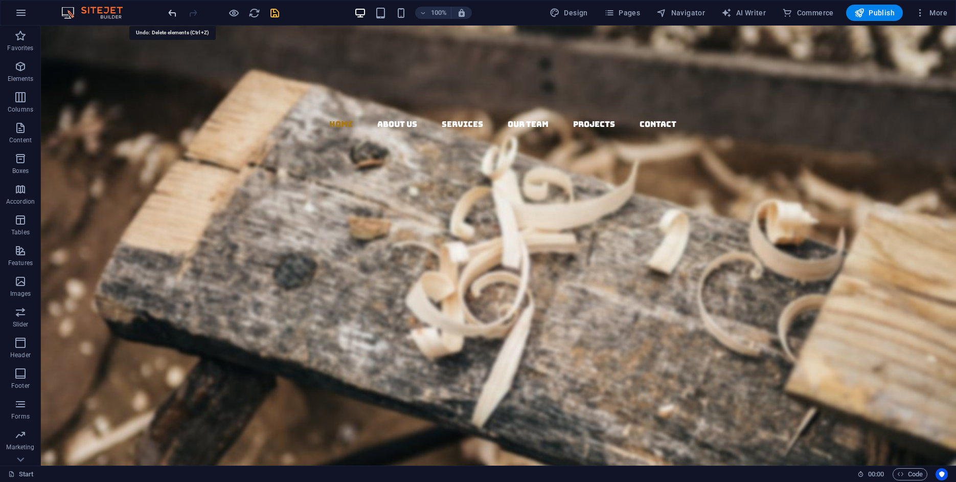
click at [168, 17] on icon "undo" at bounding box center [173, 13] width 12 height 12
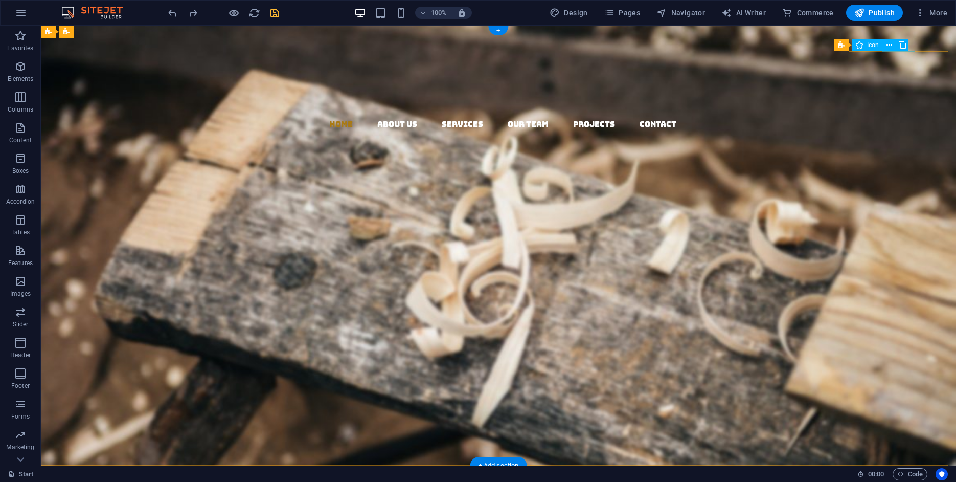
click at [899, 172] on figure at bounding box center [502, 192] width 907 height 41
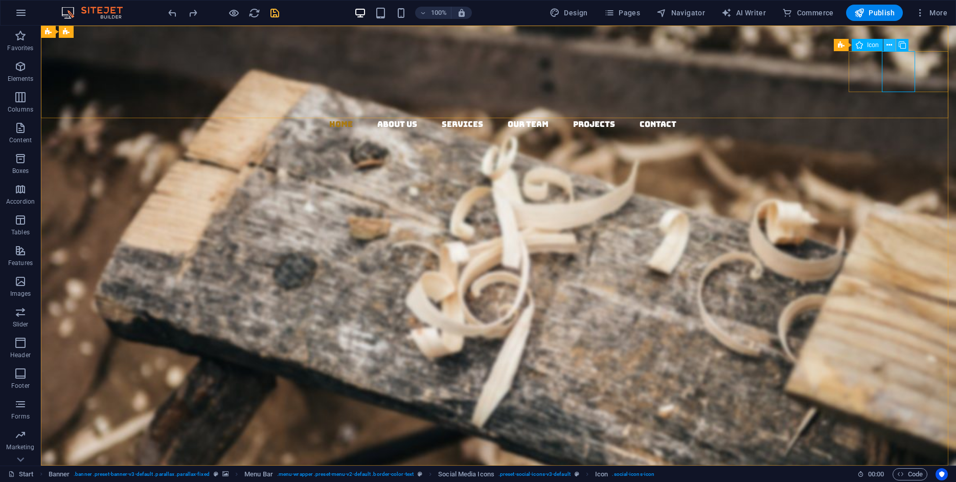
click at [889, 50] on icon at bounding box center [890, 45] width 6 height 11
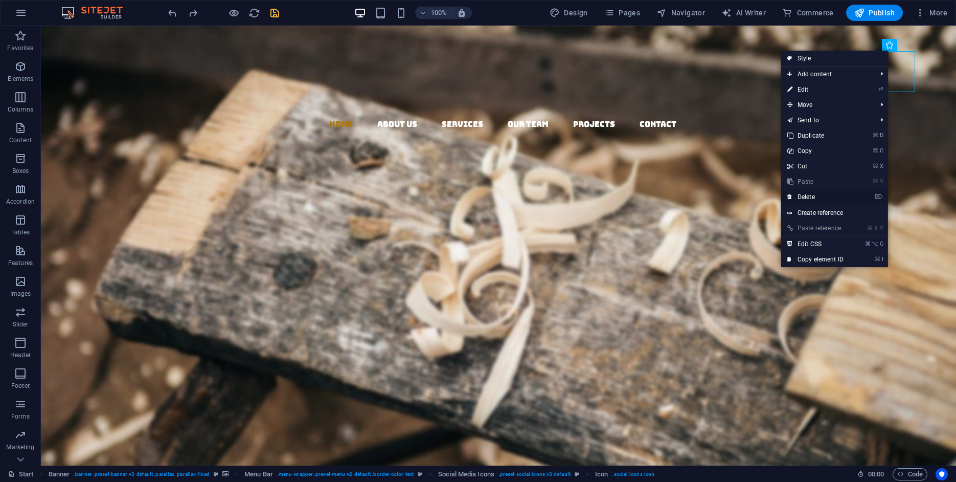
drag, startPoint x: 842, startPoint y: 196, endPoint x: 800, endPoint y: 170, distance: 49.0
click at [842, 196] on link "⌦ Delete" at bounding box center [815, 196] width 69 height 15
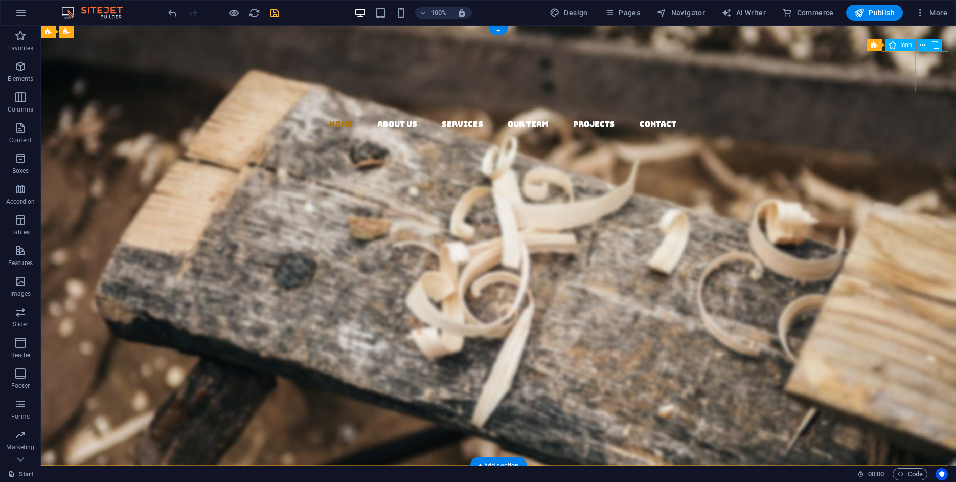
click at [929, 172] on figure at bounding box center [502, 192] width 907 height 41
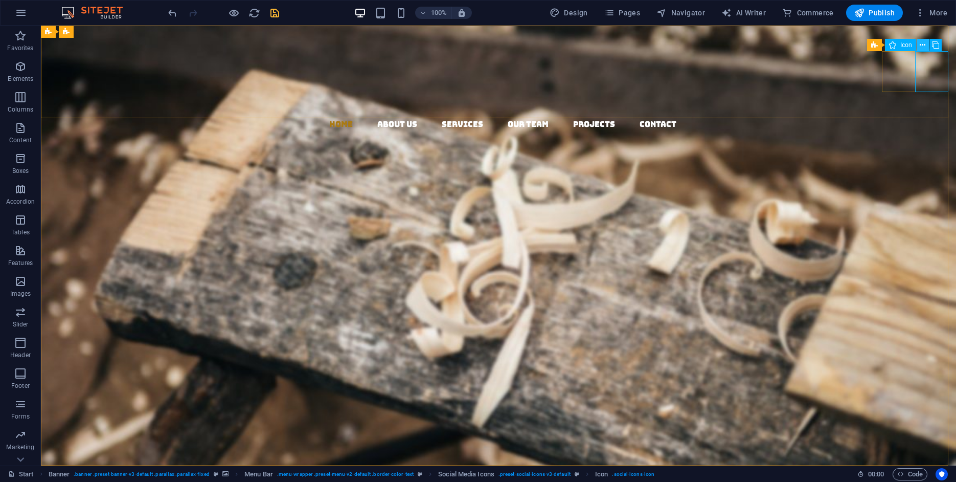
click at [922, 47] on icon at bounding box center [923, 45] width 6 height 11
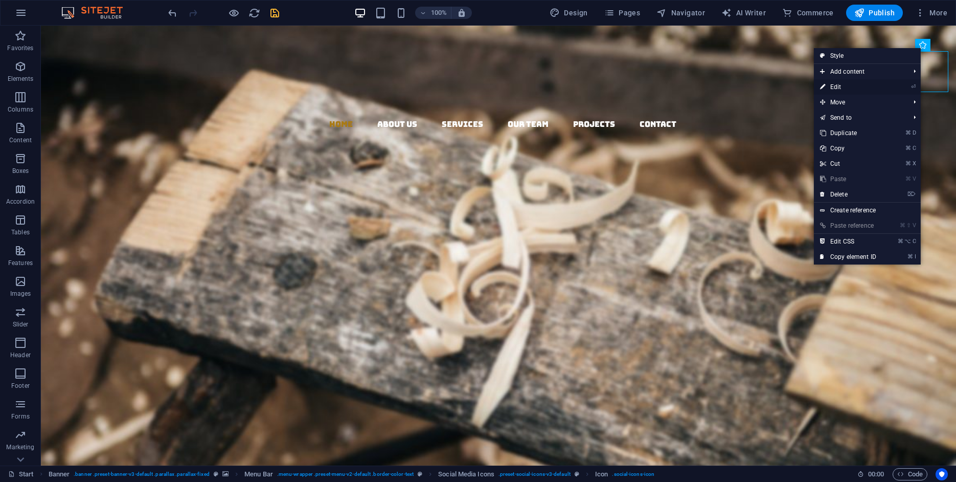
drag, startPoint x: 843, startPoint y: 87, endPoint x: 285, endPoint y: 135, distance: 560.5
click at [843, 87] on link "⏎ Edit" at bounding box center [848, 86] width 69 height 15
select select "xMidYMid"
select select "px"
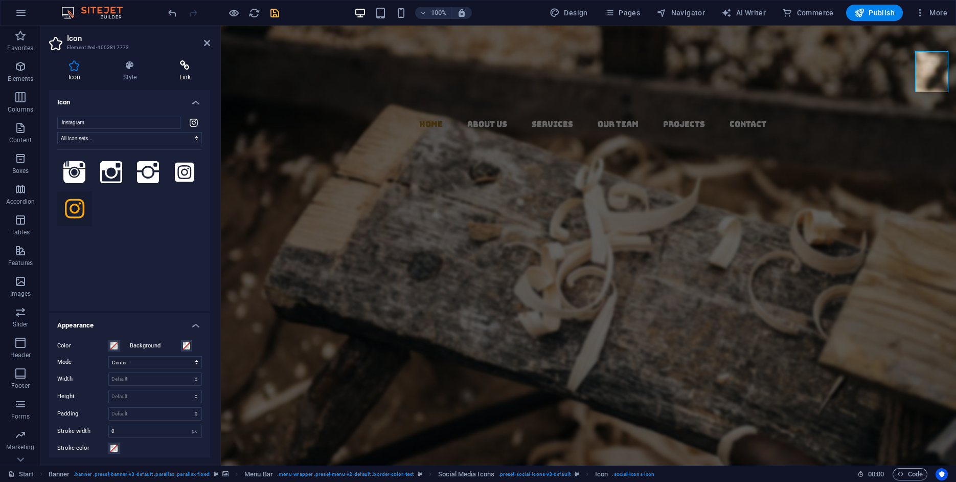
click at [187, 69] on icon at bounding box center [185, 65] width 50 height 10
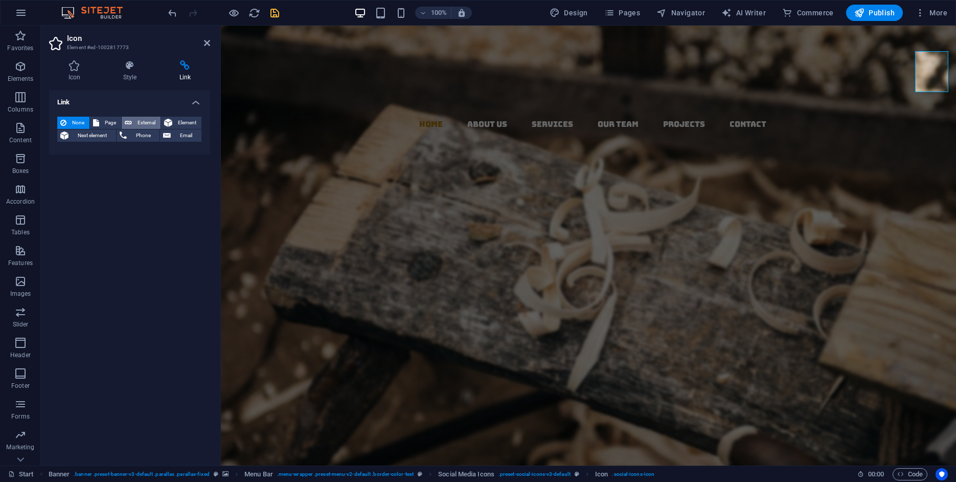
click at [135, 123] on button "External" at bounding box center [141, 123] width 39 height 12
select select "blank"
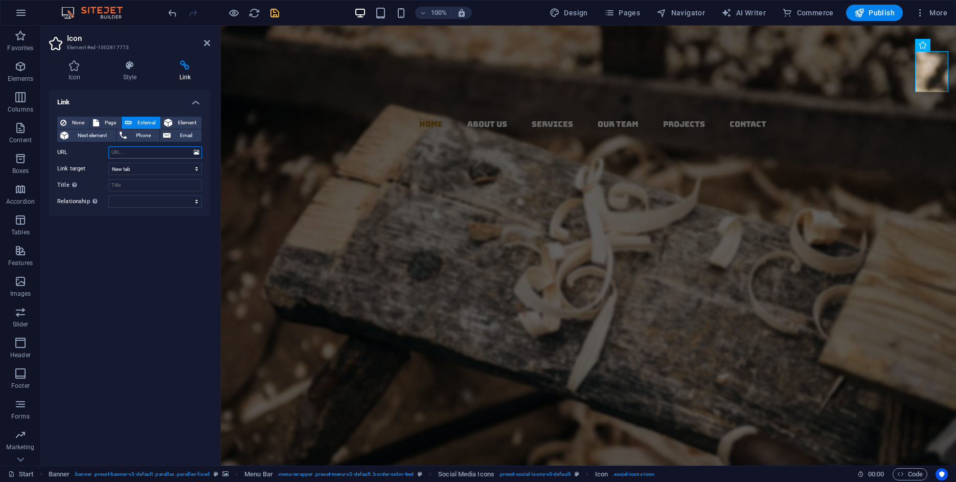
paste input "[URL][DOMAIN_NAME]"
type input "[URL][DOMAIN_NAME]"
click at [130, 72] on h4 "Style" at bounding box center [132, 70] width 56 height 21
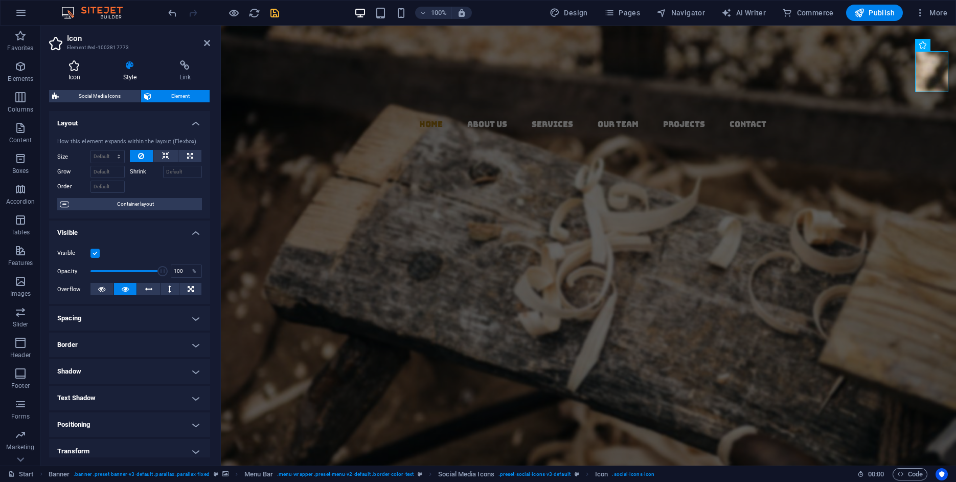
click at [83, 71] on h4 "Icon" at bounding box center [76, 70] width 55 height 21
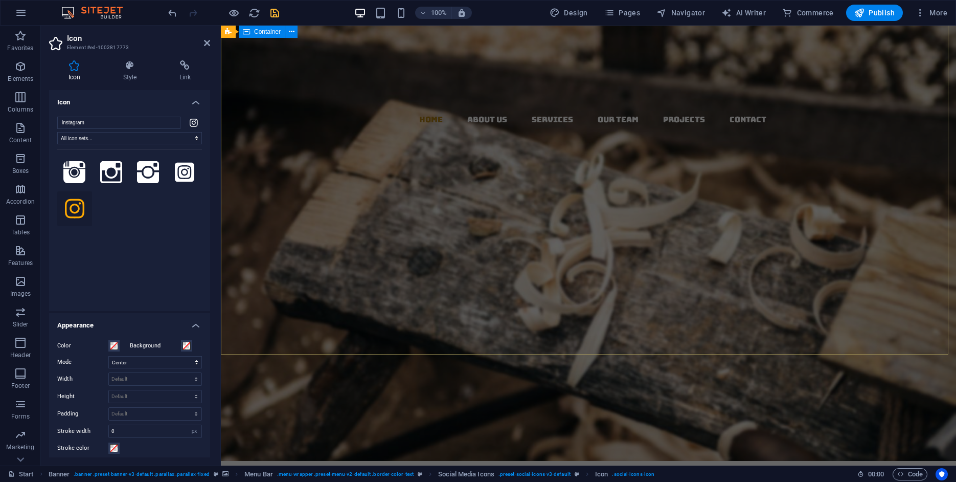
scroll to position [0, 0]
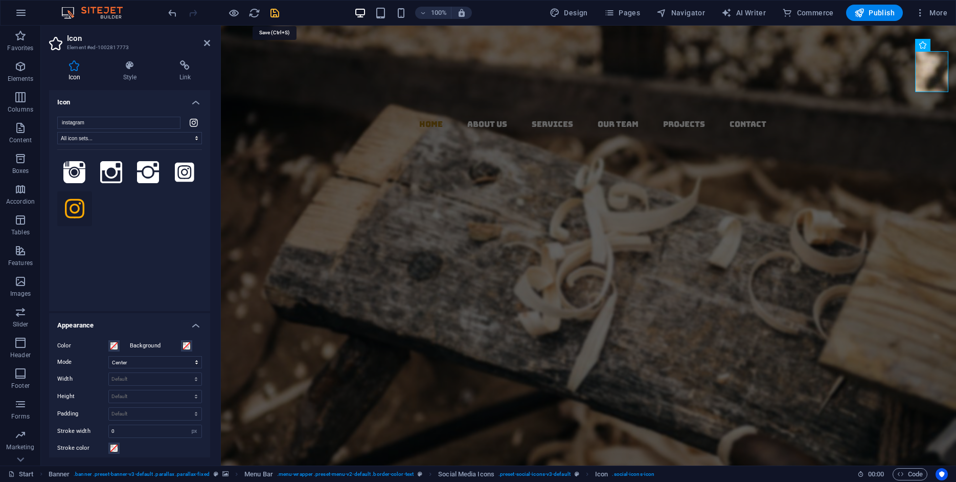
click at [273, 13] on icon "save" at bounding box center [275, 13] width 12 height 12
checkbox input "false"
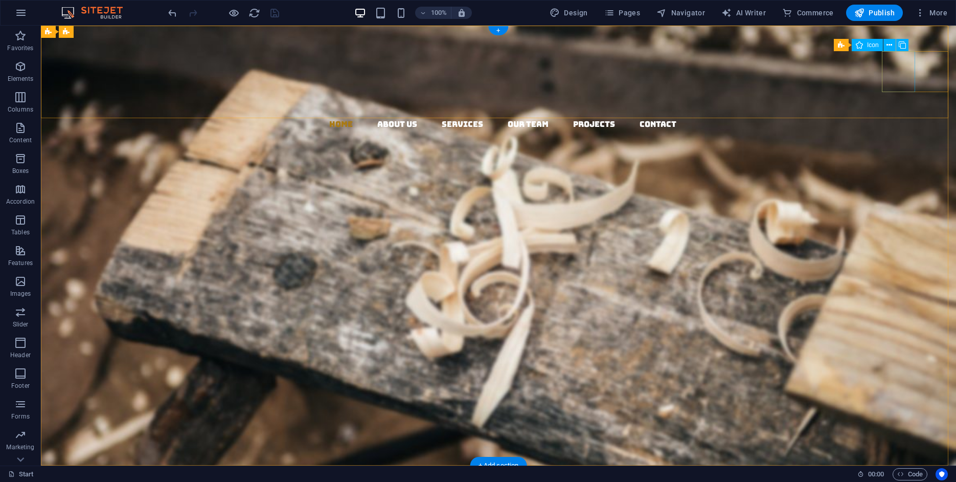
click at [901, 131] on figure at bounding box center [502, 151] width 907 height 41
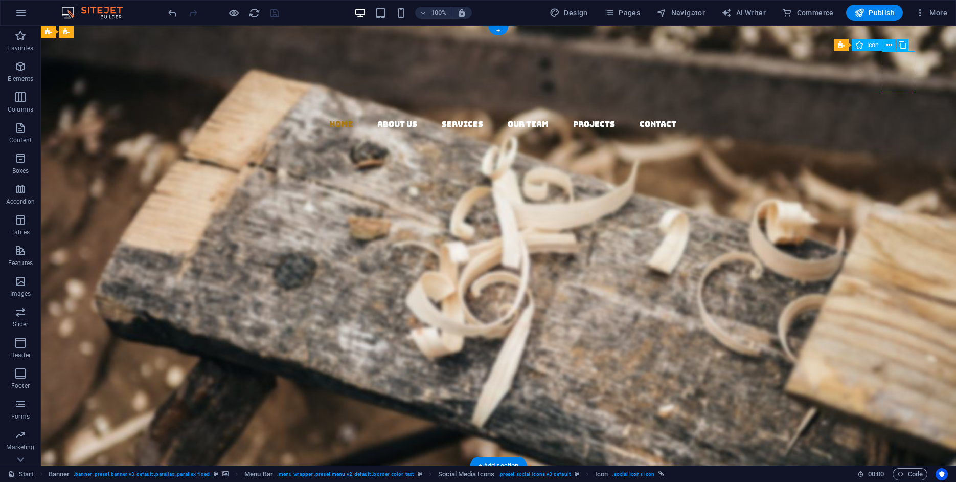
click at [901, 131] on figure at bounding box center [502, 151] width 907 height 41
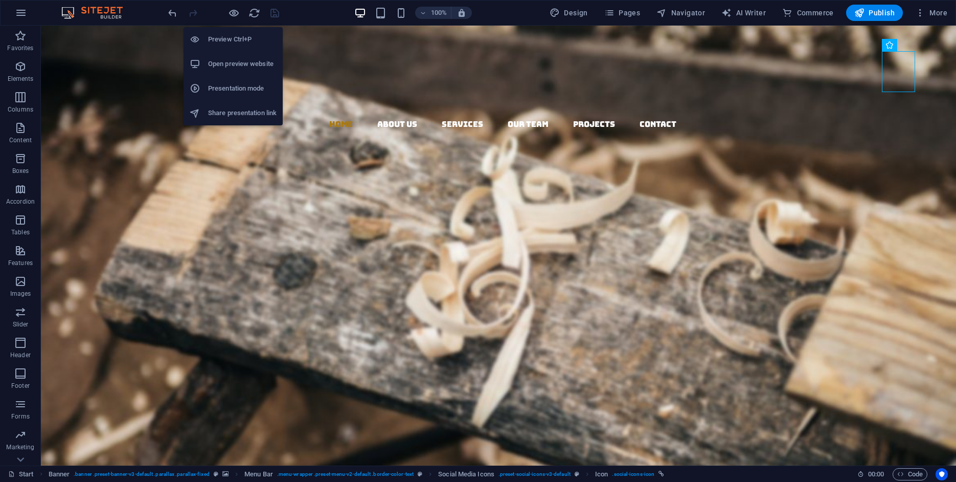
click at [230, 44] on h6 "Preview Ctrl+P" at bounding box center [242, 39] width 69 height 12
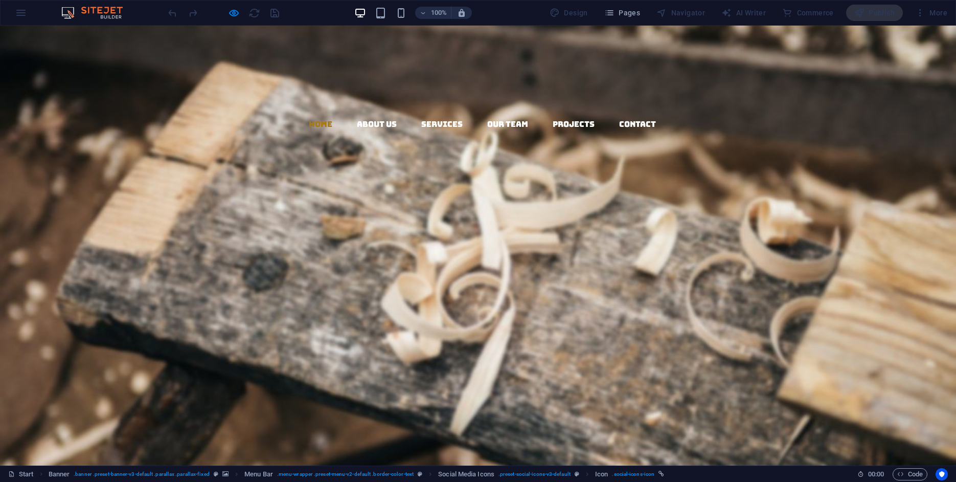
click at [29, 147] on icon at bounding box center [25, 151] width 8 height 8
click at [934, 172] on link at bounding box center [482, 192] width 948 height 41
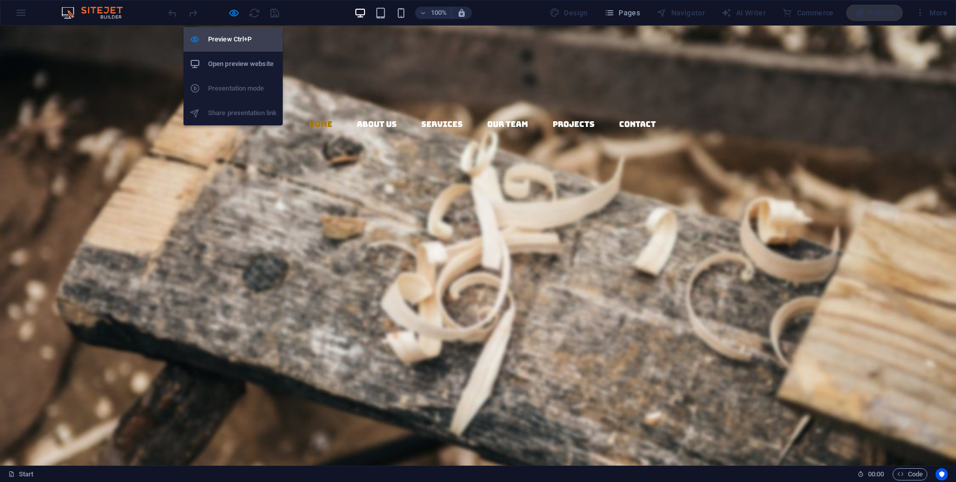
click at [240, 37] on h6 "Preview Ctrl+P" at bounding box center [242, 39] width 69 height 12
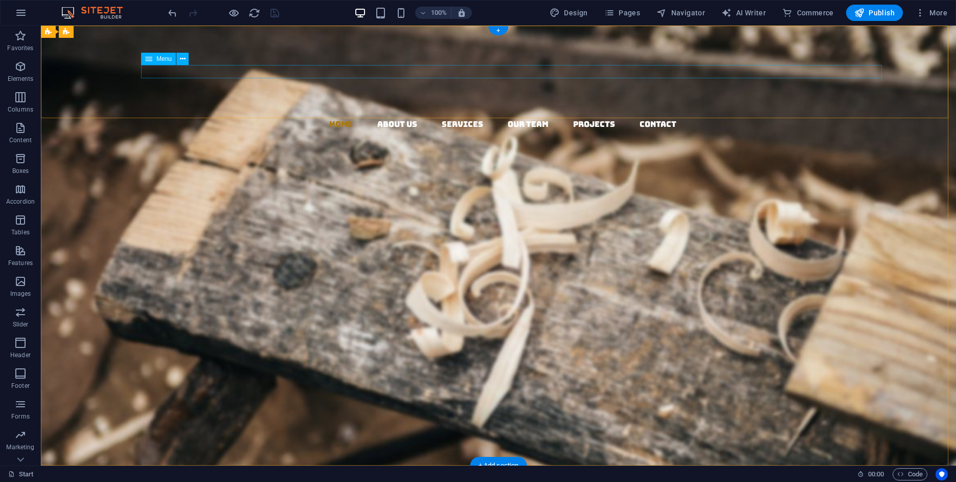
click at [414, 118] on nav "Home About us Services Our Team Projects Contact" at bounding box center [502, 124] width 907 height 13
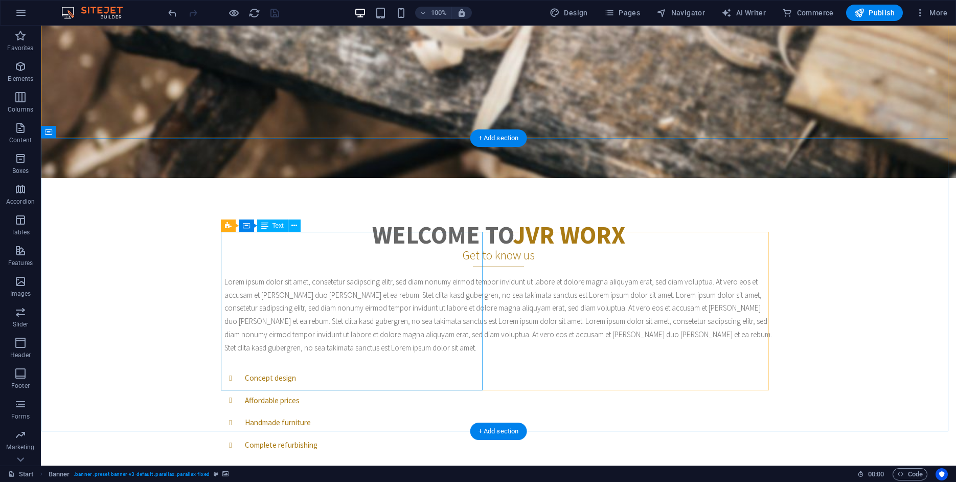
scroll to position [327, 0]
